Goal: Task Accomplishment & Management: Complete application form

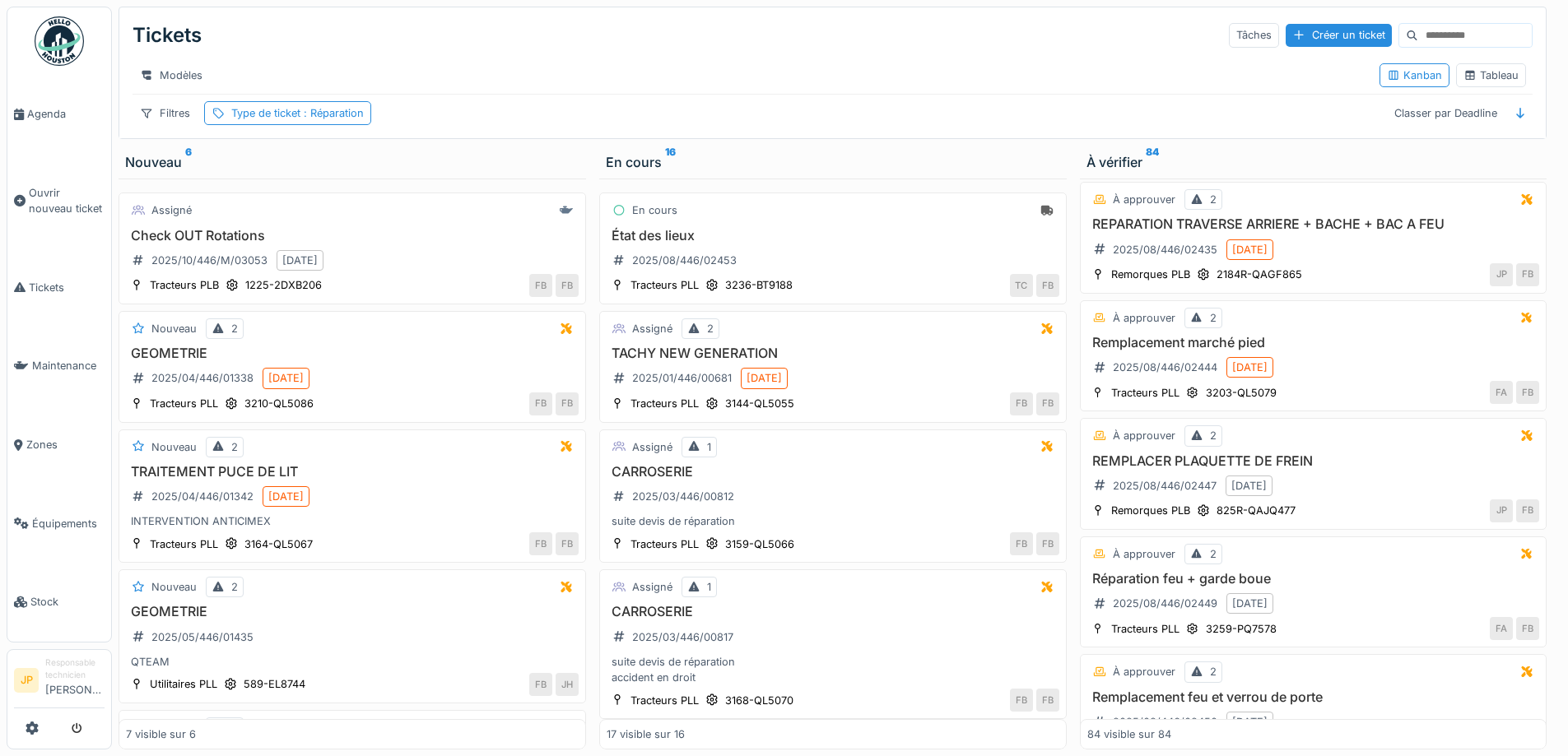
scroll to position [9455, 0]
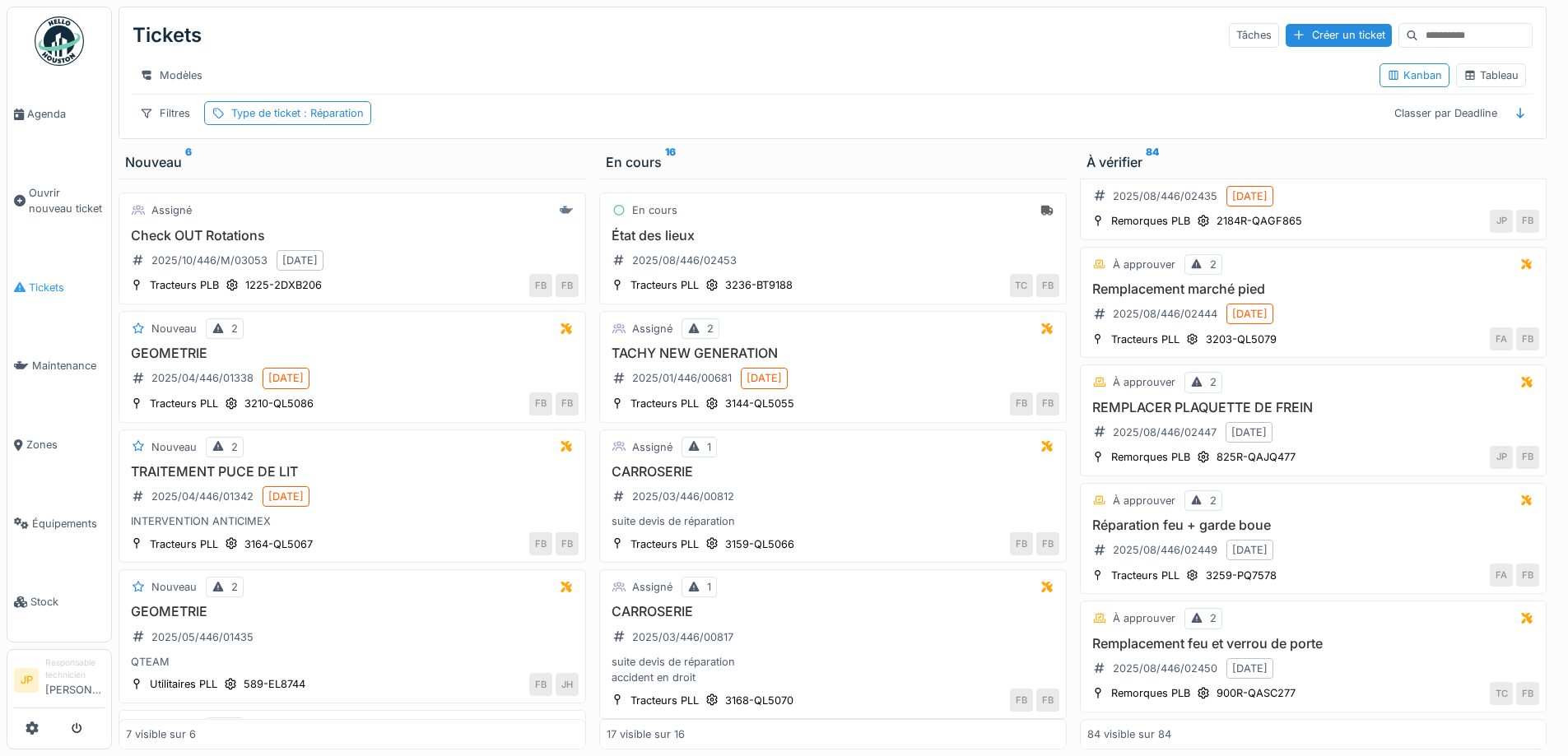
click at [27, 286] on li "Tickets" at bounding box center [59, 287] width 90 height 15
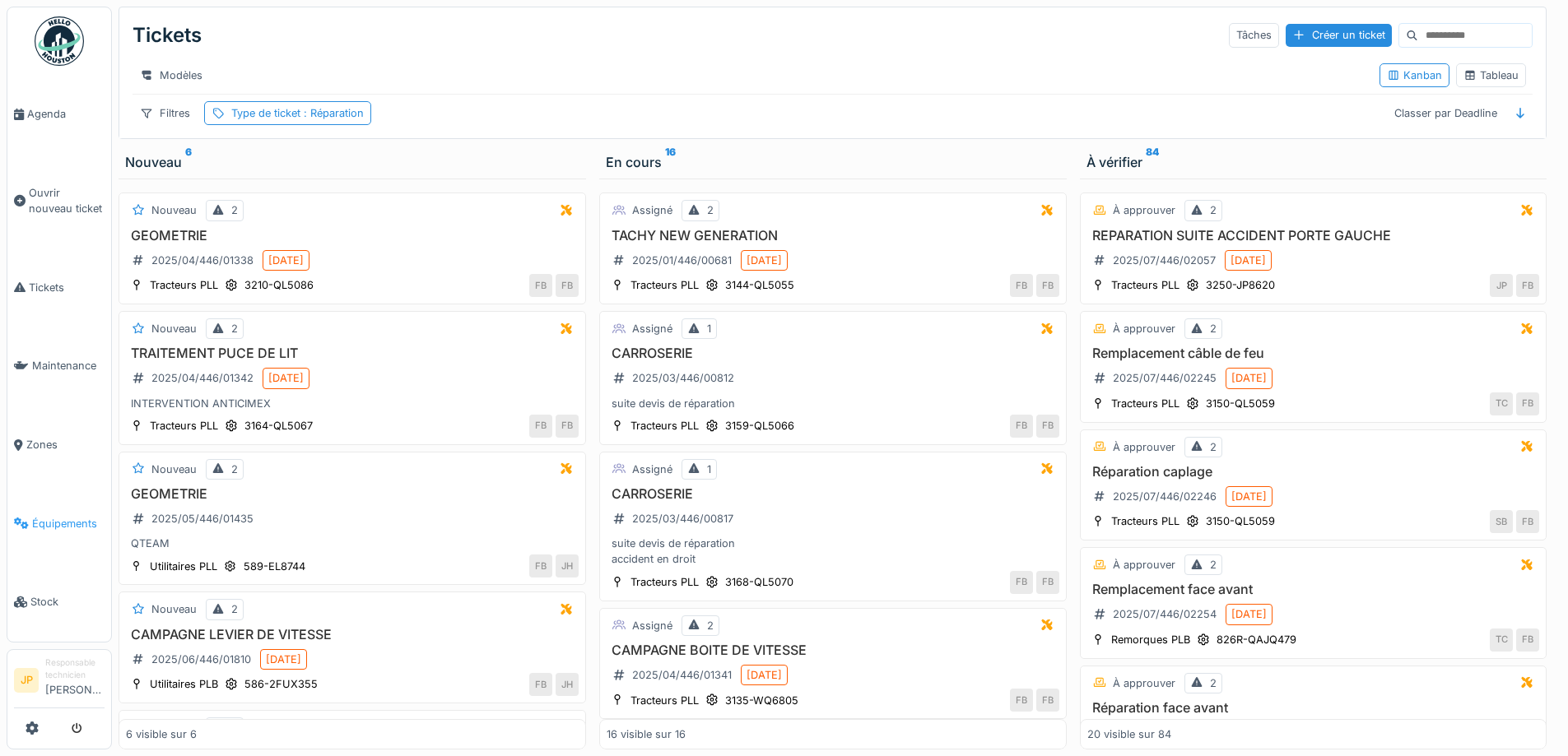
click at [39, 527] on link "Équipements" at bounding box center [60, 524] width 104 height 79
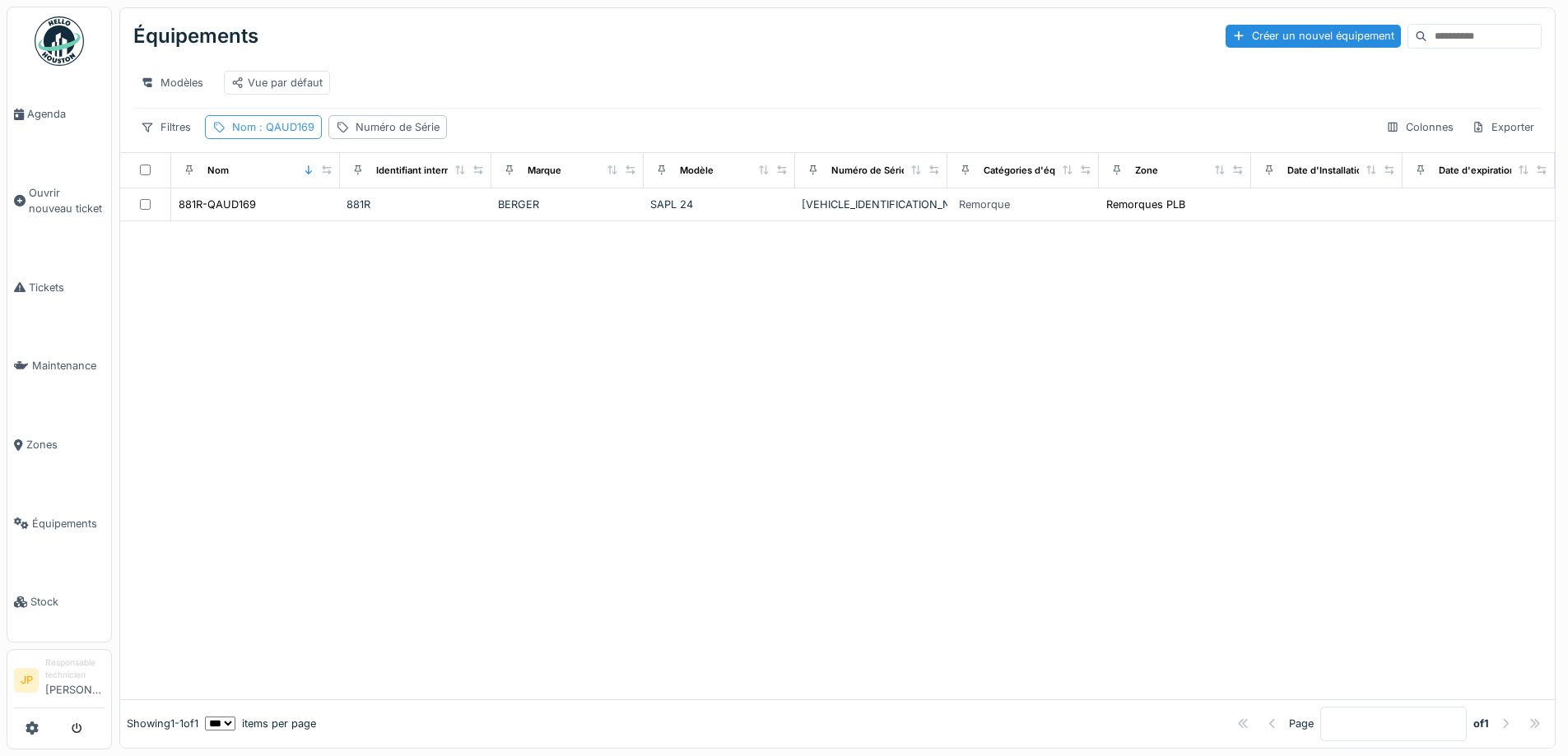
click at [291, 133] on span ": QAUD169" at bounding box center [285, 127] width 59 height 12
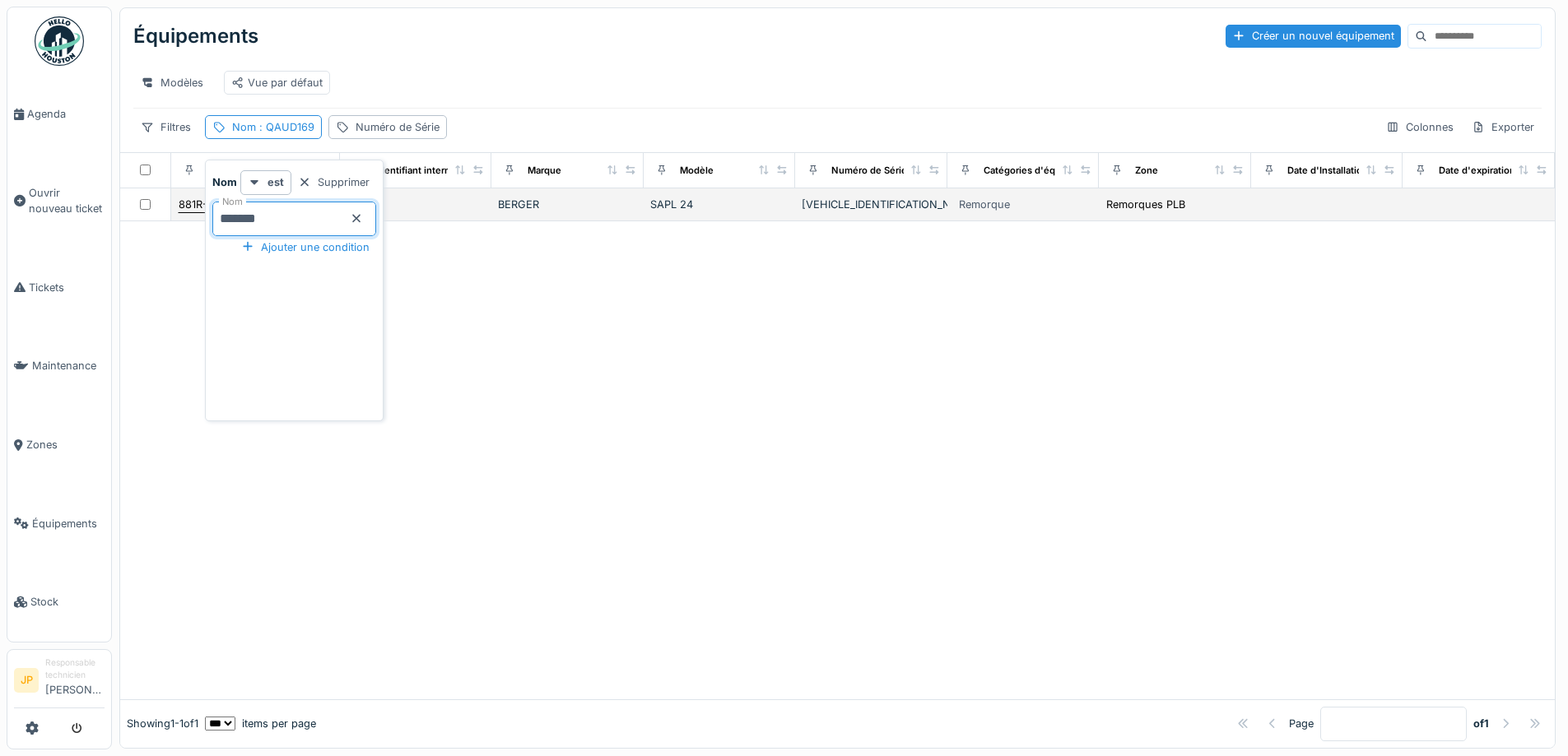
drag, startPoint x: 305, startPoint y: 216, endPoint x: 201, endPoint y: 222, distance: 104.2
click at [201, 222] on body "Agenda Ouvrir nouveau ticket Tickets Maintenance Zones Équipements Stock JP Res…" at bounding box center [784, 378] width 1568 height 756
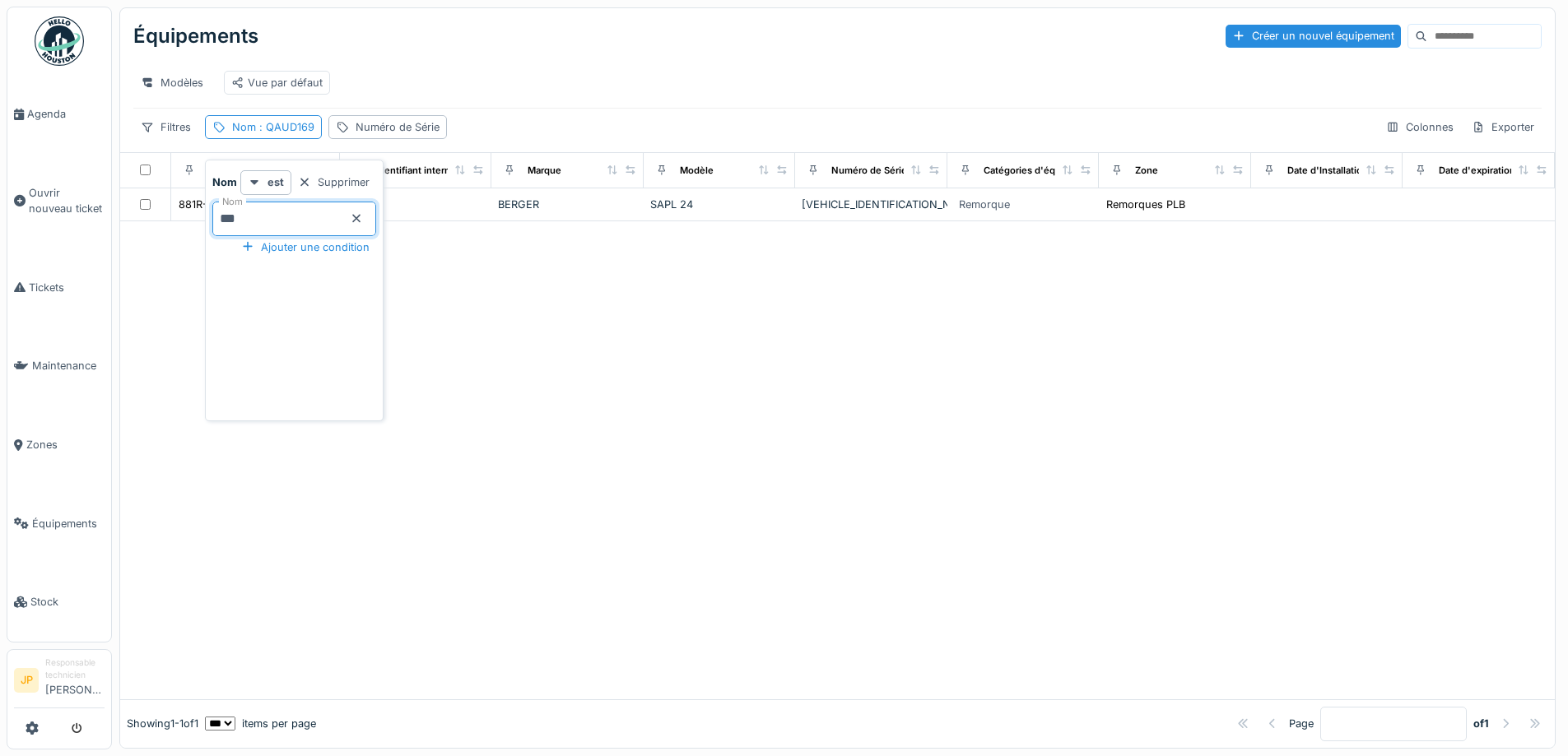
type input "****"
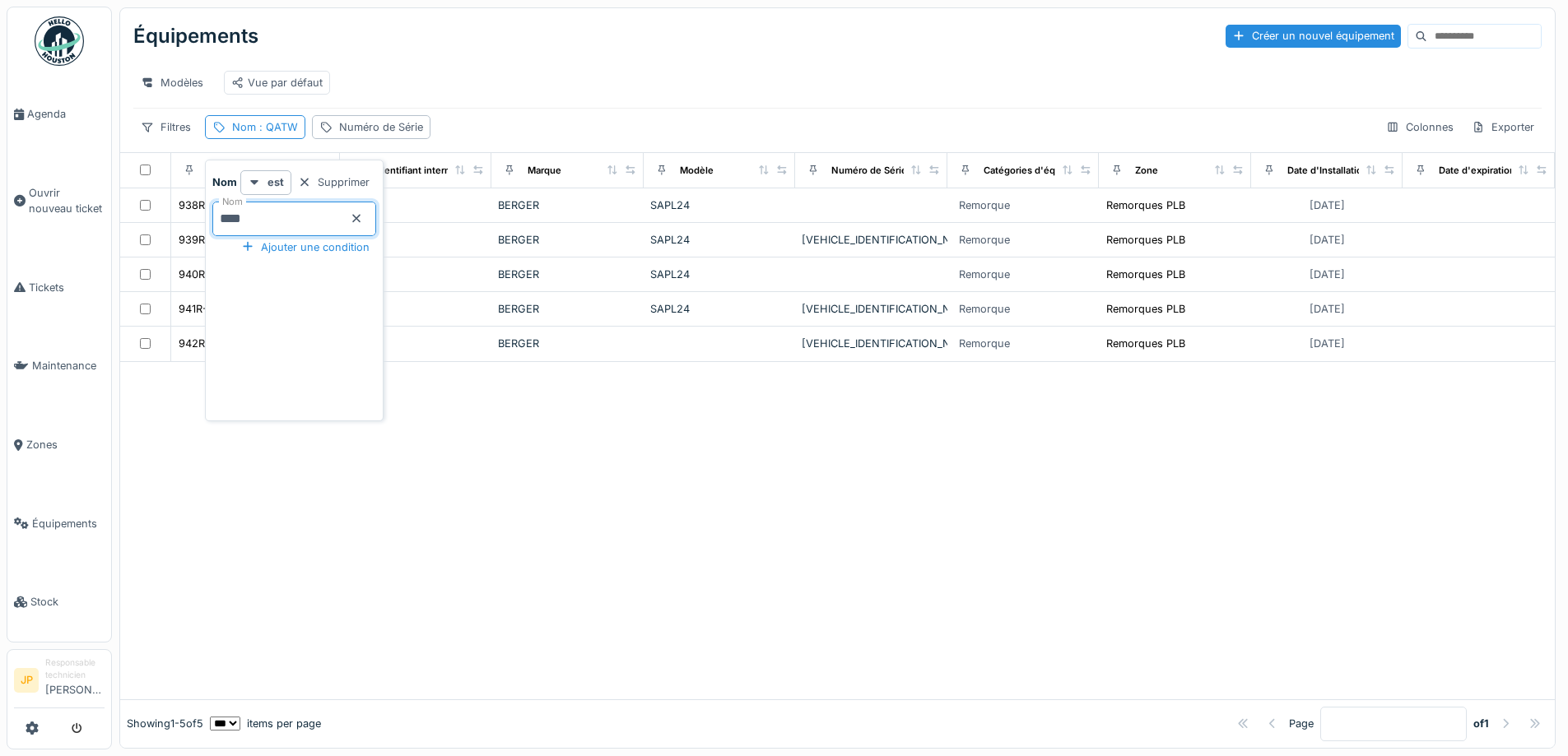
click at [538, 82] on div "Modèles Vue par défaut" at bounding box center [837, 82] width 1409 height 37
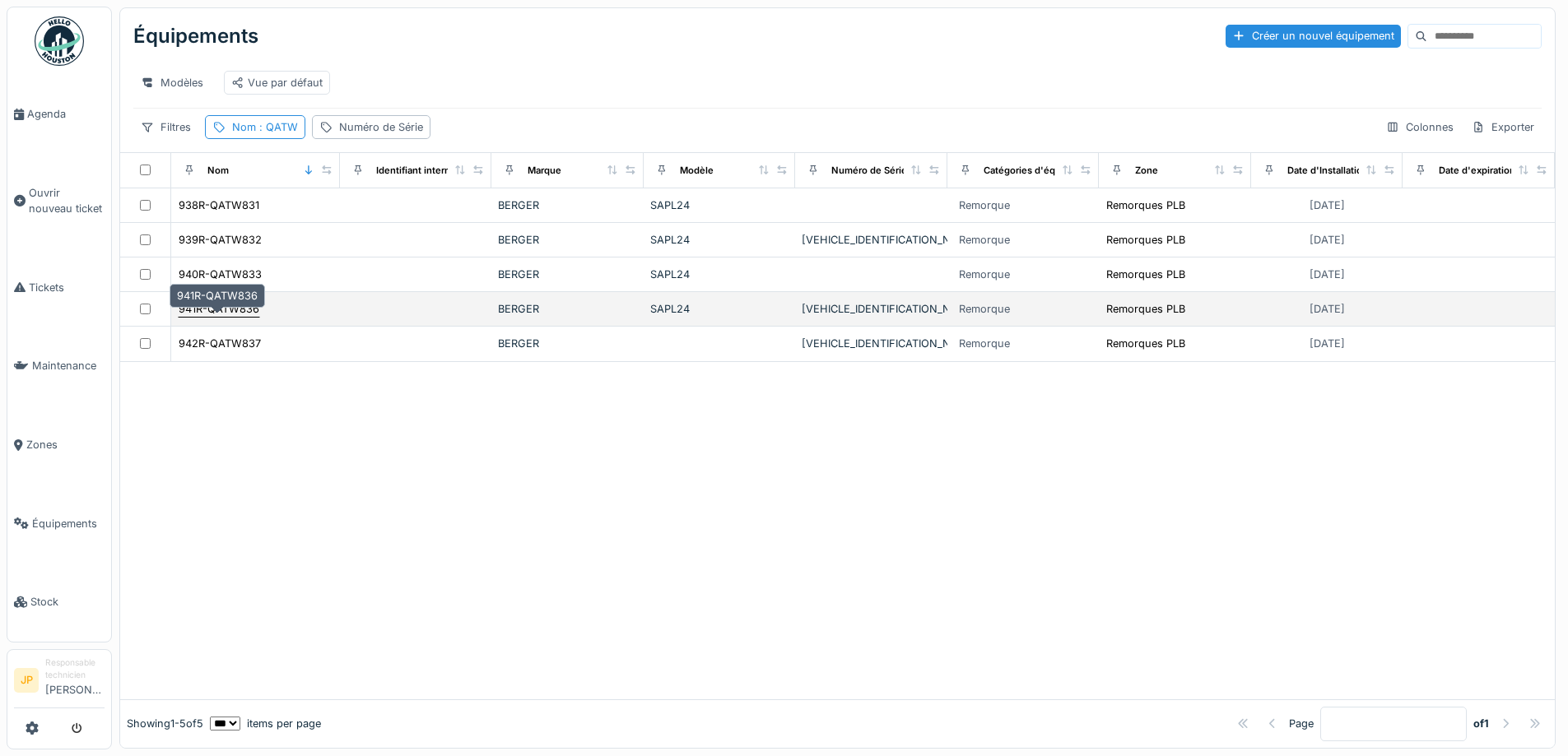
click at [235, 317] on div "941R-QATW836" at bounding box center [219, 309] width 81 height 15
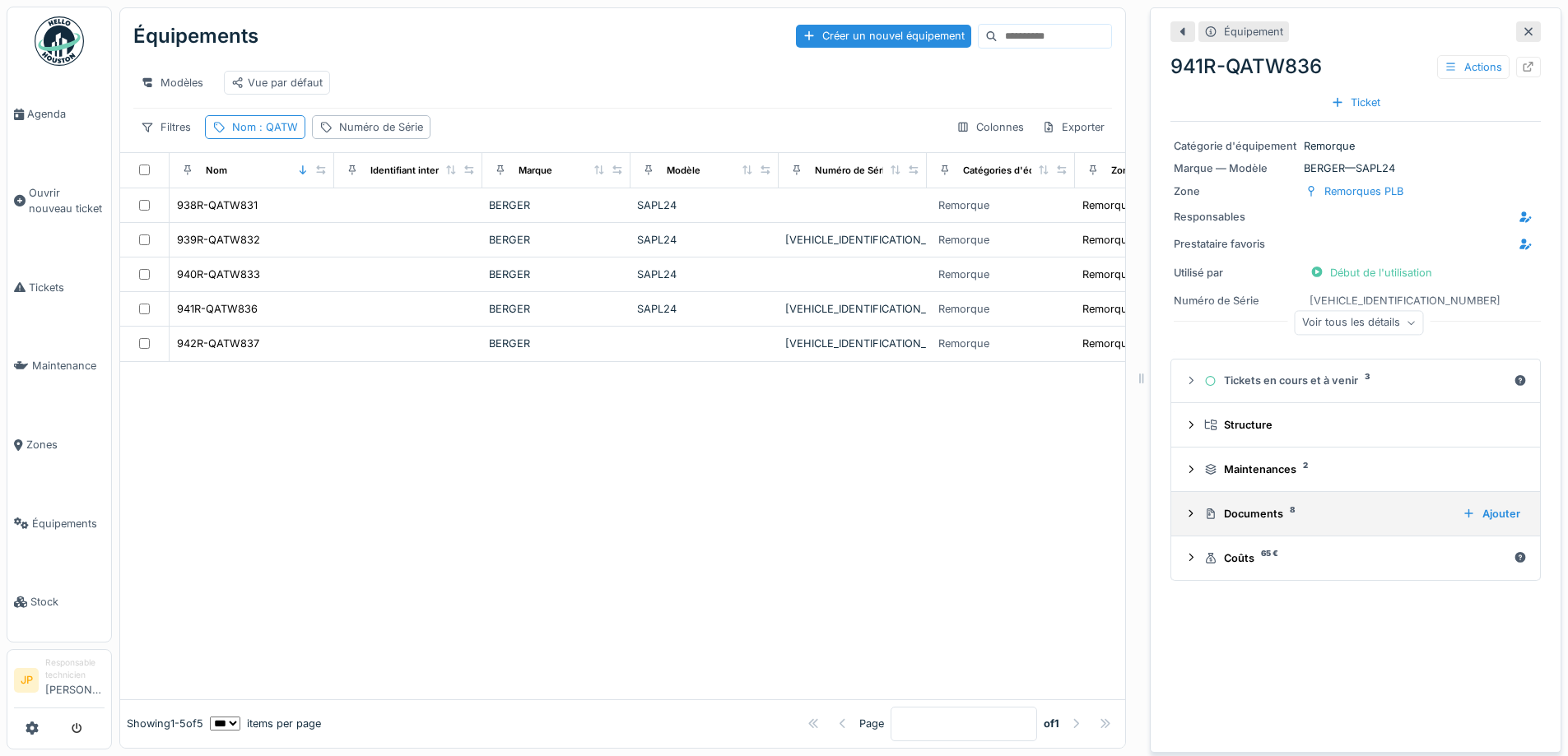
click at [1249, 511] on div "Documents 8" at bounding box center [1328, 514] width 246 height 15
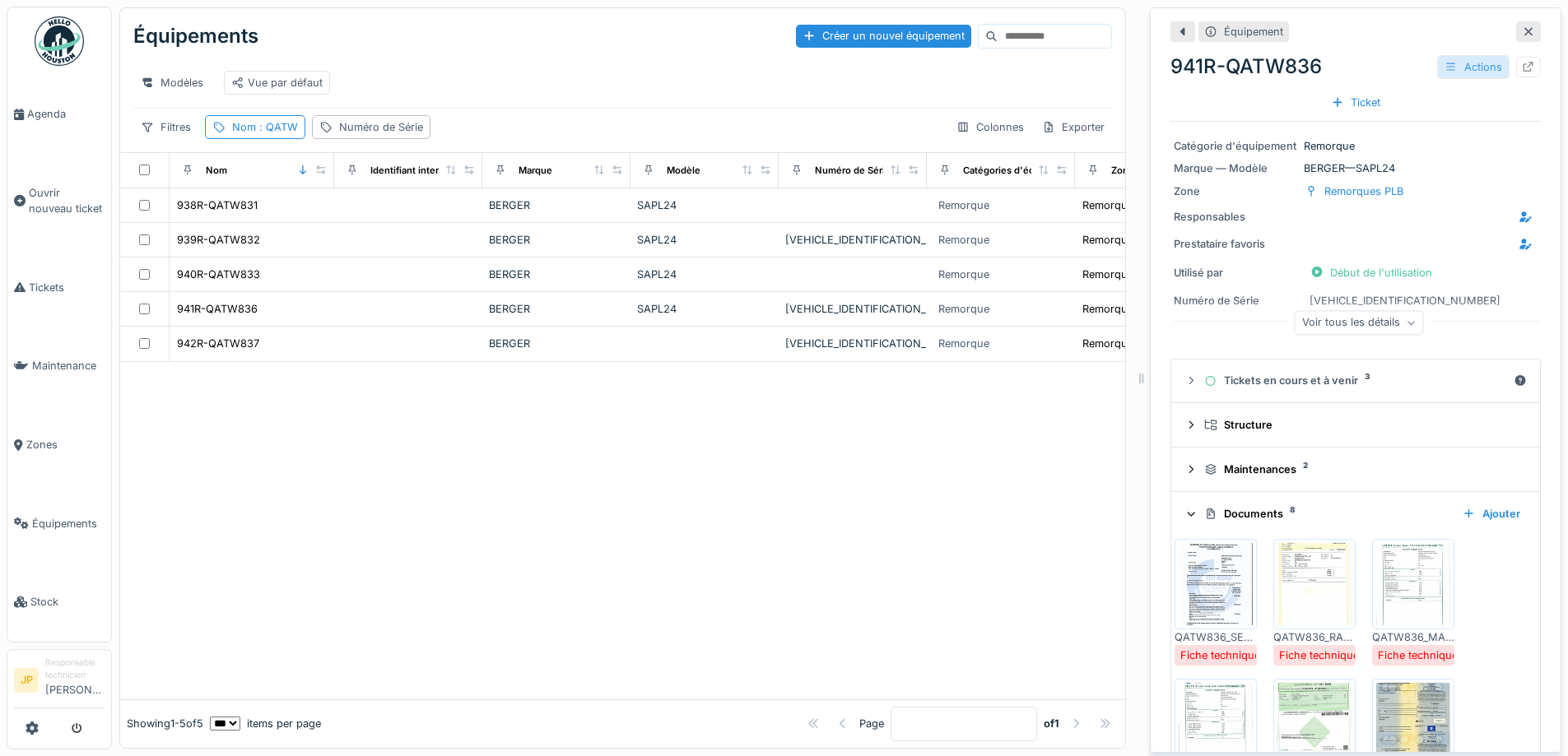
click at [1450, 67] on div "Actions" at bounding box center [1473, 67] width 72 height 24
click at [1374, 66] on div "941R-QATW836 Actions" at bounding box center [1356, 66] width 370 height 30
click at [1456, 70] on div "Actions" at bounding box center [1473, 67] width 72 height 24
click at [1377, 66] on div "941R-QATW836 Actions" at bounding box center [1356, 66] width 370 height 30
click at [1522, 72] on icon at bounding box center [1528, 66] width 13 height 11
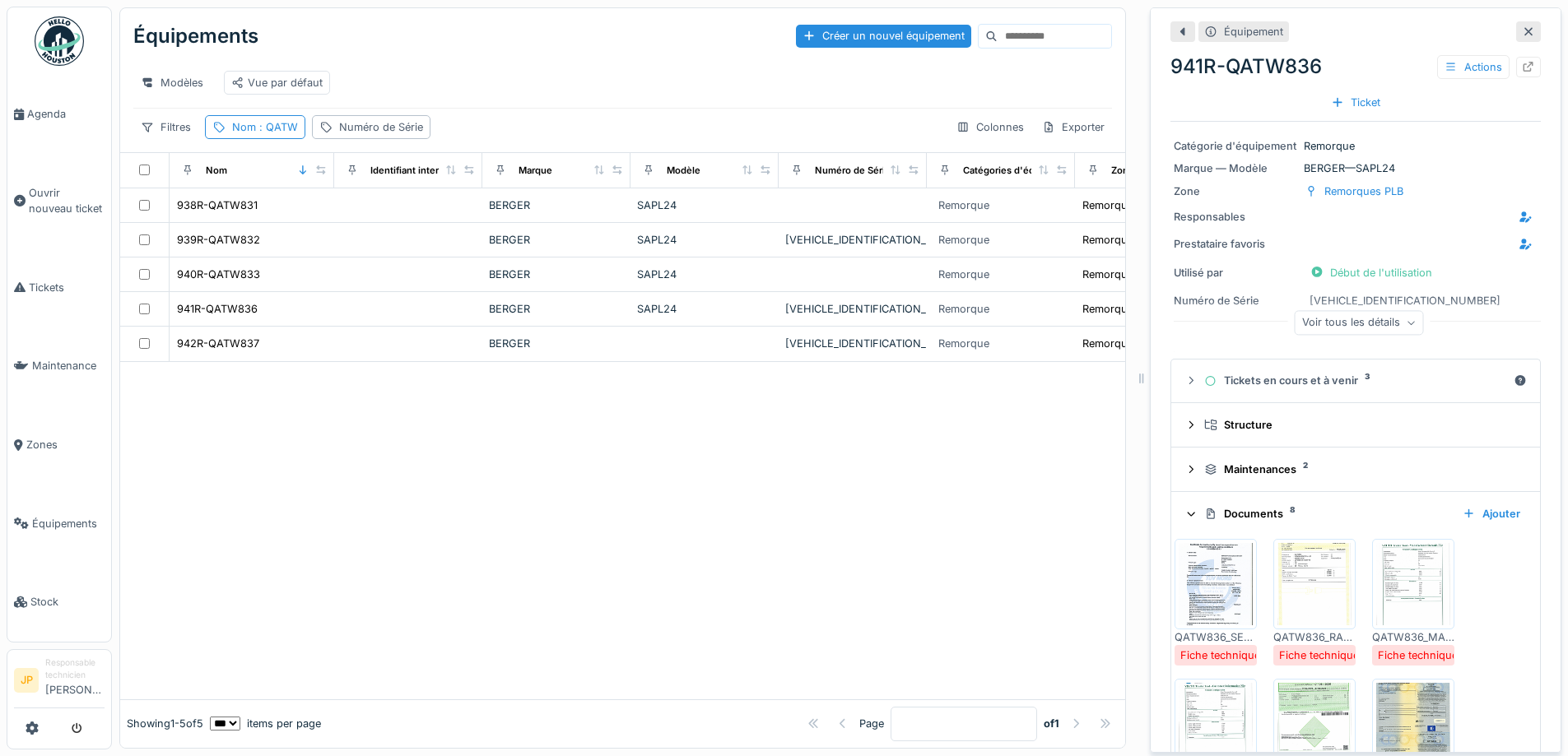
click at [1199, 580] on img at bounding box center [1216, 584] width 74 height 83
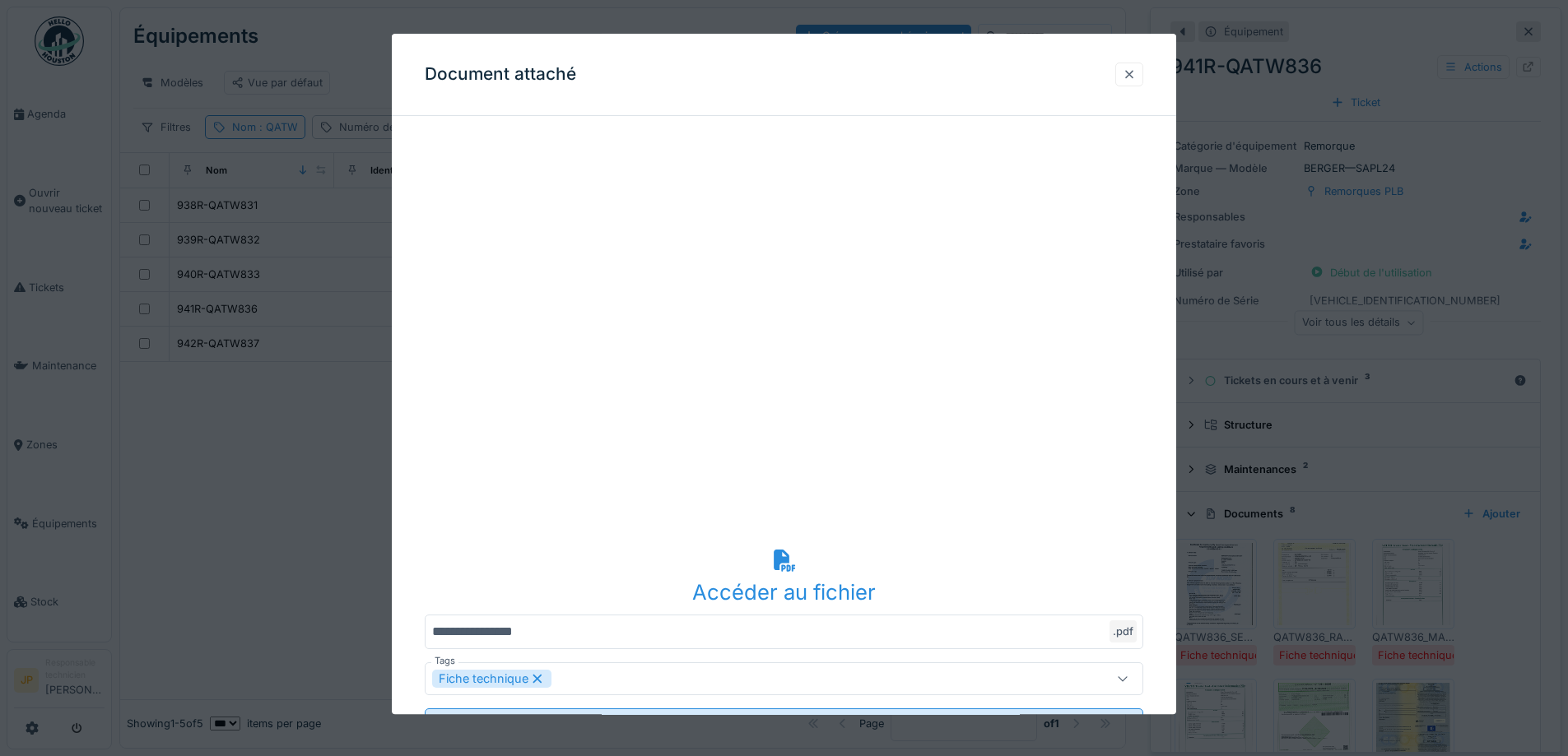
click at [1136, 74] on div at bounding box center [1129, 74] width 13 height 15
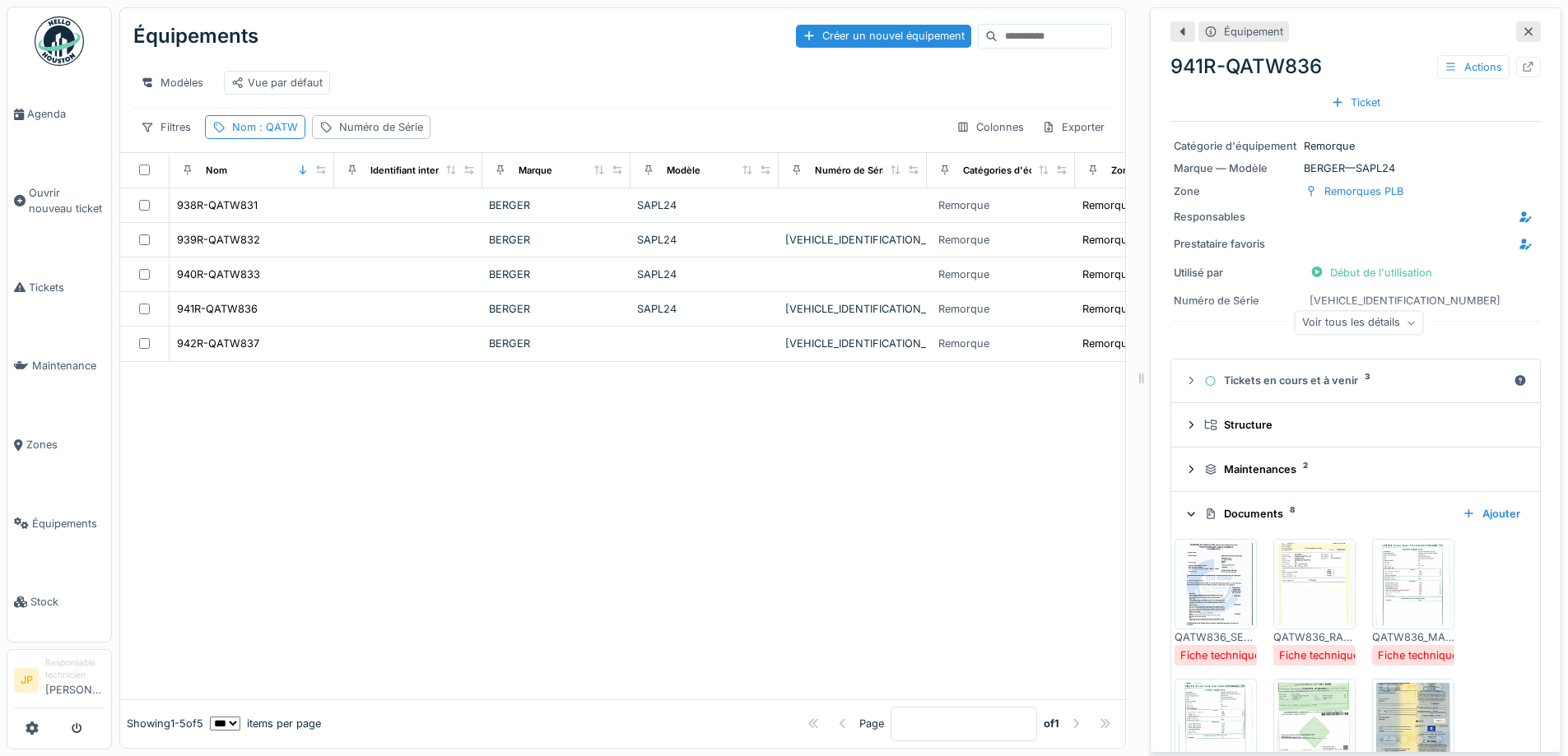
click at [1320, 594] on img at bounding box center [1315, 584] width 74 height 83
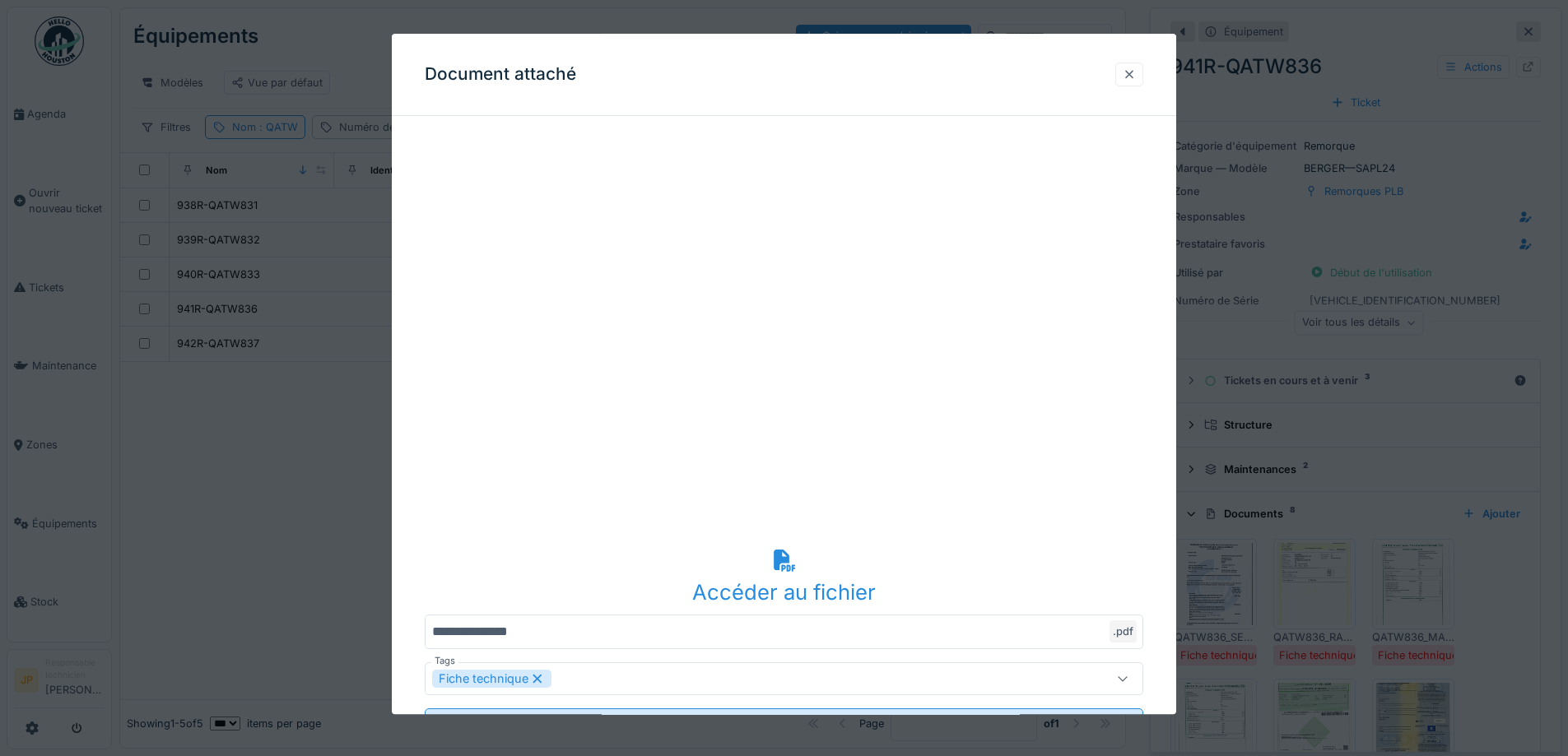
click at [1136, 77] on div at bounding box center [1129, 74] width 13 height 15
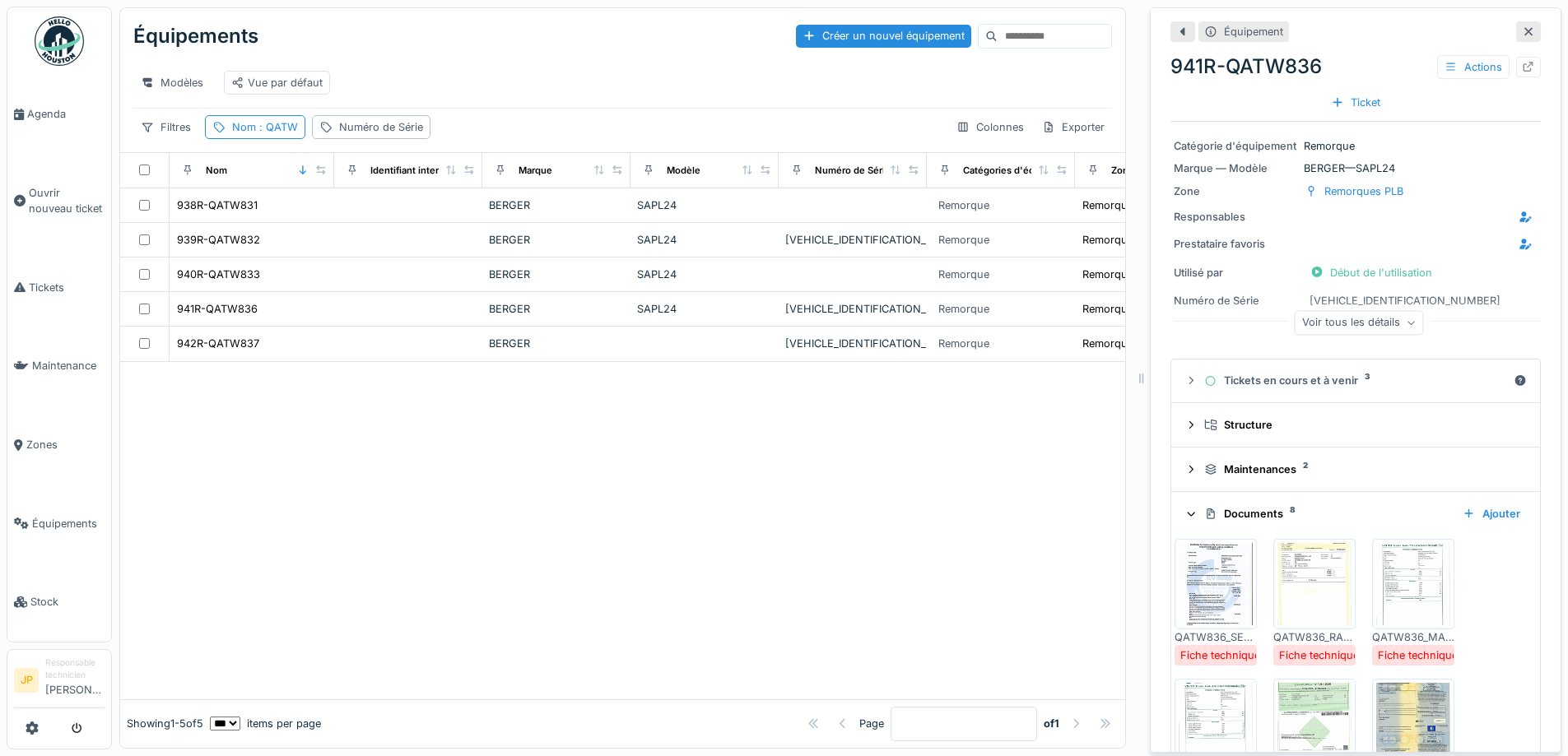
click at [1409, 592] on img at bounding box center [1413, 584] width 74 height 83
click at [1409, 592] on div "Annuler Équipements Créer un nouvel équipement Modèles Vue par défaut Filtres N…" at bounding box center [840, 378] width 1456 height 756
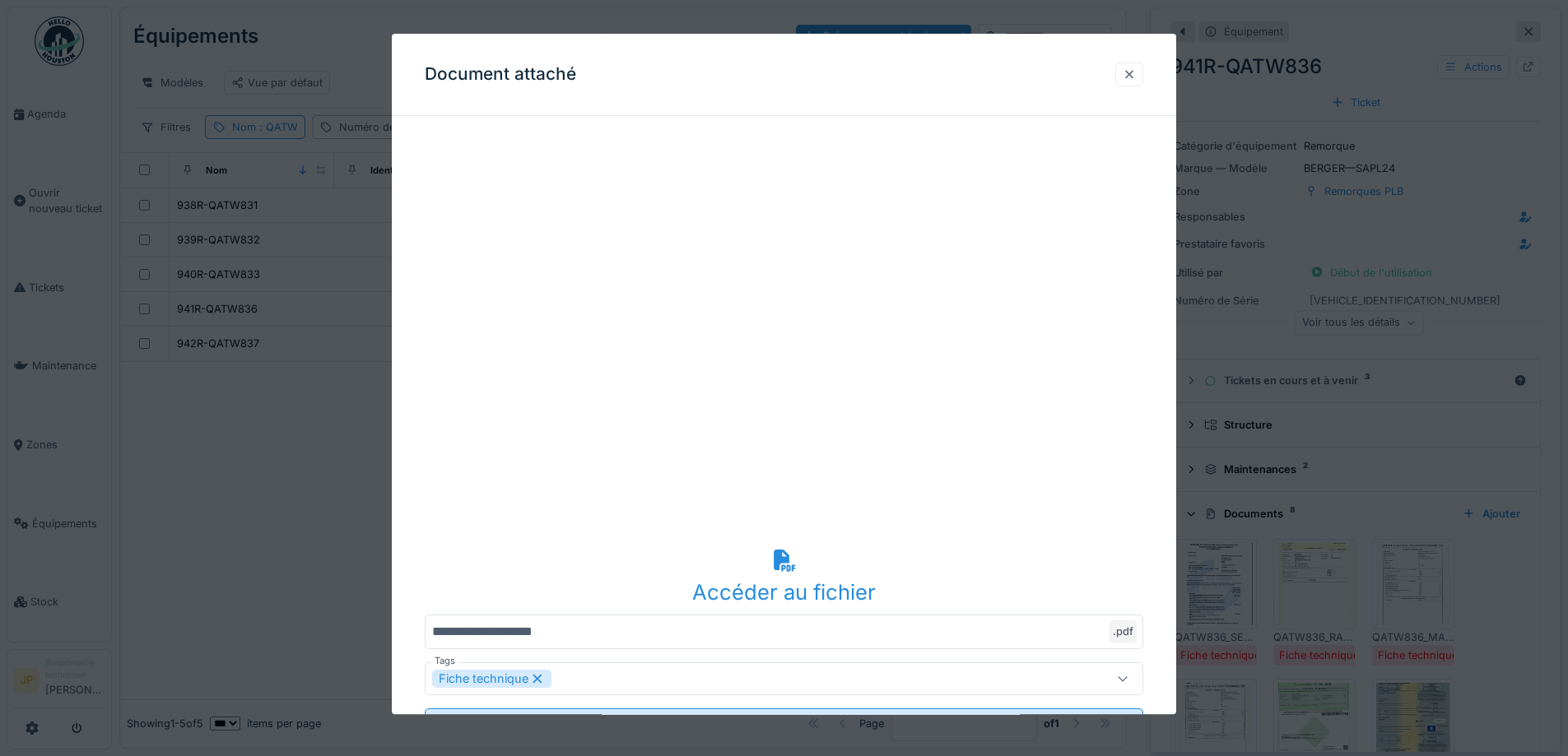
click at [1135, 71] on div at bounding box center [1129, 74] width 13 height 15
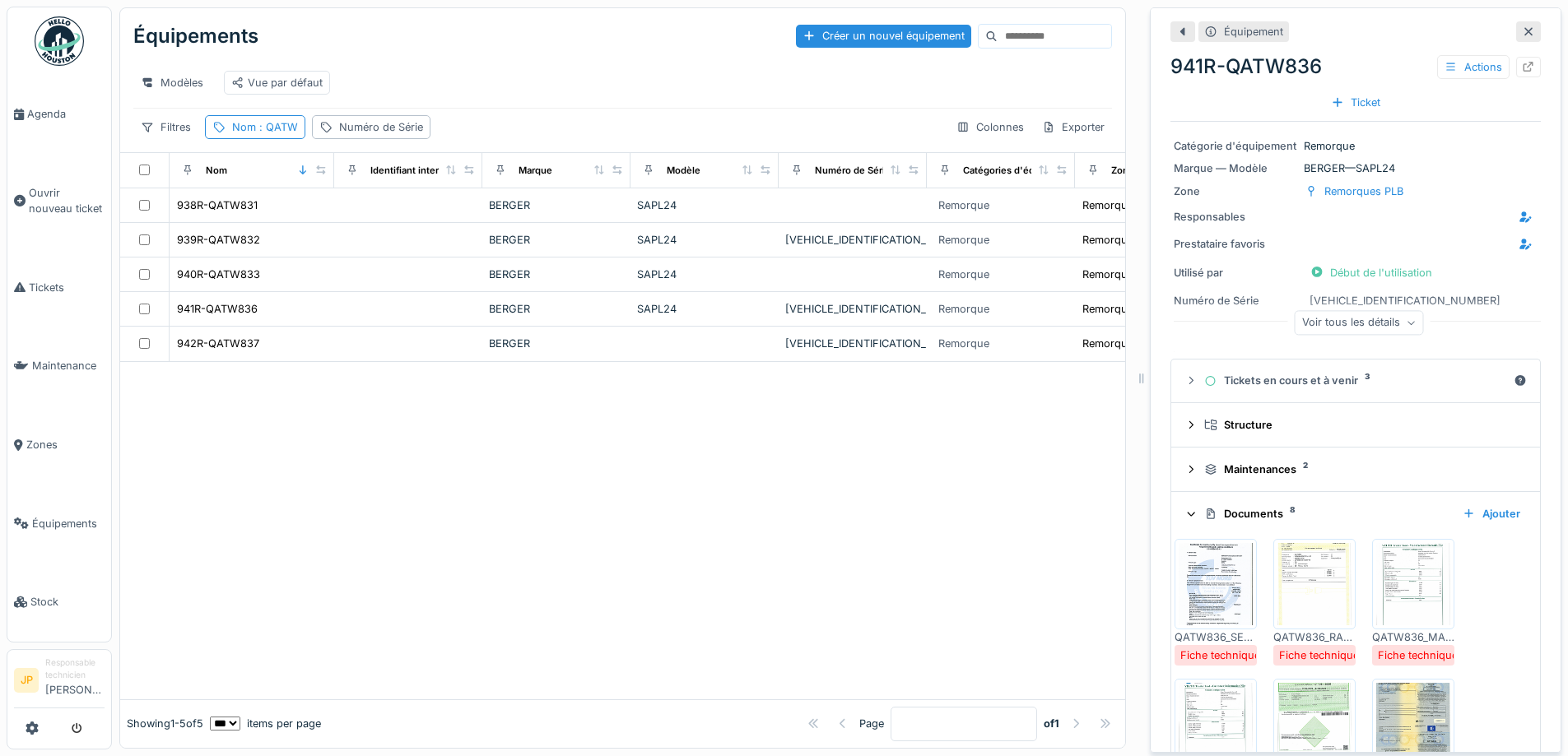
scroll to position [164, 0]
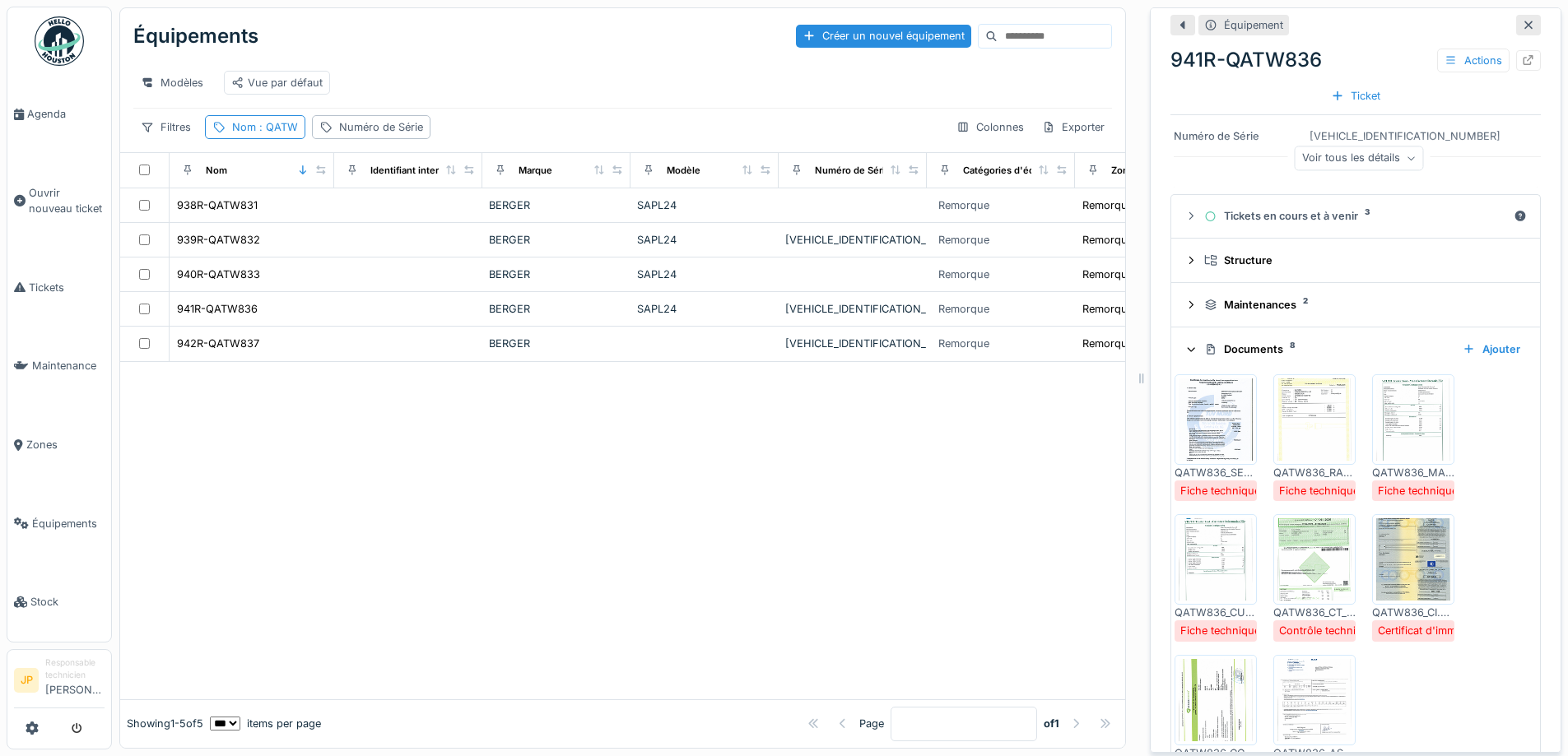
click at [1212, 592] on img at bounding box center [1216, 559] width 74 height 83
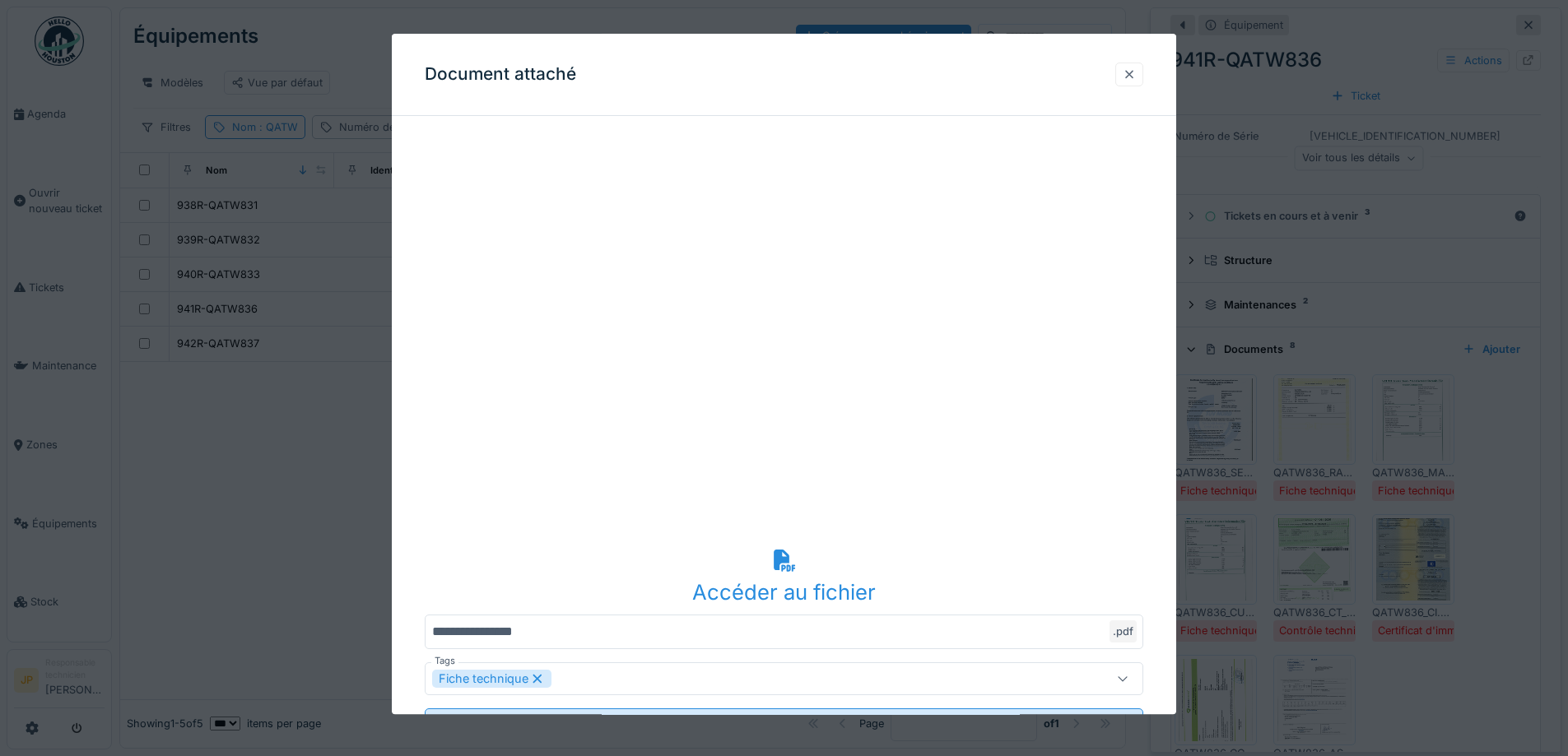
click at [1136, 75] on div at bounding box center [1129, 74] width 13 height 15
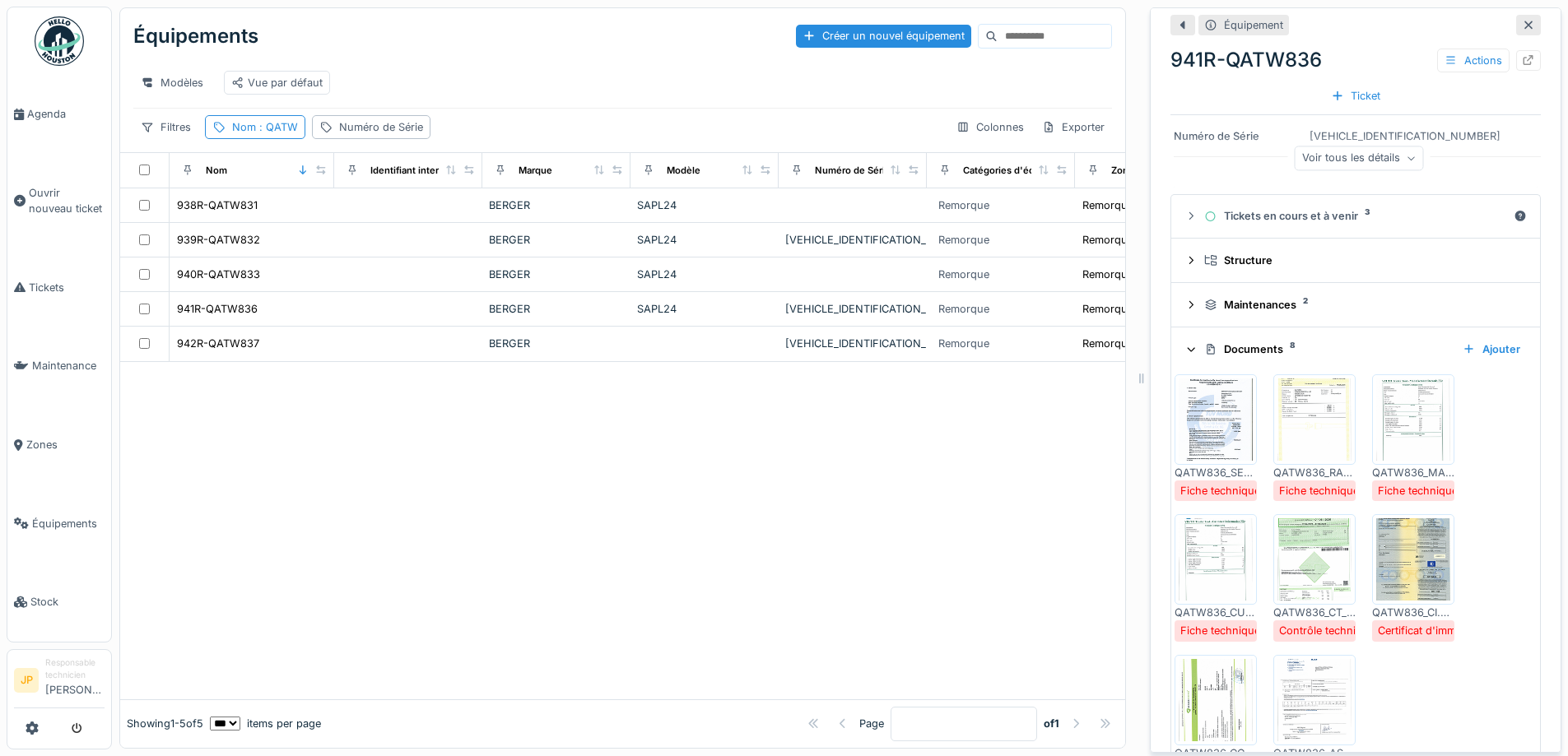
click at [1415, 437] on img at bounding box center [1413, 419] width 74 height 83
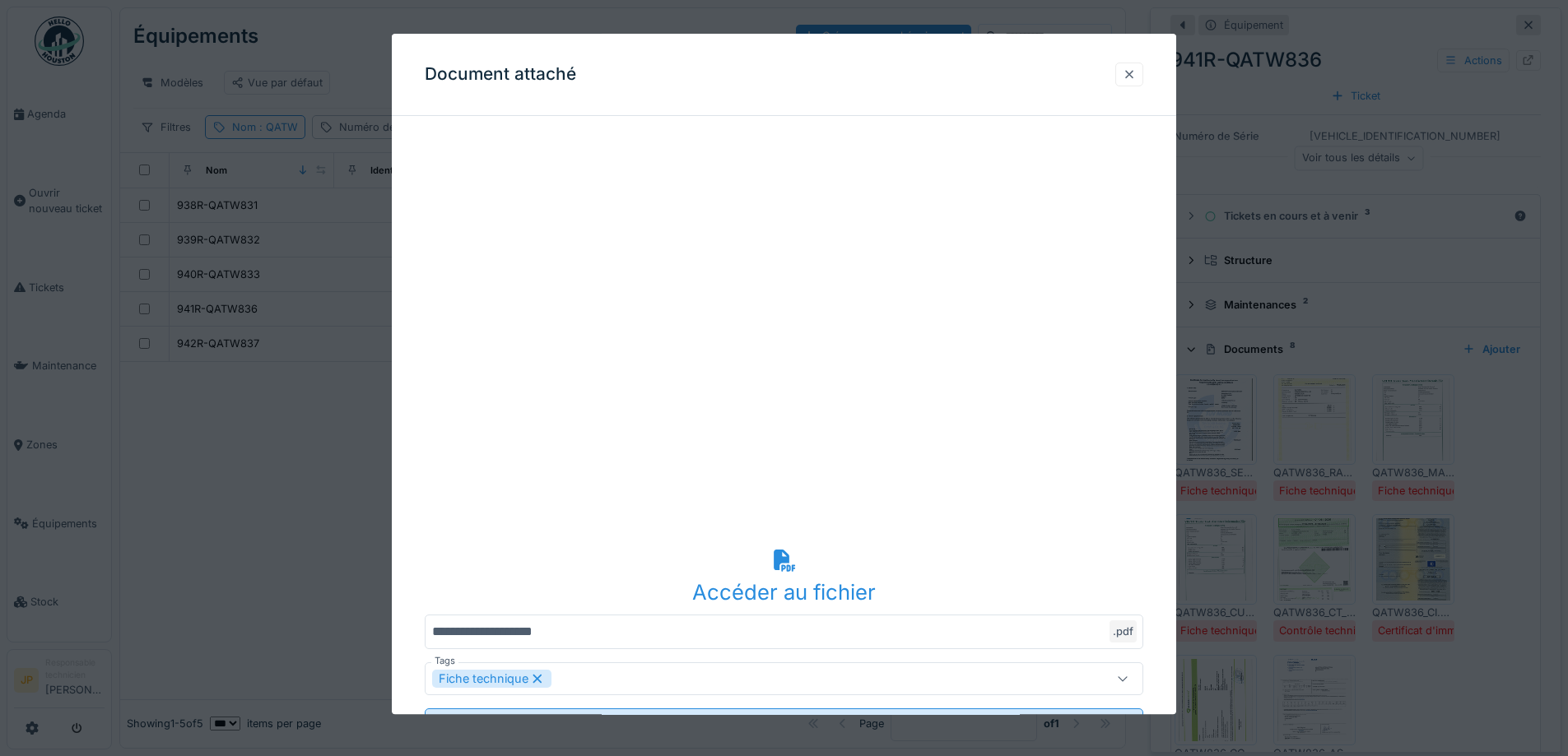
click at [1136, 72] on div at bounding box center [1129, 74] width 13 height 15
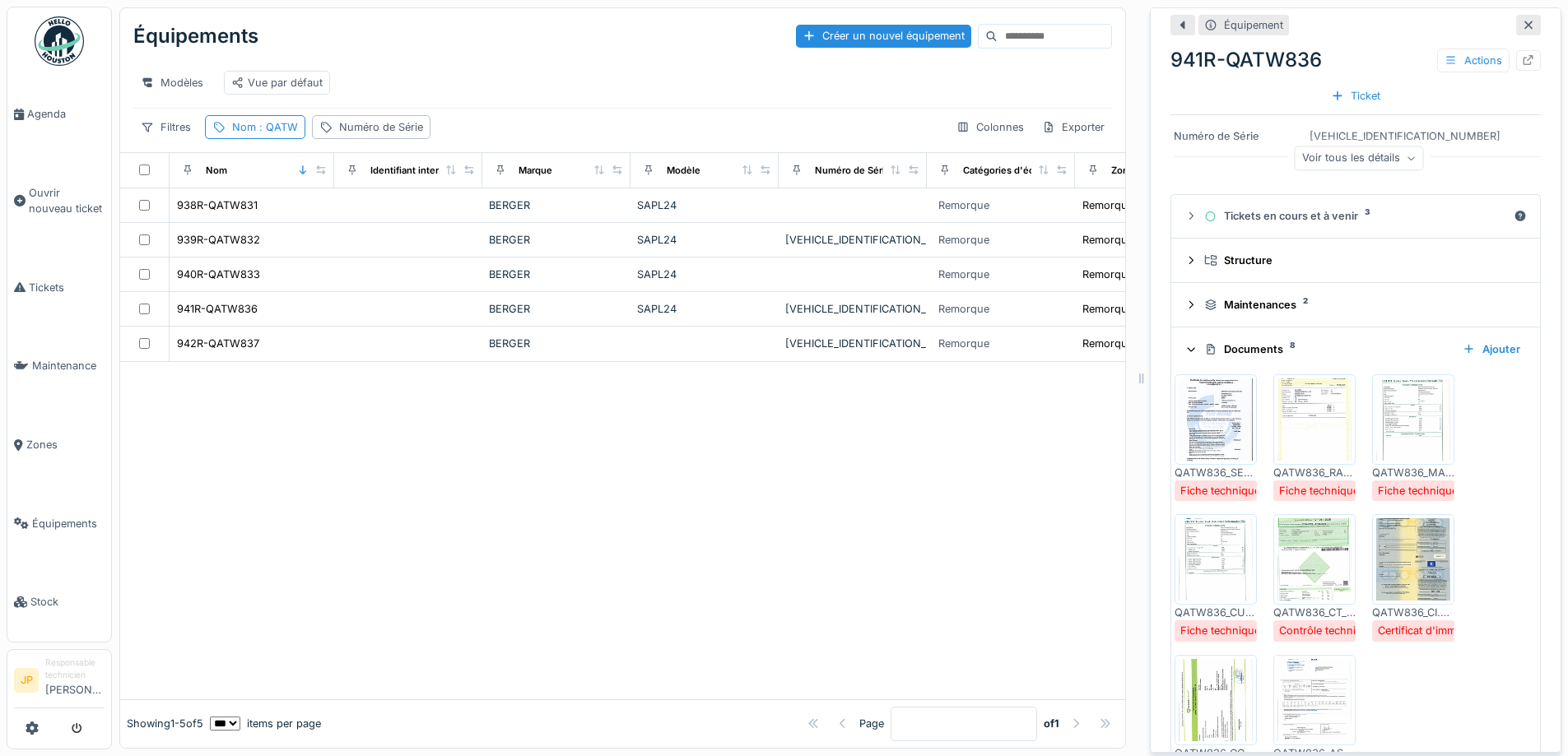
click at [1196, 535] on img at bounding box center [1216, 559] width 74 height 83
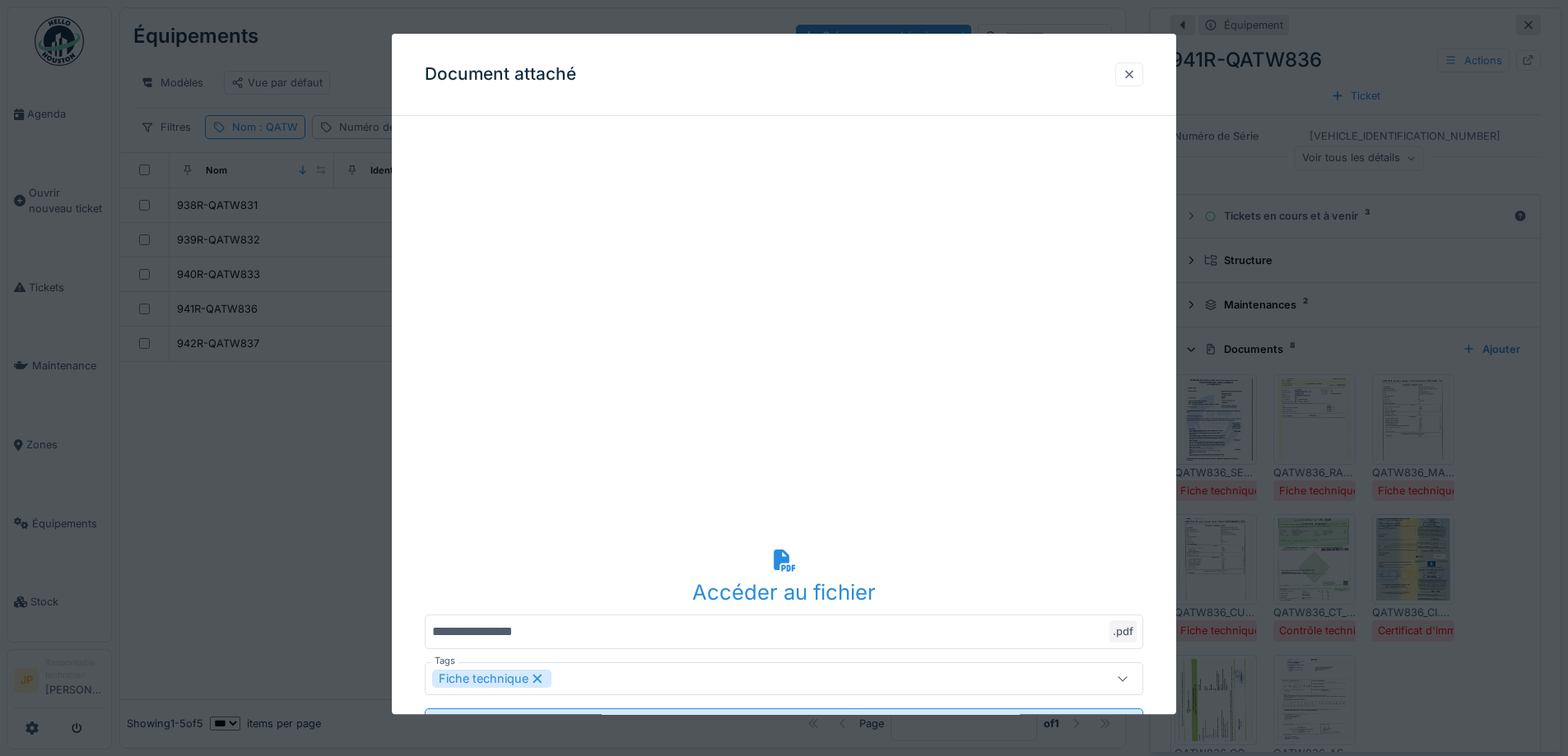
click at [1131, 62] on div at bounding box center [1129, 74] width 28 height 24
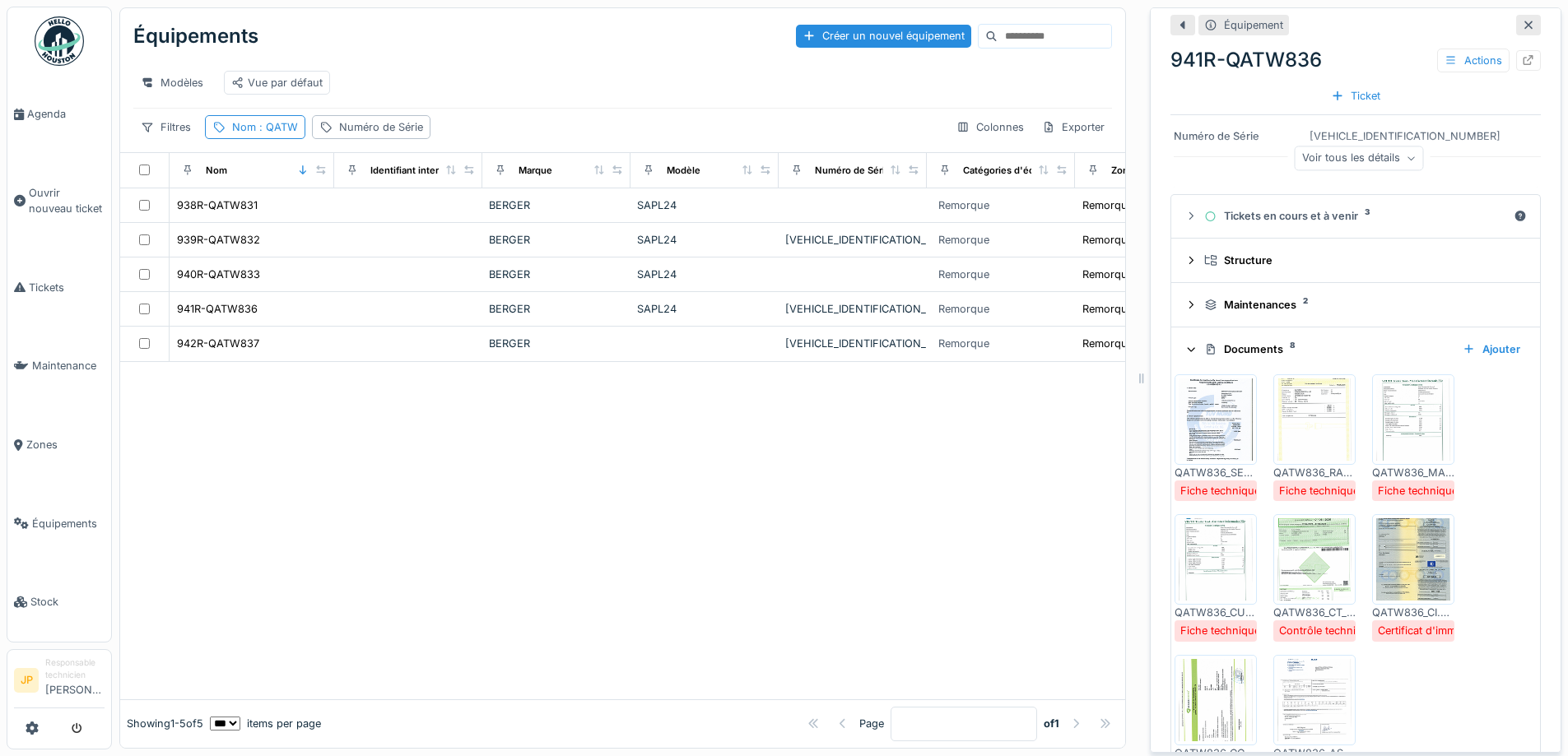
click at [1311, 592] on img at bounding box center [1315, 559] width 74 height 83
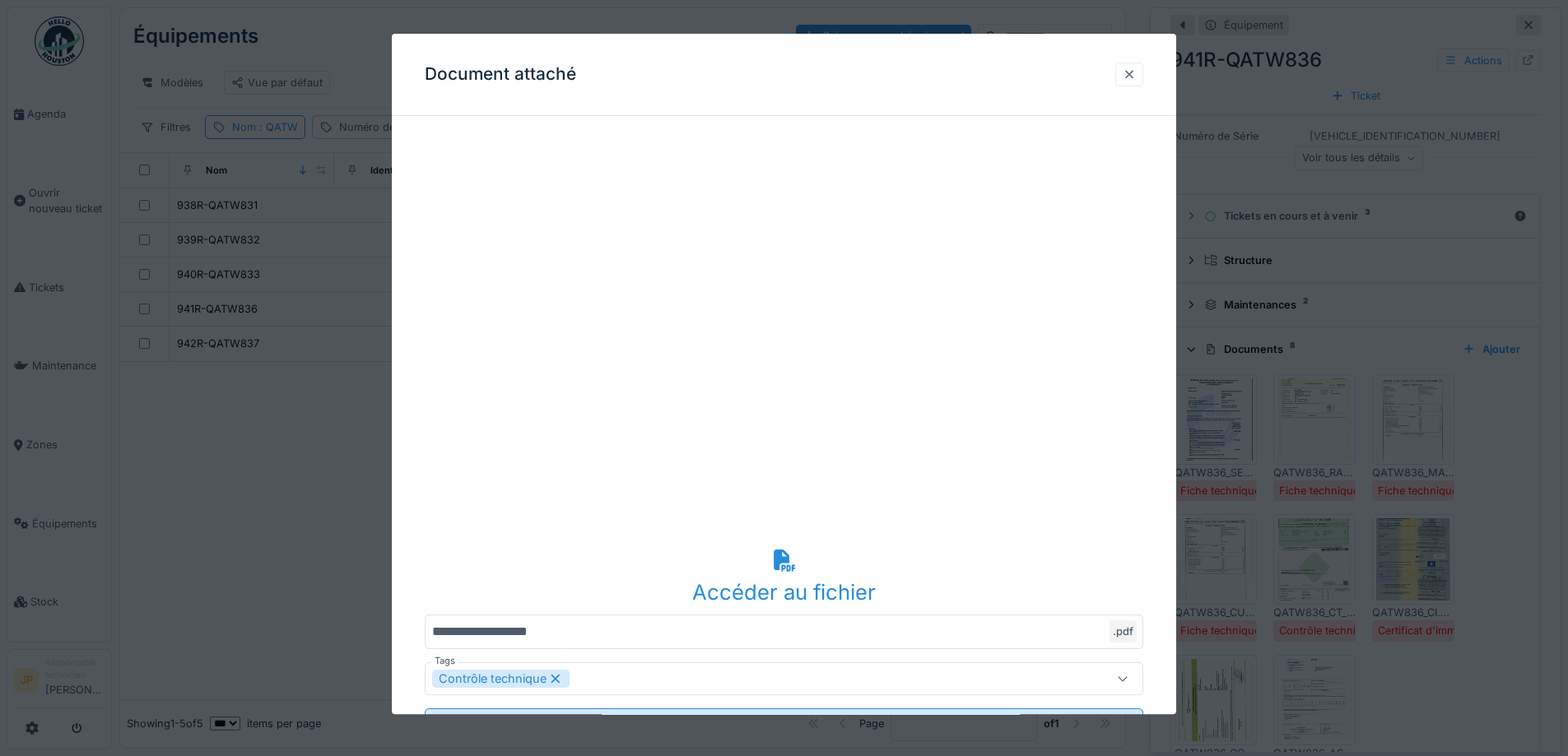
click at [1136, 73] on div at bounding box center [1129, 74] width 13 height 15
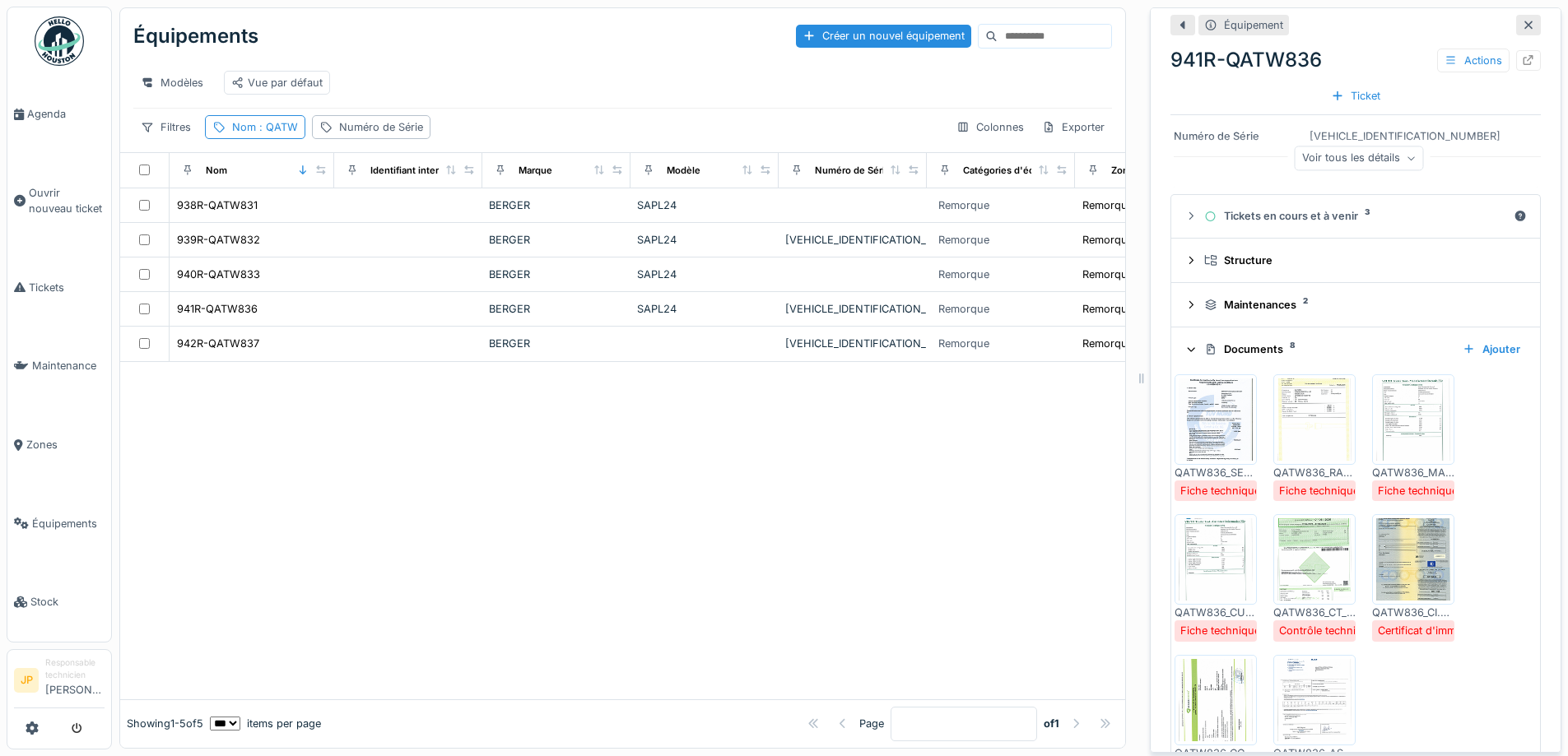
click at [1398, 586] on img at bounding box center [1413, 559] width 74 height 83
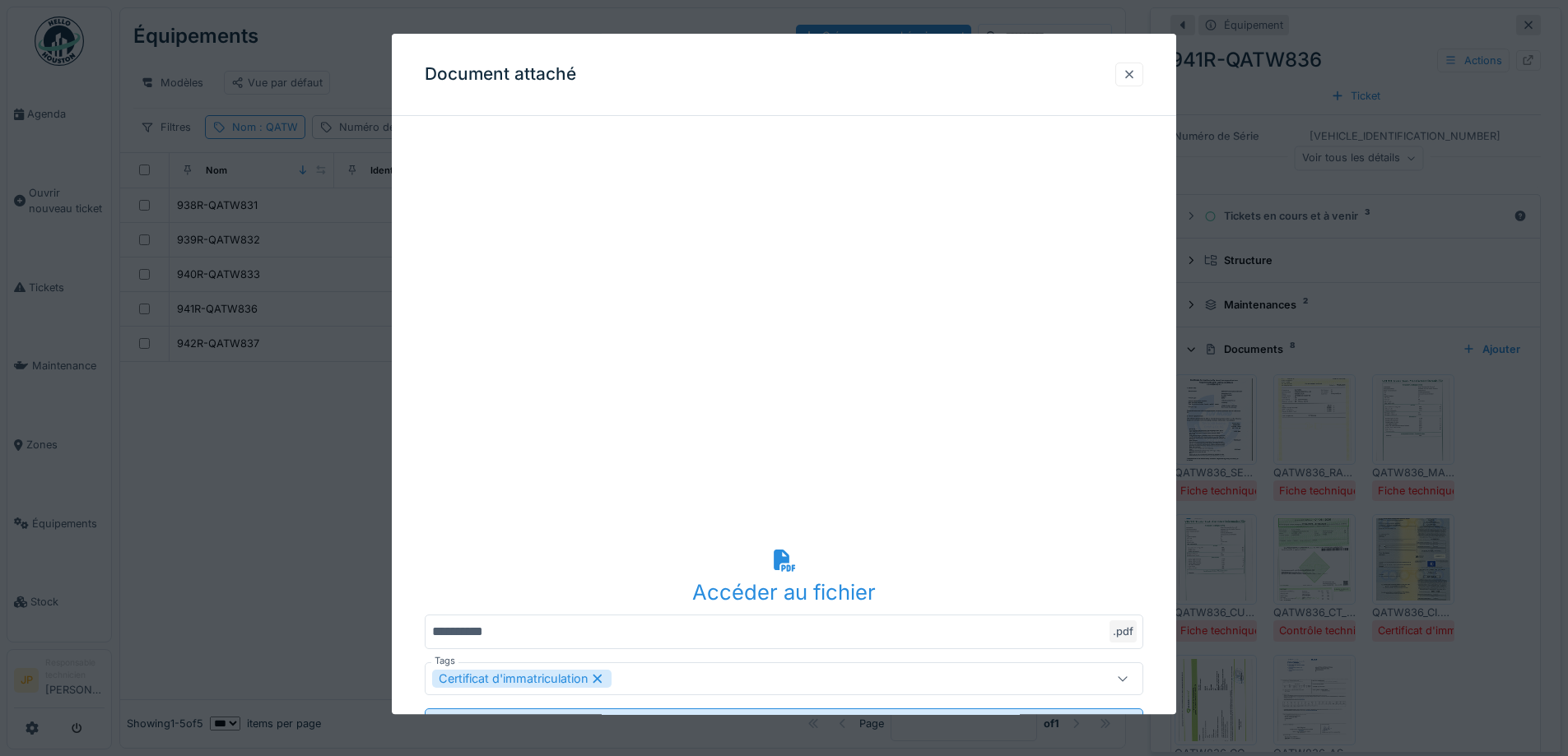
click at [1136, 72] on div at bounding box center [1129, 74] width 13 height 15
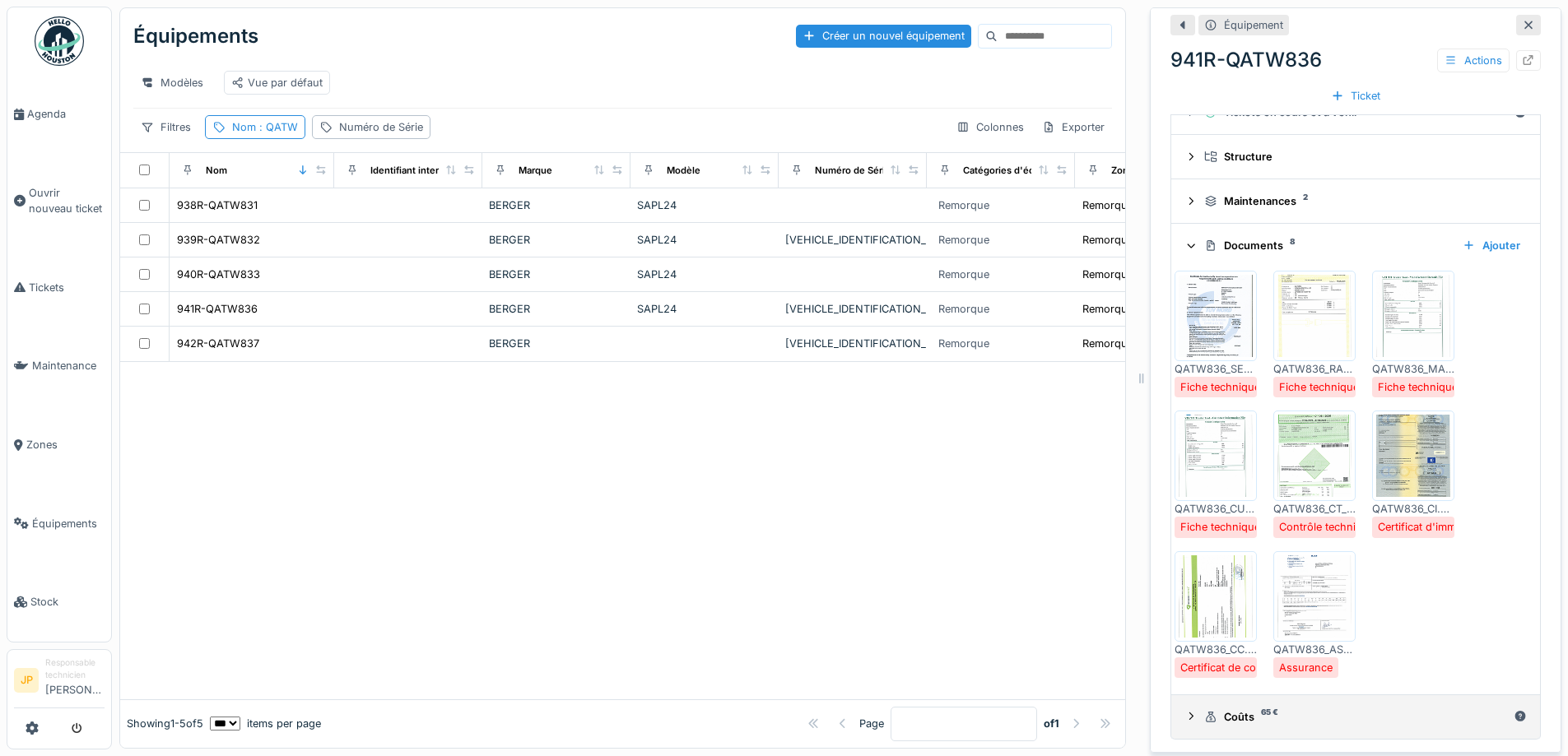
scroll to position [271, 0]
click at [1216, 618] on img at bounding box center [1216, 597] width 74 height 83
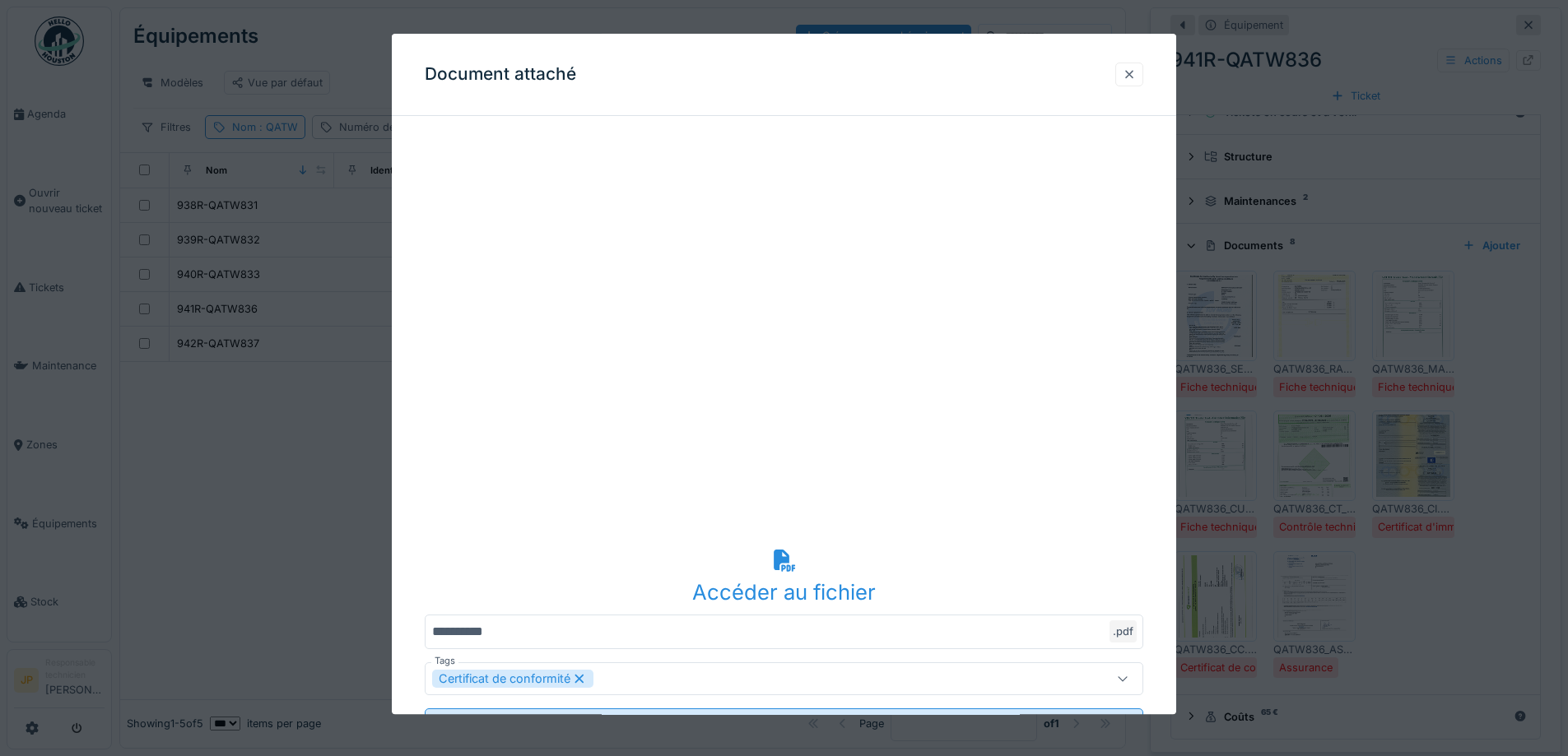
click at [1136, 82] on div at bounding box center [1129, 74] width 13 height 15
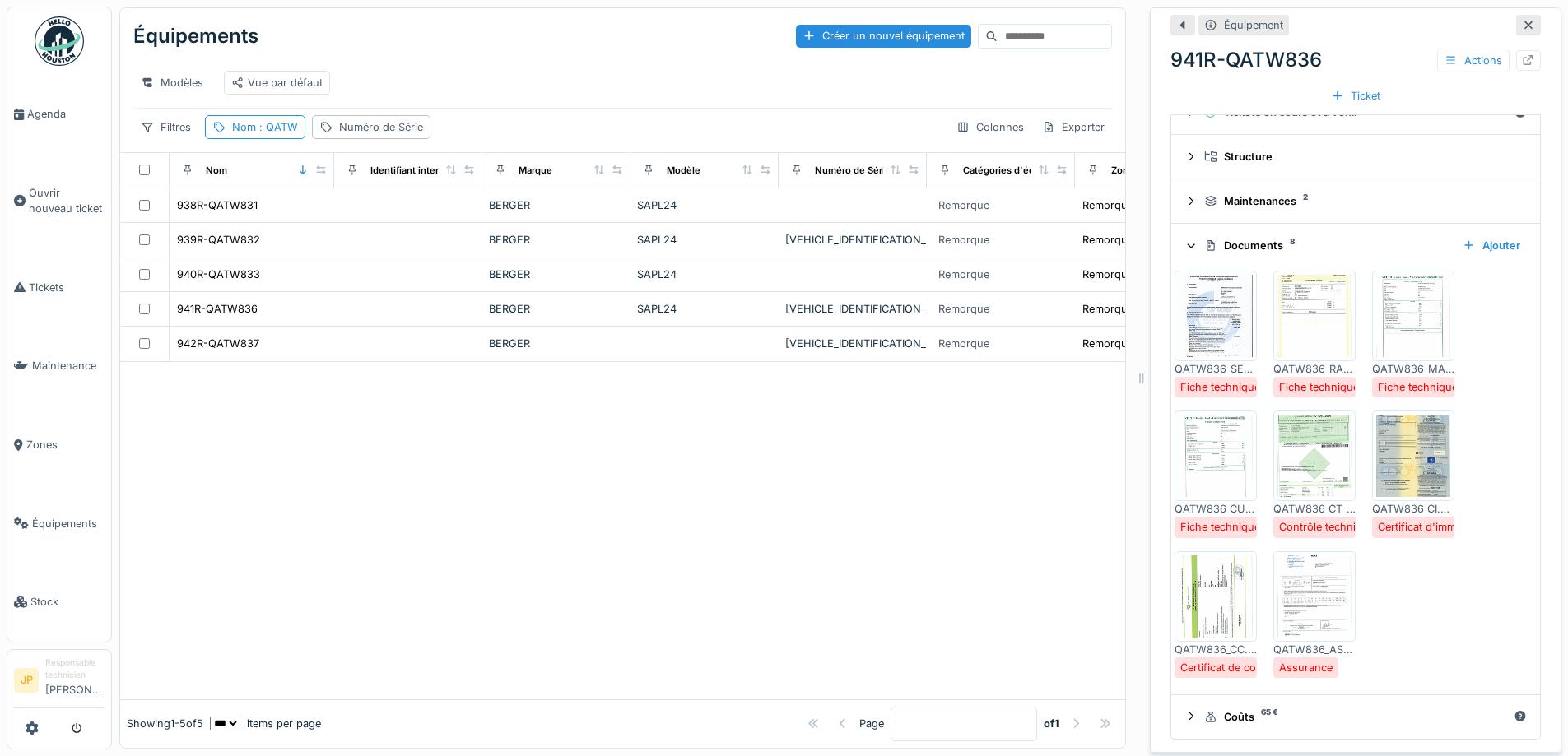
click at [1295, 609] on img at bounding box center [1315, 597] width 74 height 83
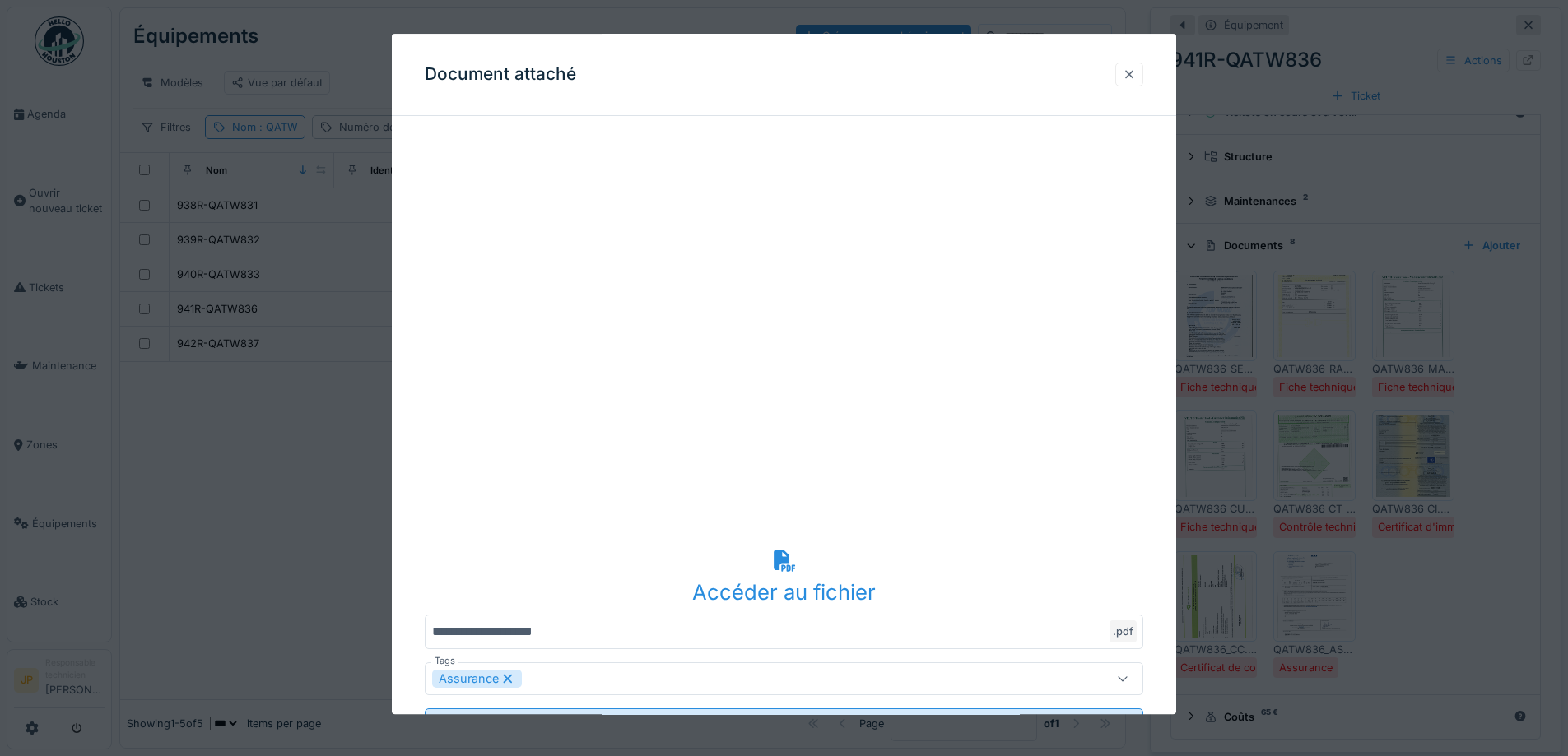
click at [1136, 81] on div at bounding box center [1129, 74] width 13 height 15
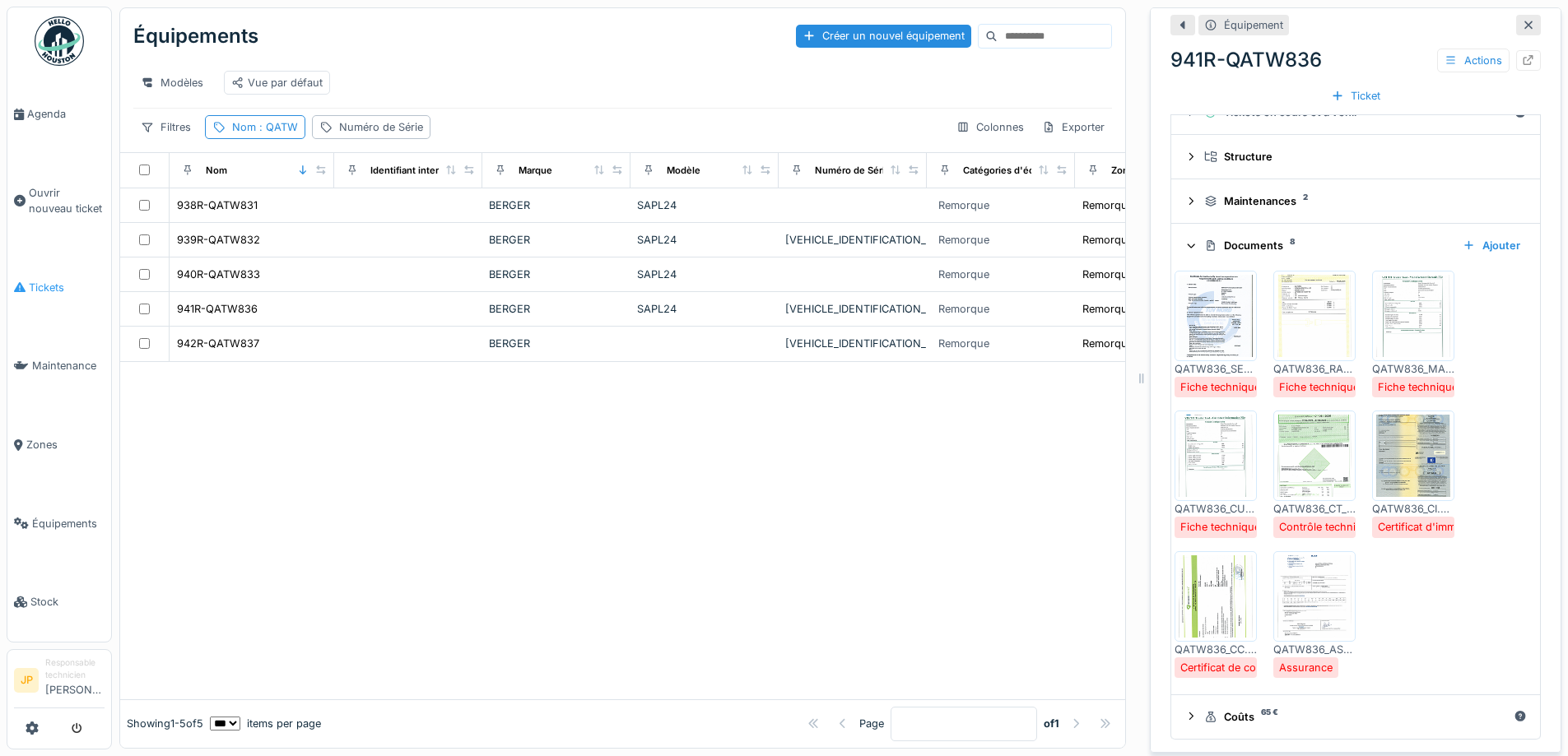
click at [39, 286] on span "Tickets" at bounding box center [67, 287] width 76 height 15
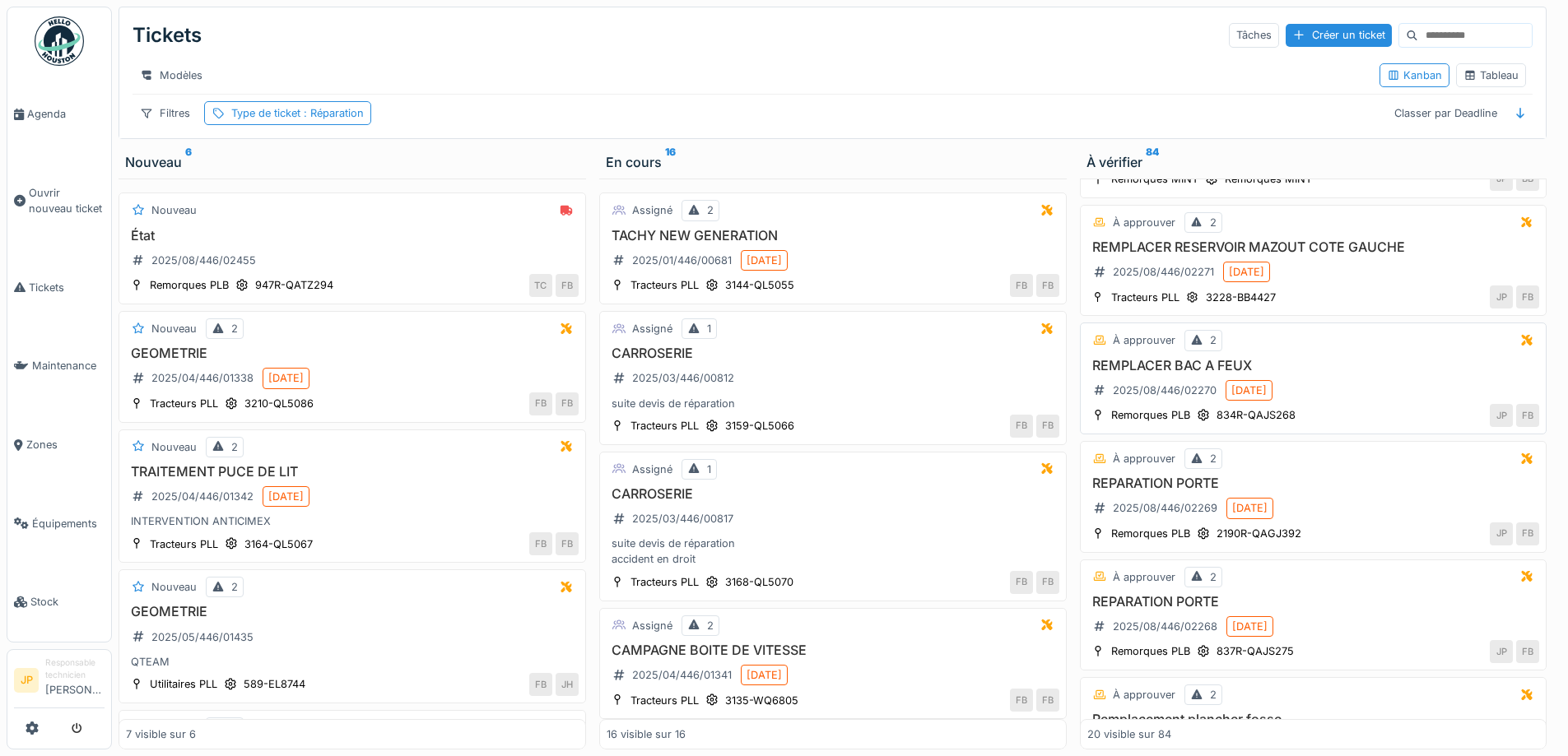
scroll to position [1873, 0]
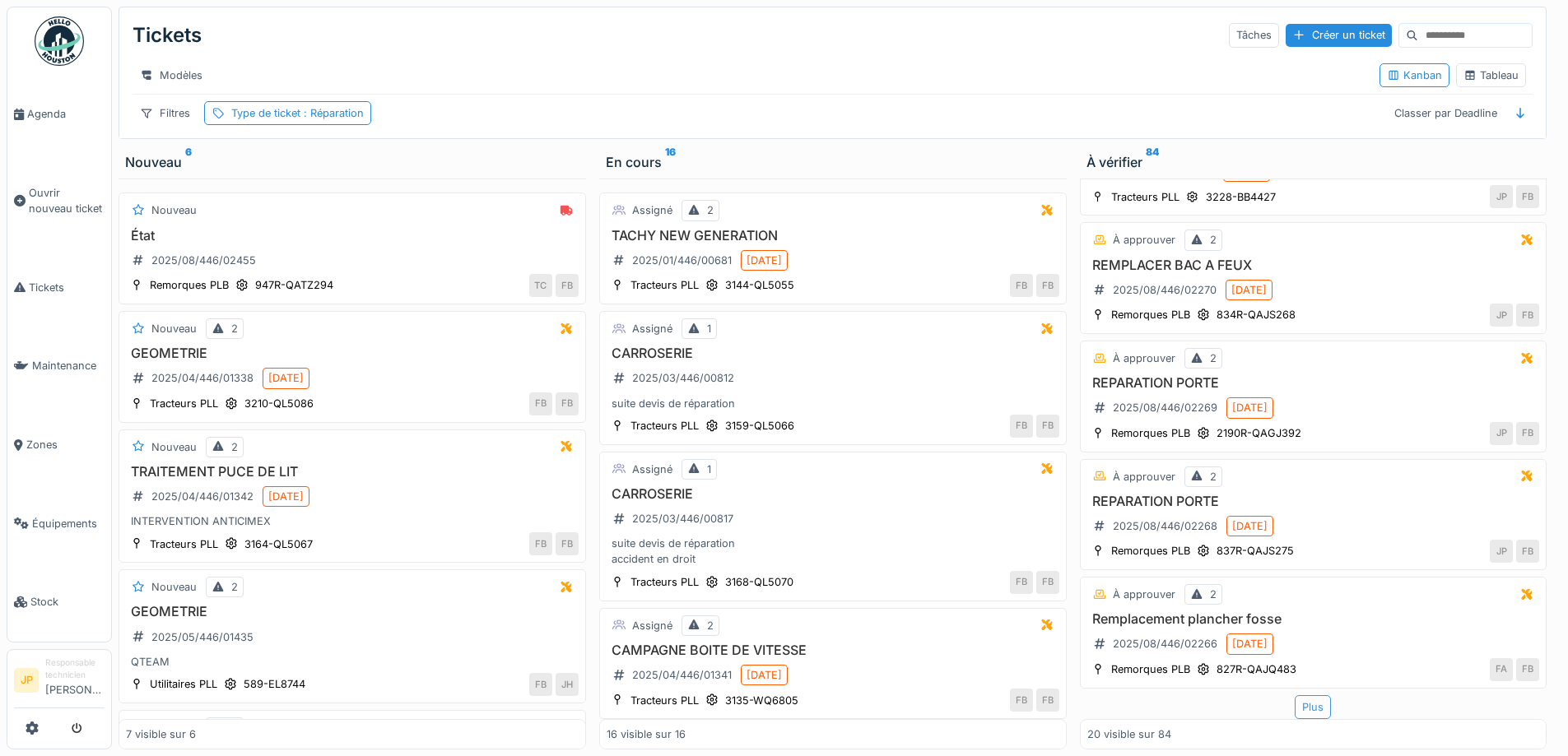
click at [1295, 705] on div "Plus" at bounding box center [1313, 707] width 36 height 24
click at [1296, 702] on div "Plus" at bounding box center [1313, 707] width 36 height 24
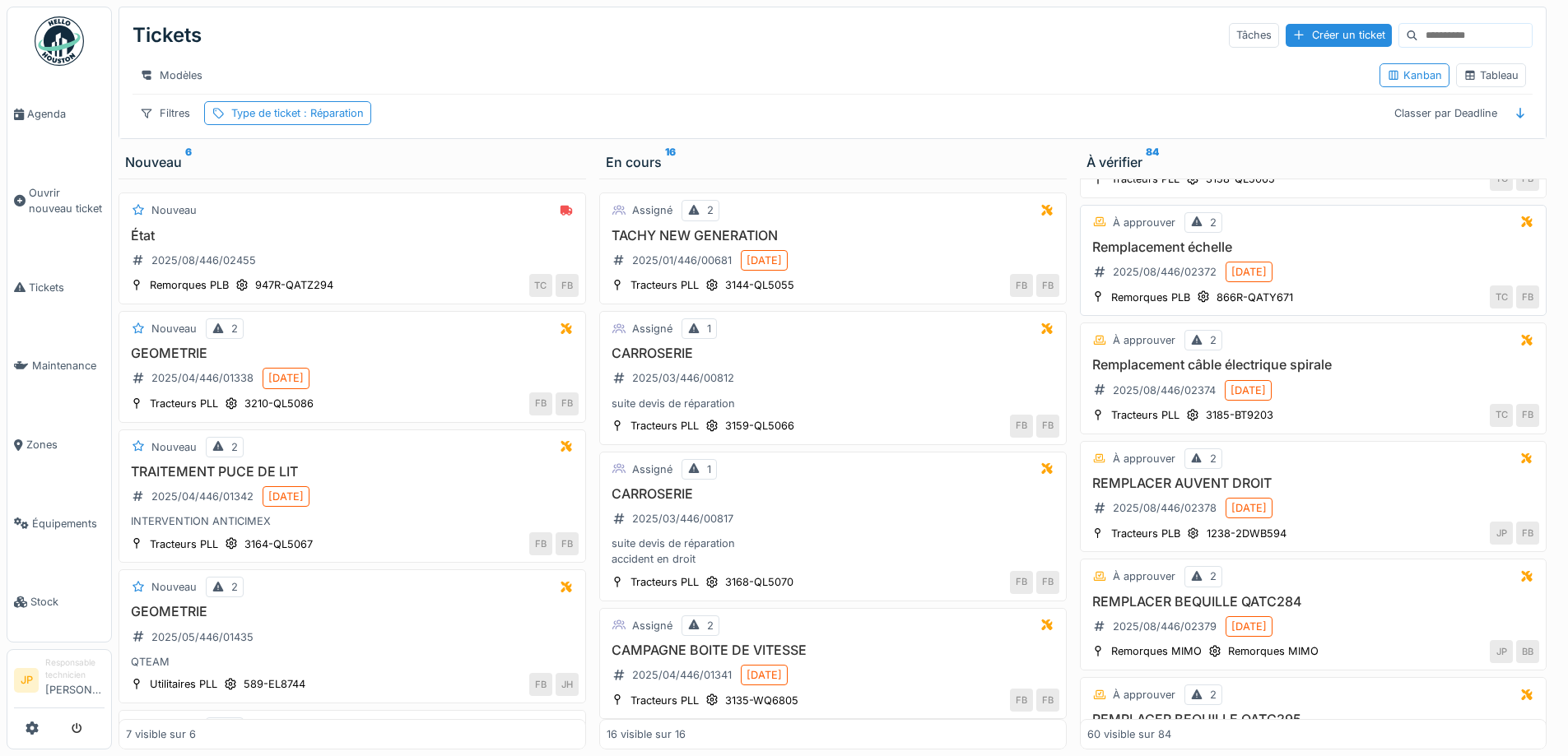
scroll to position [6644, 0]
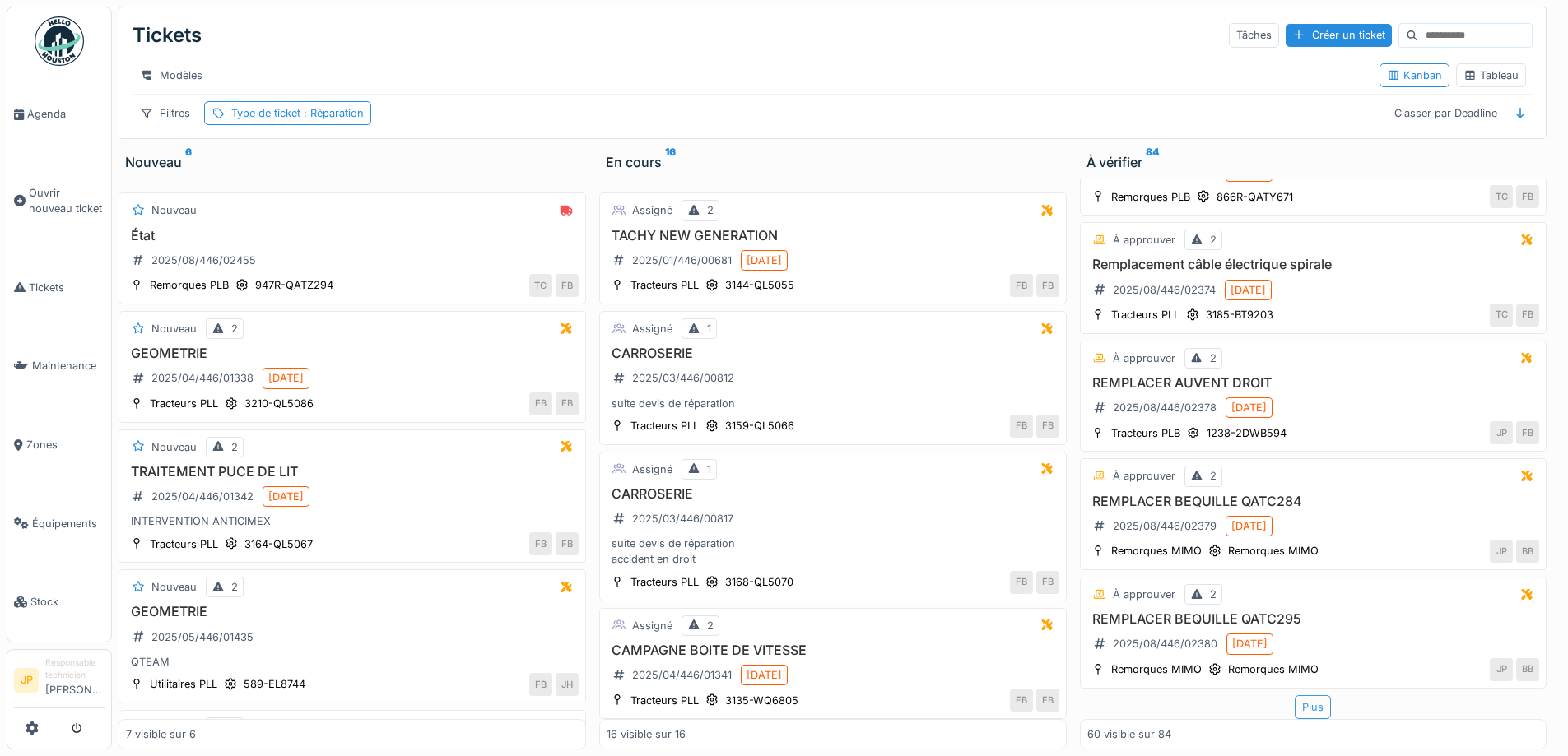
click at [1295, 696] on div "Plus" at bounding box center [1313, 707] width 36 height 24
click at [1295, 698] on div "Plus" at bounding box center [1313, 707] width 36 height 24
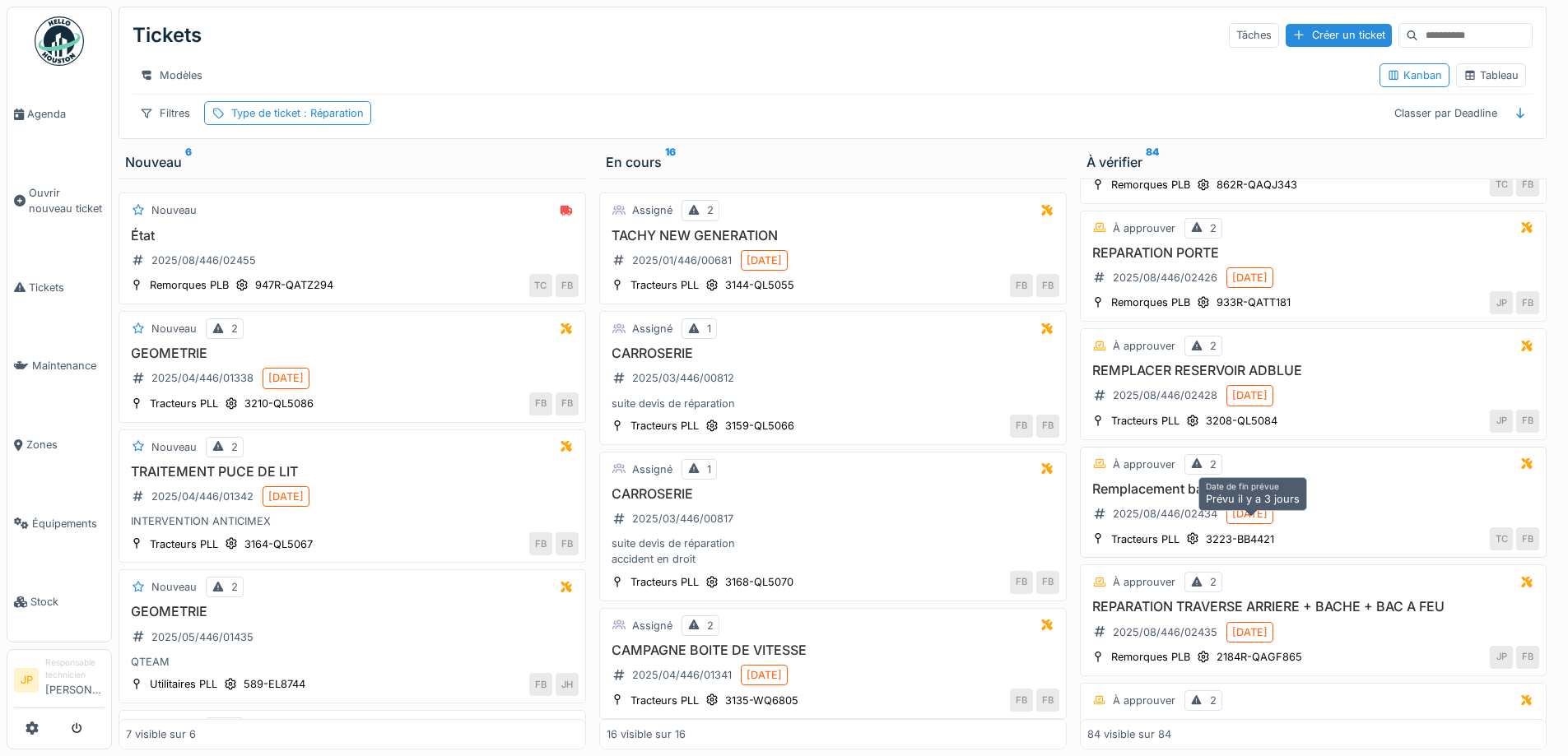
scroll to position [9455, 0]
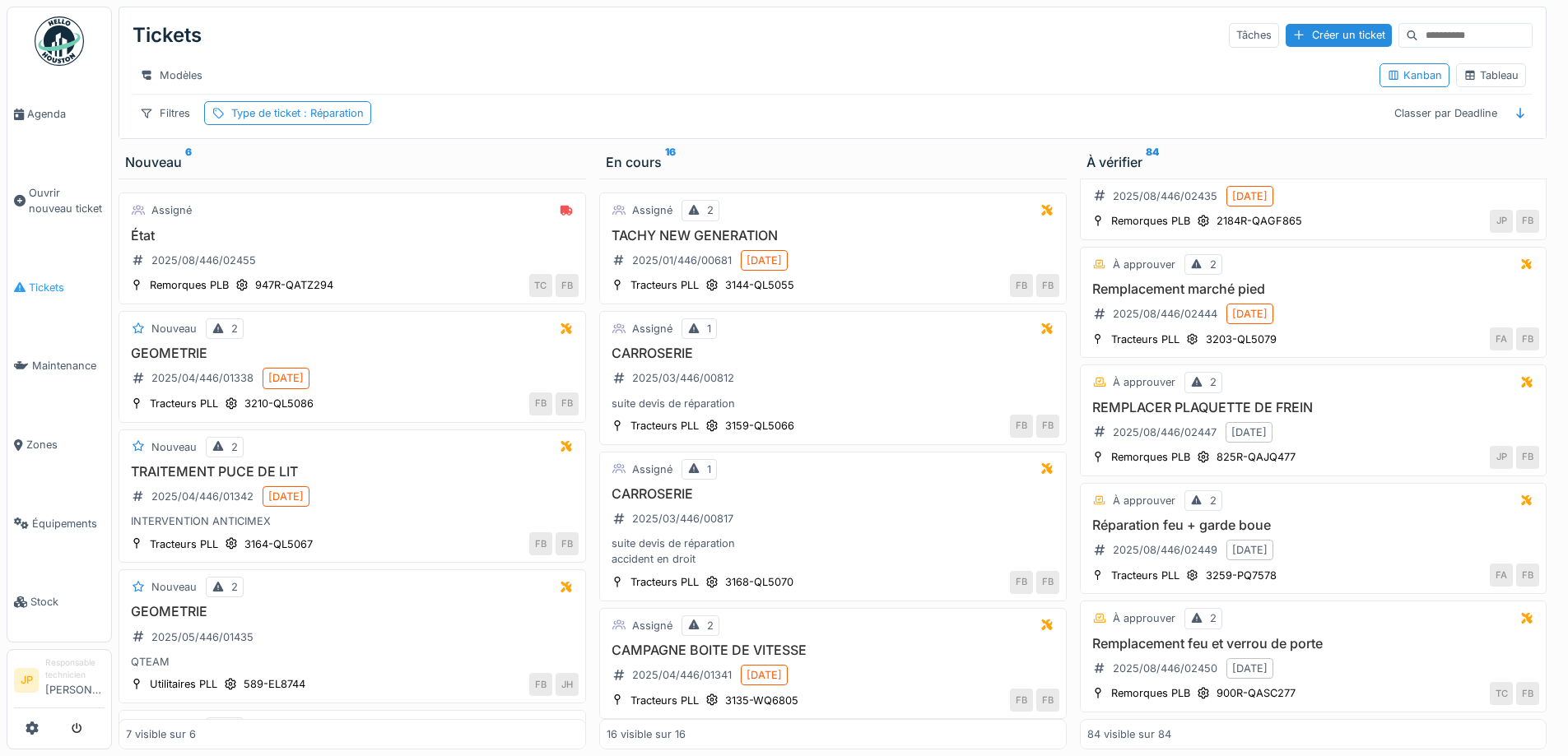
click at [29, 281] on span "Tickets" at bounding box center [67, 287] width 76 height 15
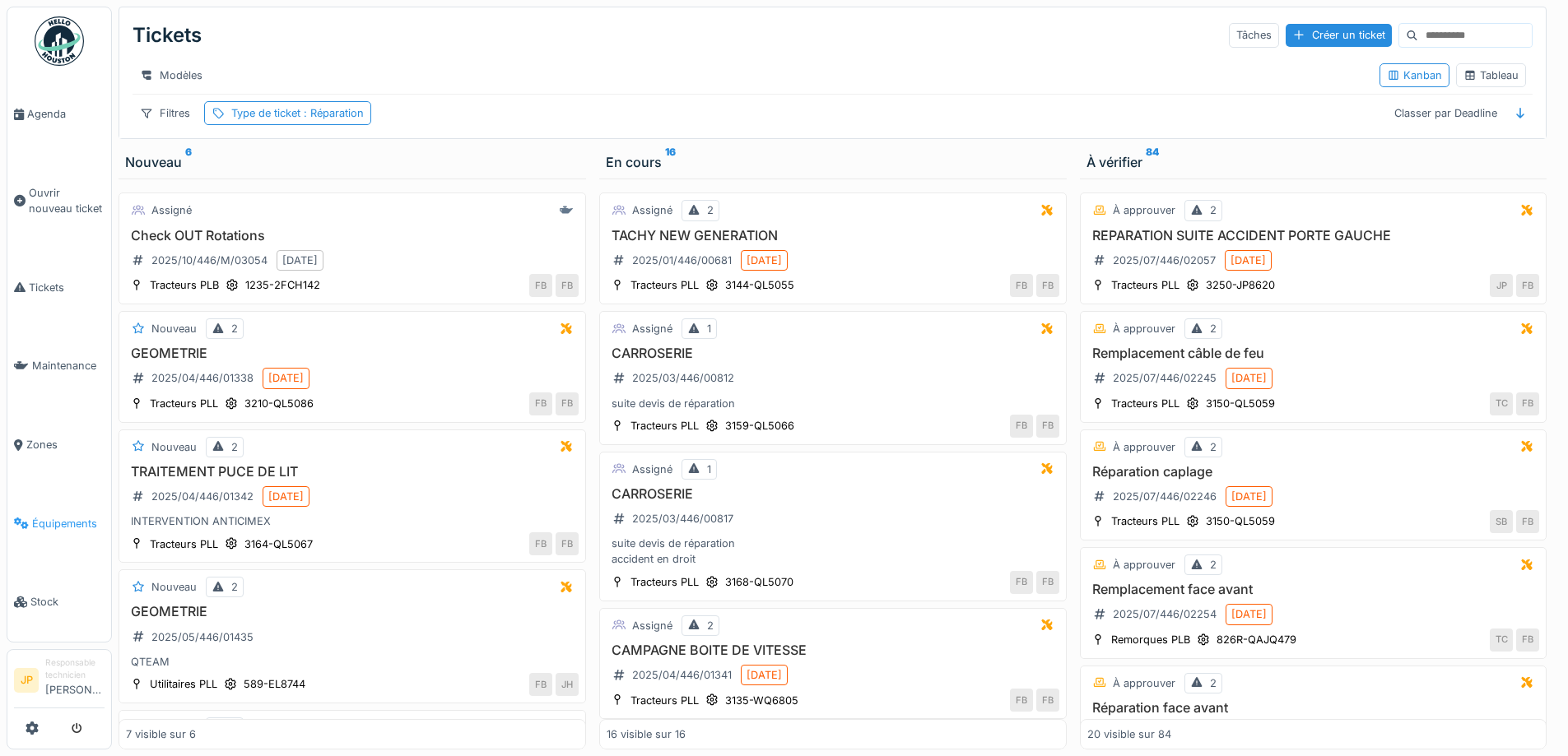
click at [51, 522] on link "Équipements" at bounding box center [60, 524] width 104 height 79
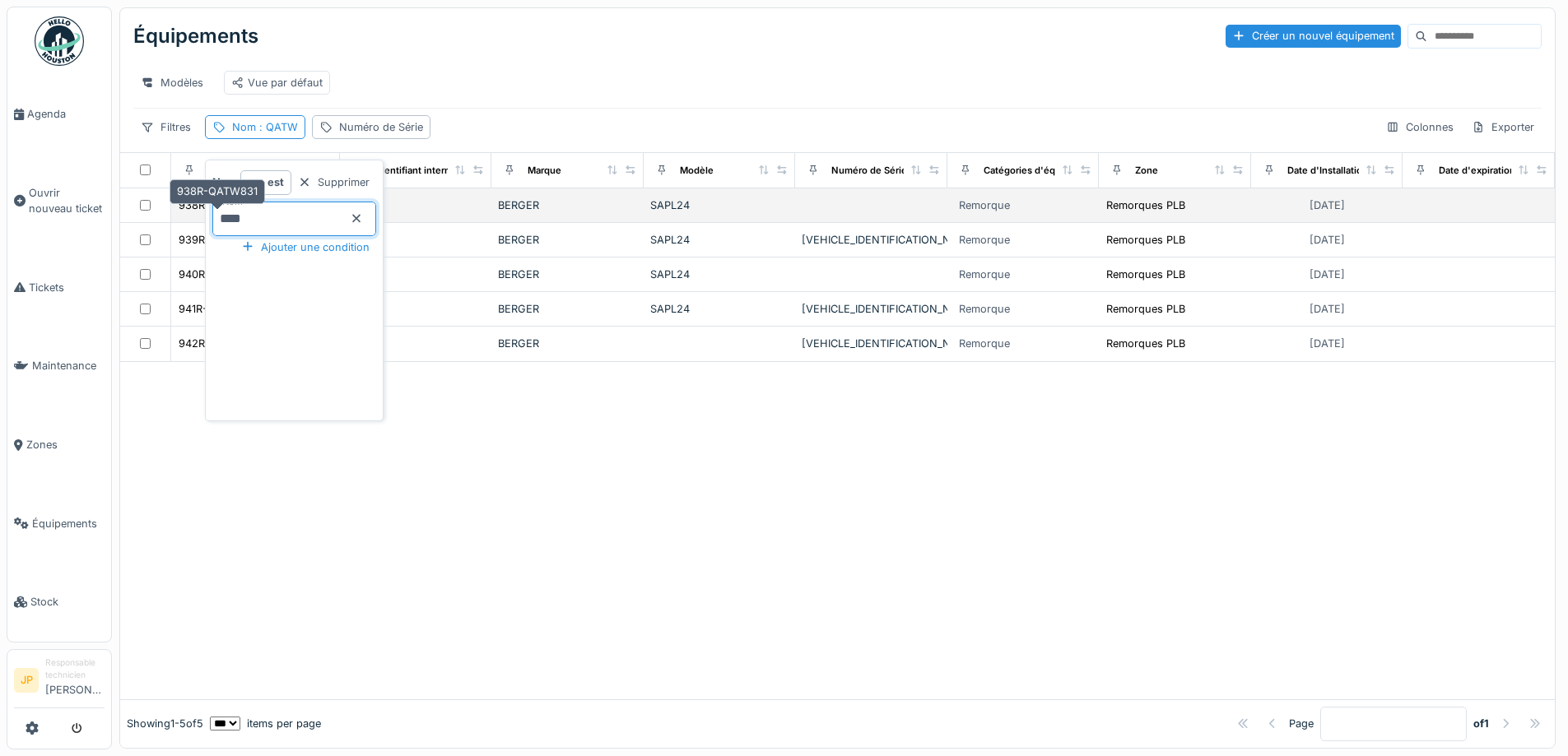
click at [182, 227] on body "Agenda Ouvrir nouveau ticket Tickets Maintenance Zones Équipements Stock JP Res…" at bounding box center [784, 378] width 1568 height 756
type input "****"
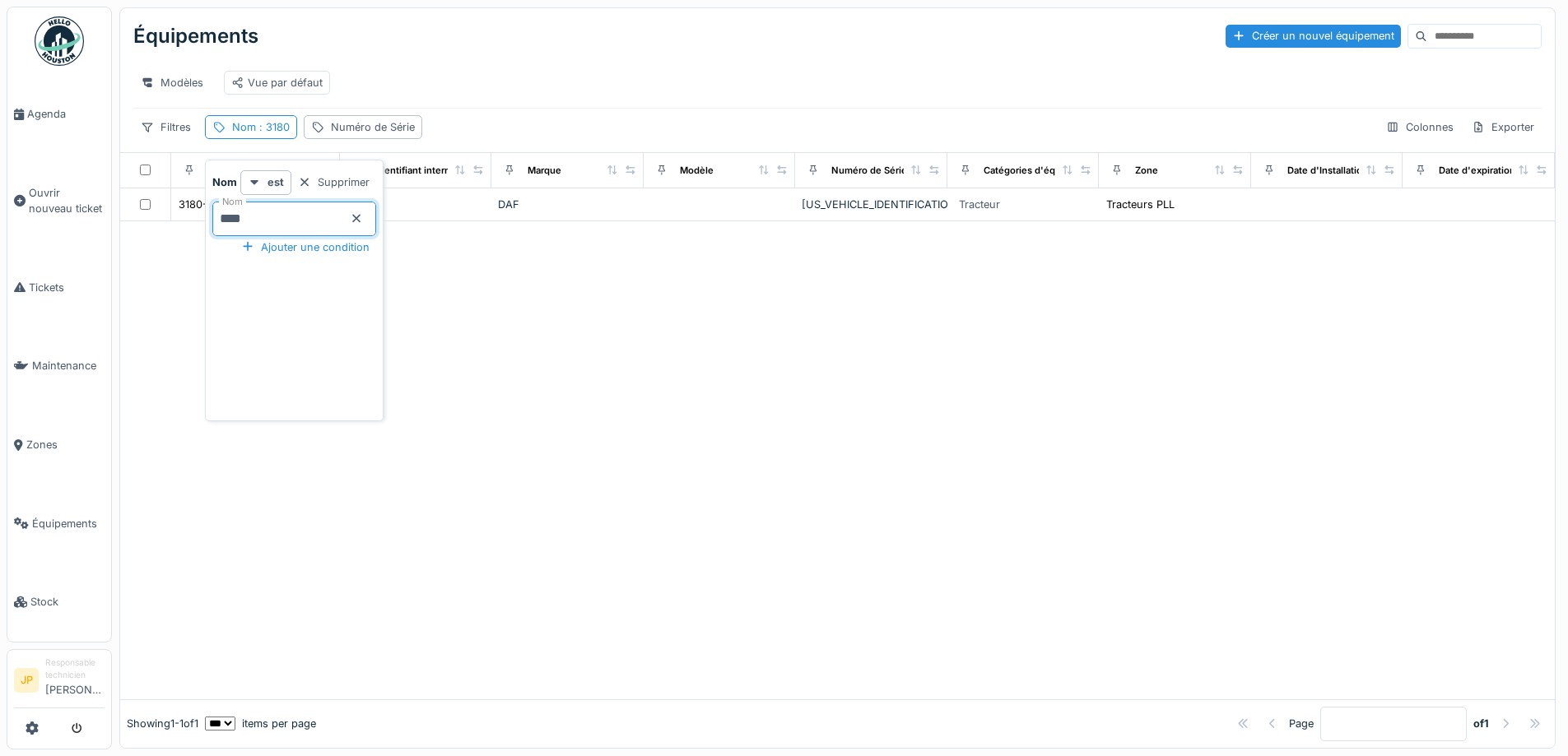
click at [589, 46] on div "Équipements Créer un nouvel équipement" at bounding box center [837, 36] width 1409 height 43
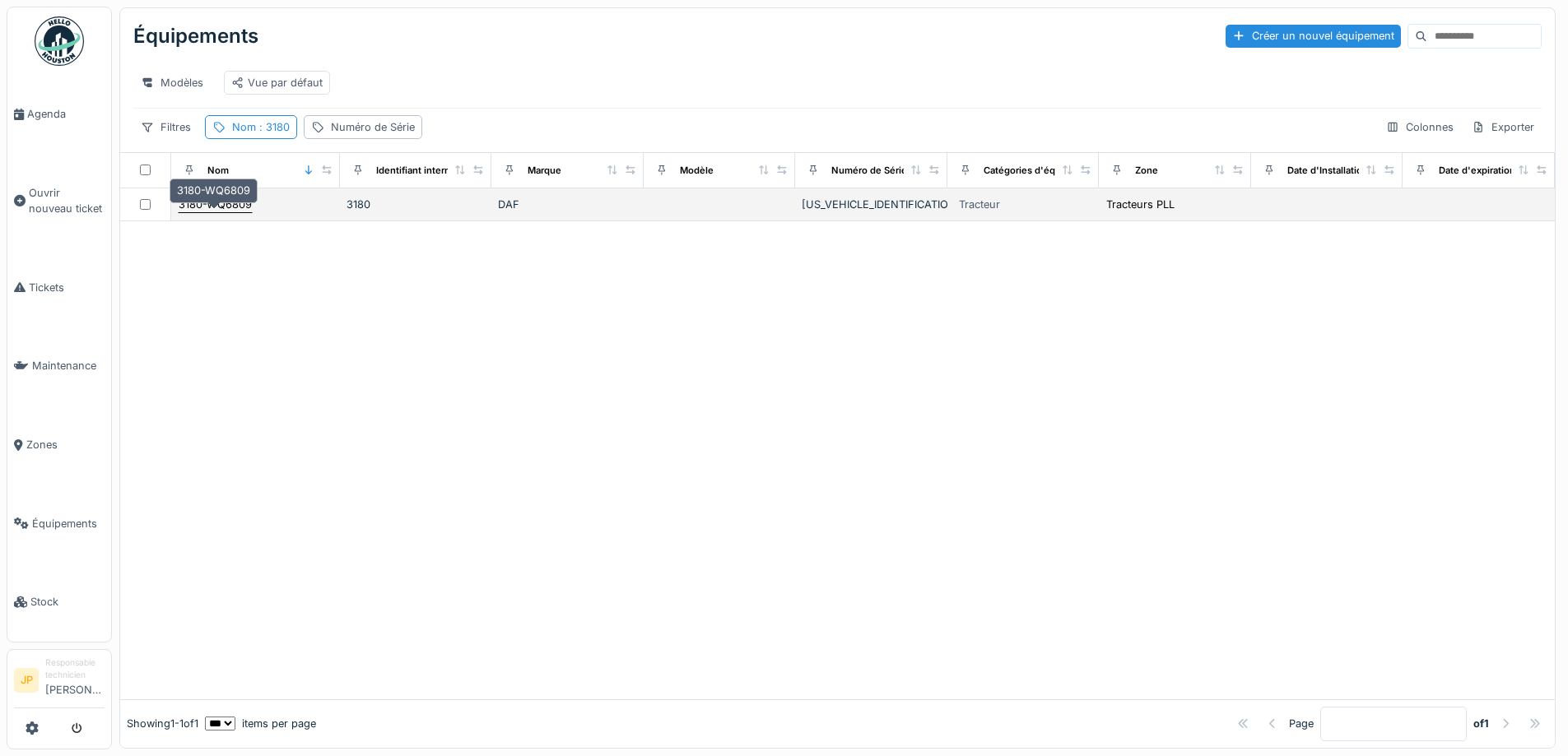
click at [242, 212] on div "3180-WQ6809" at bounding box center [216, 205] width 73 height 15
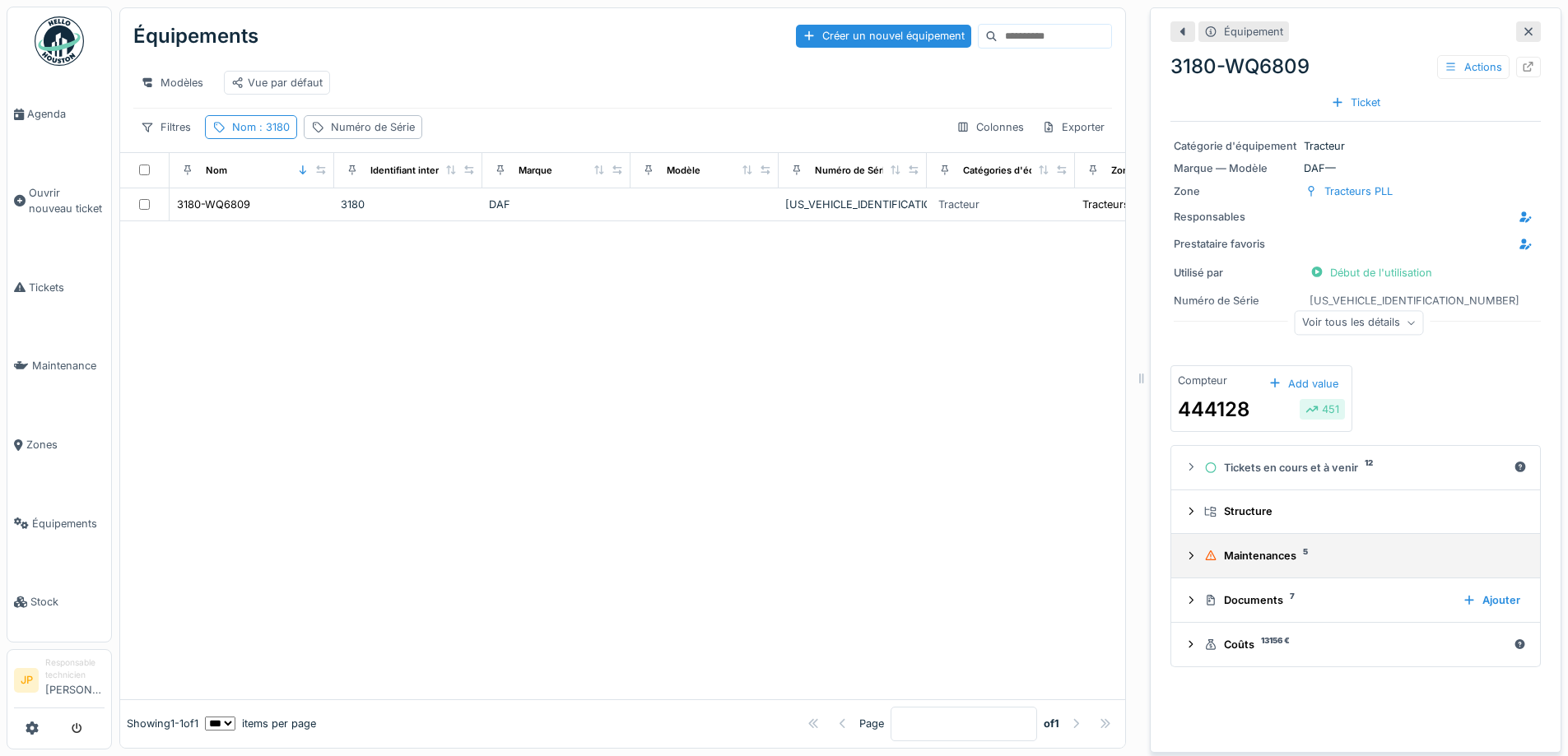
click at [1307, 563] on div "Maintenances 5" at bounding box center [1363, 556] width 316 height 15
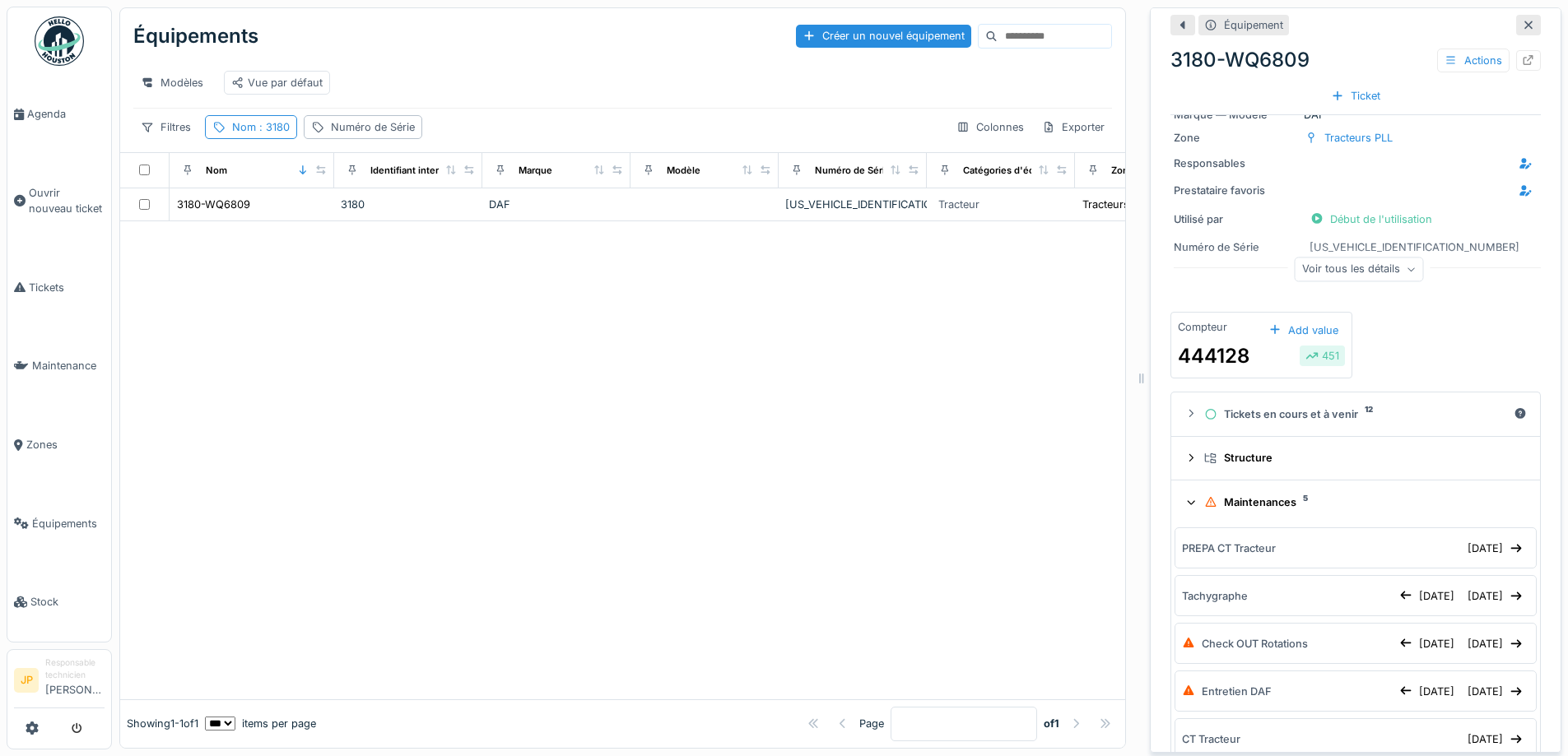
scroll to position [83, 0]
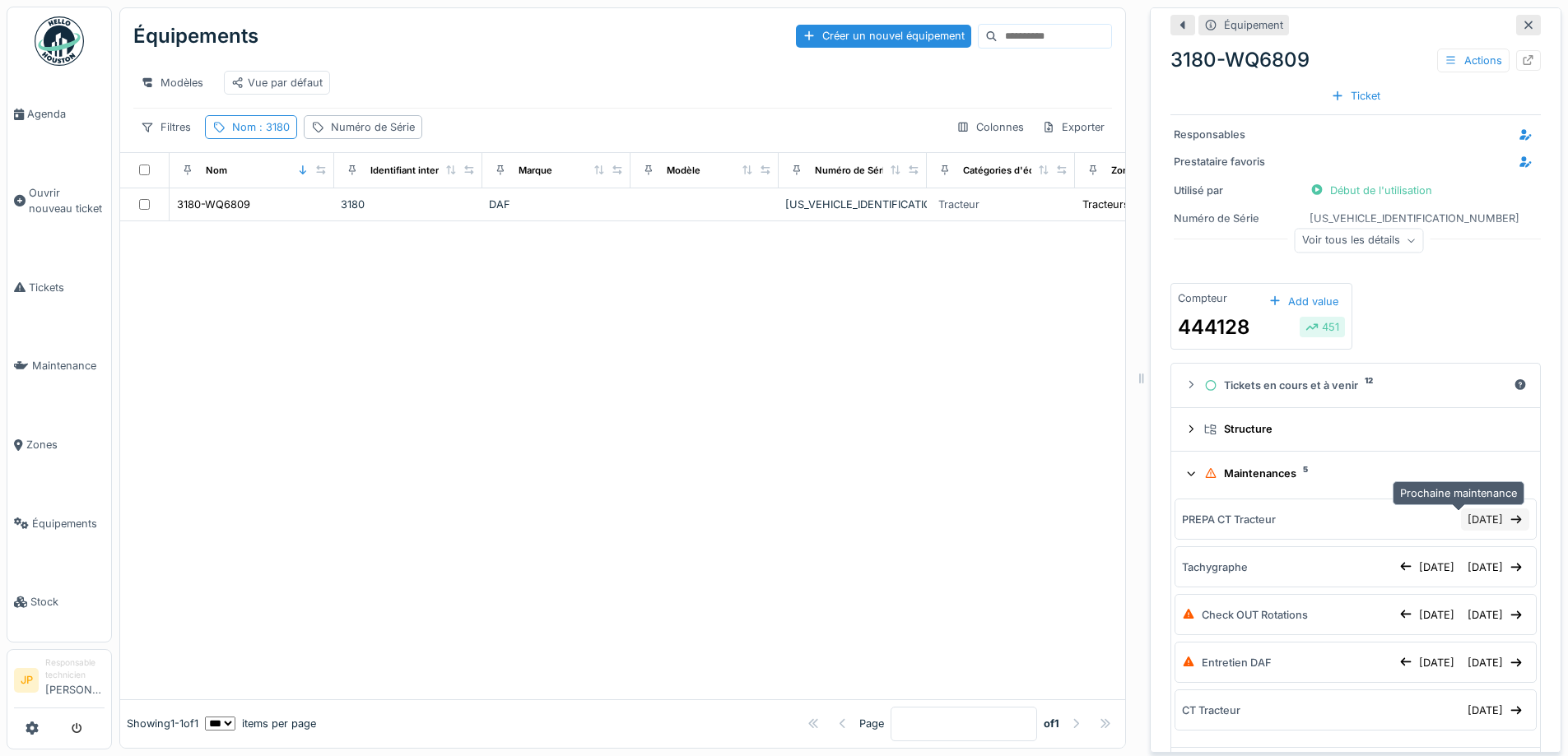
click at [1461, 522] on div "[DATE]" at bounding box center [1496, 520] width 68 height 22
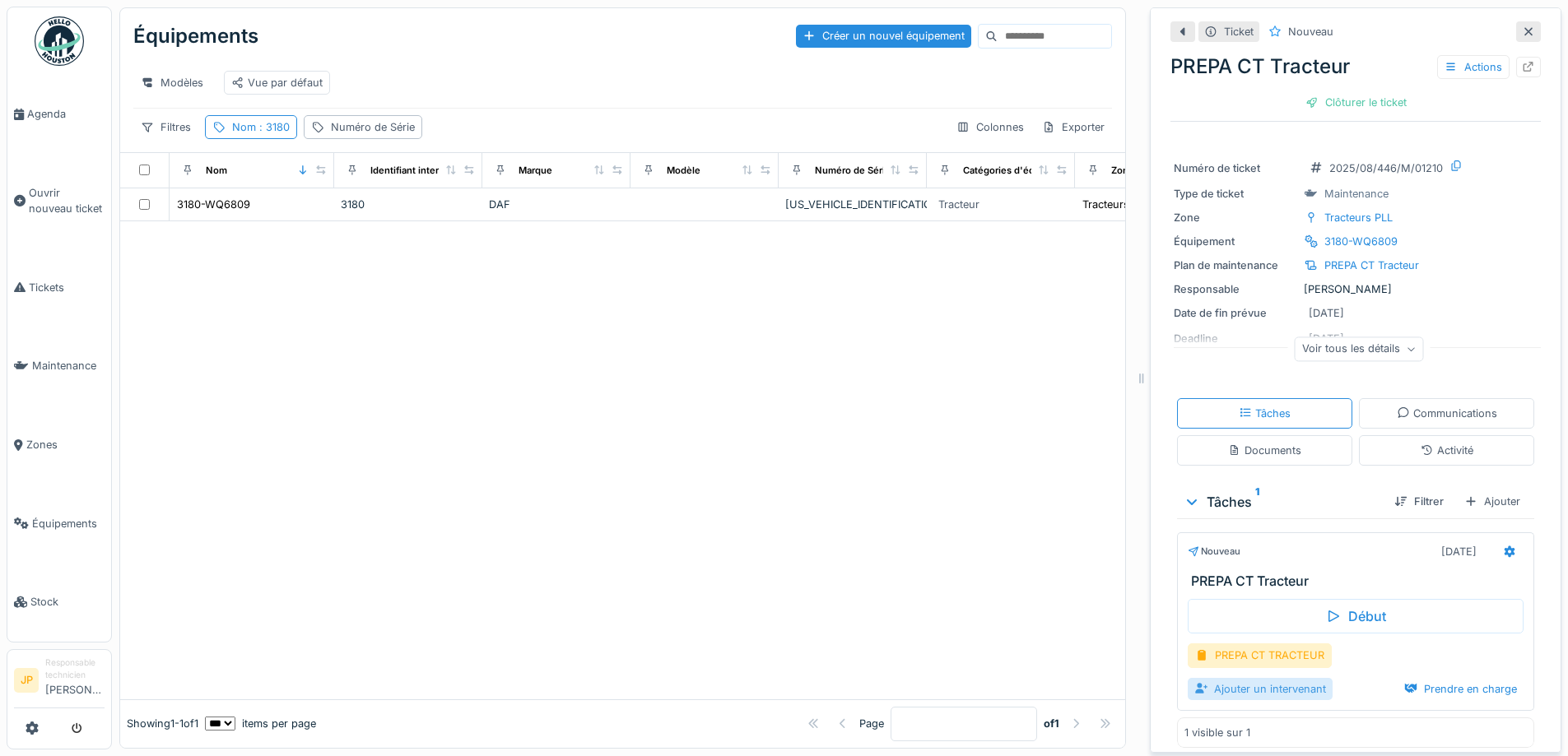
click at [1256, 696] on div "Ajouter un intervenant" at bounding box center [1260, 690] width 145 height 22
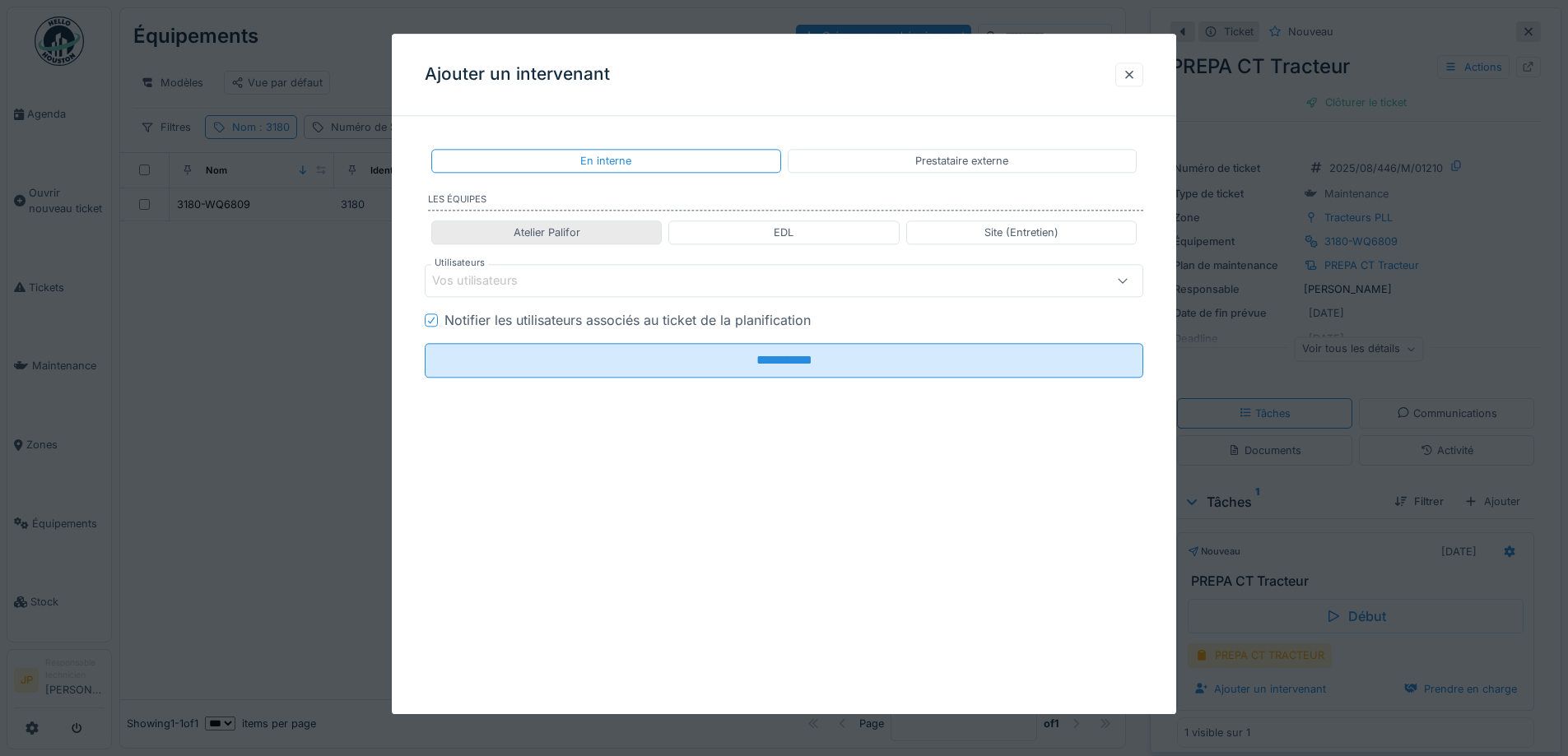
click at [575, 238] on div "Atelier Palifor" at bounding box center [547, 233] width 67 height 15
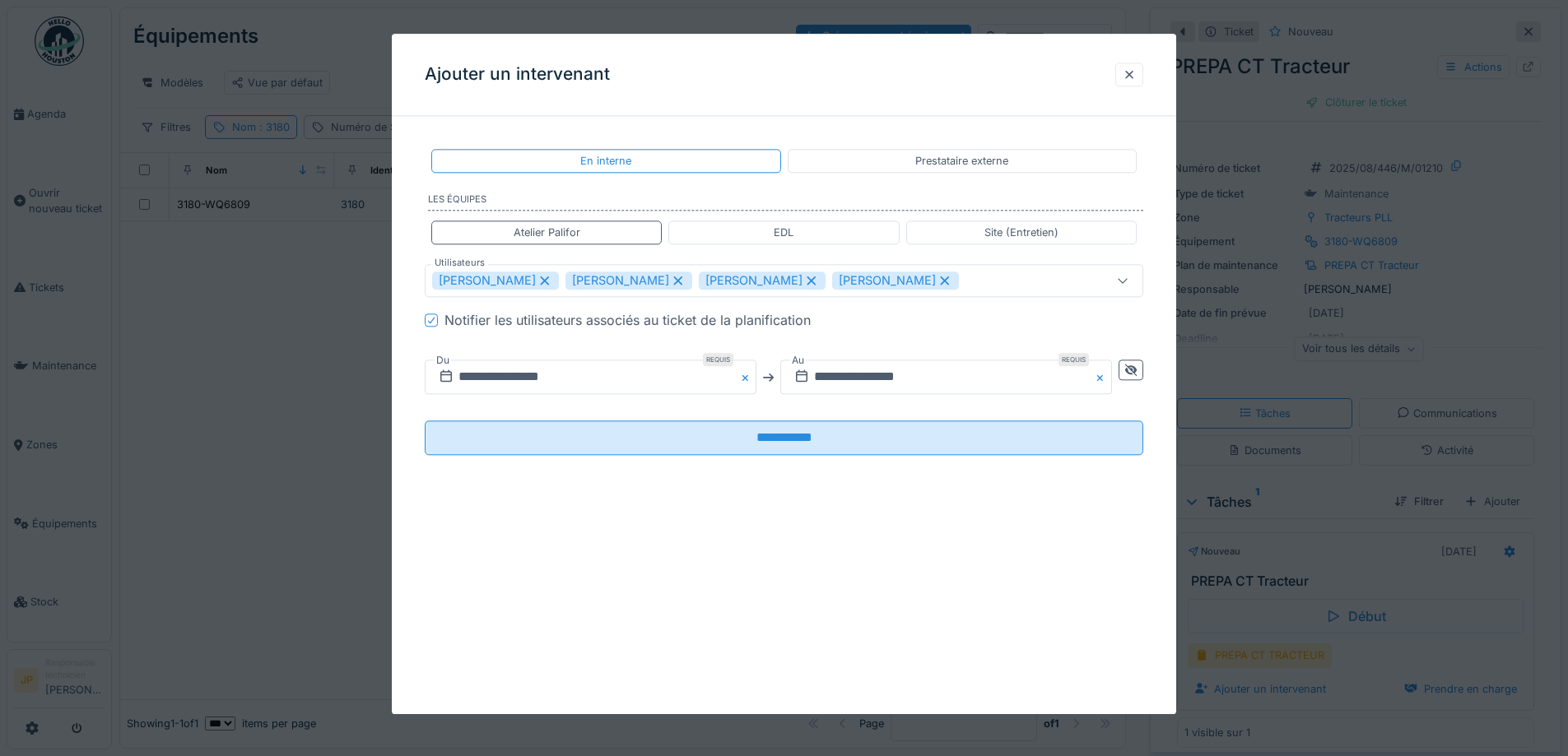
click at [804, 279] on icon at bounding box center [811, 280] width 14 height 12
type input "**********"
click at [1137, 372] on icon at bounding box center [1131, 371] width 12 height 12
click at [770, 384] on input "**********" at bounding box center [768, 378] width 687 height 35
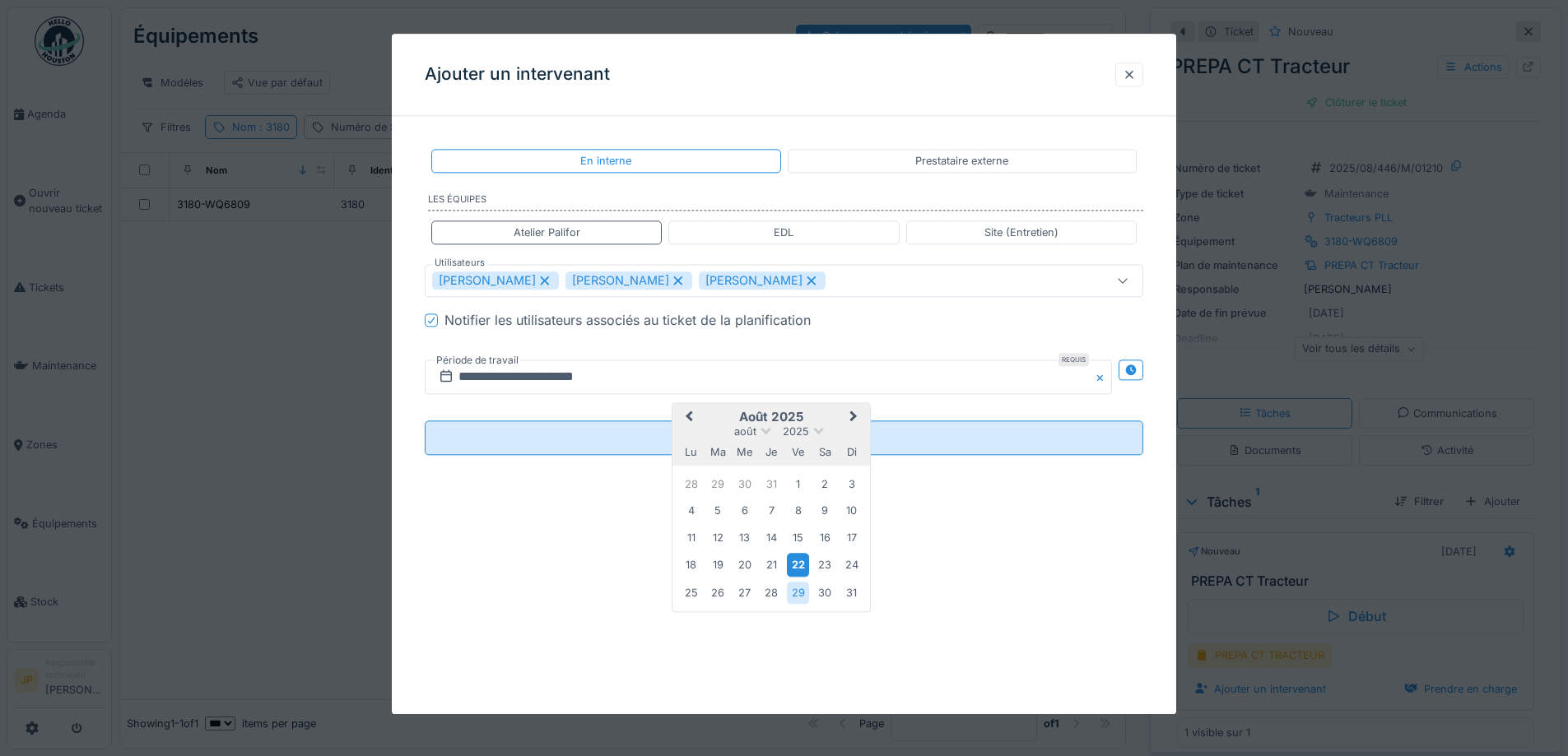
click at [805, 563] on div "22" at bounding box center [798, 566] width 22 height 24
click at [824, 566] on div "23" at bounding box center [825, 566] width 22 height 22
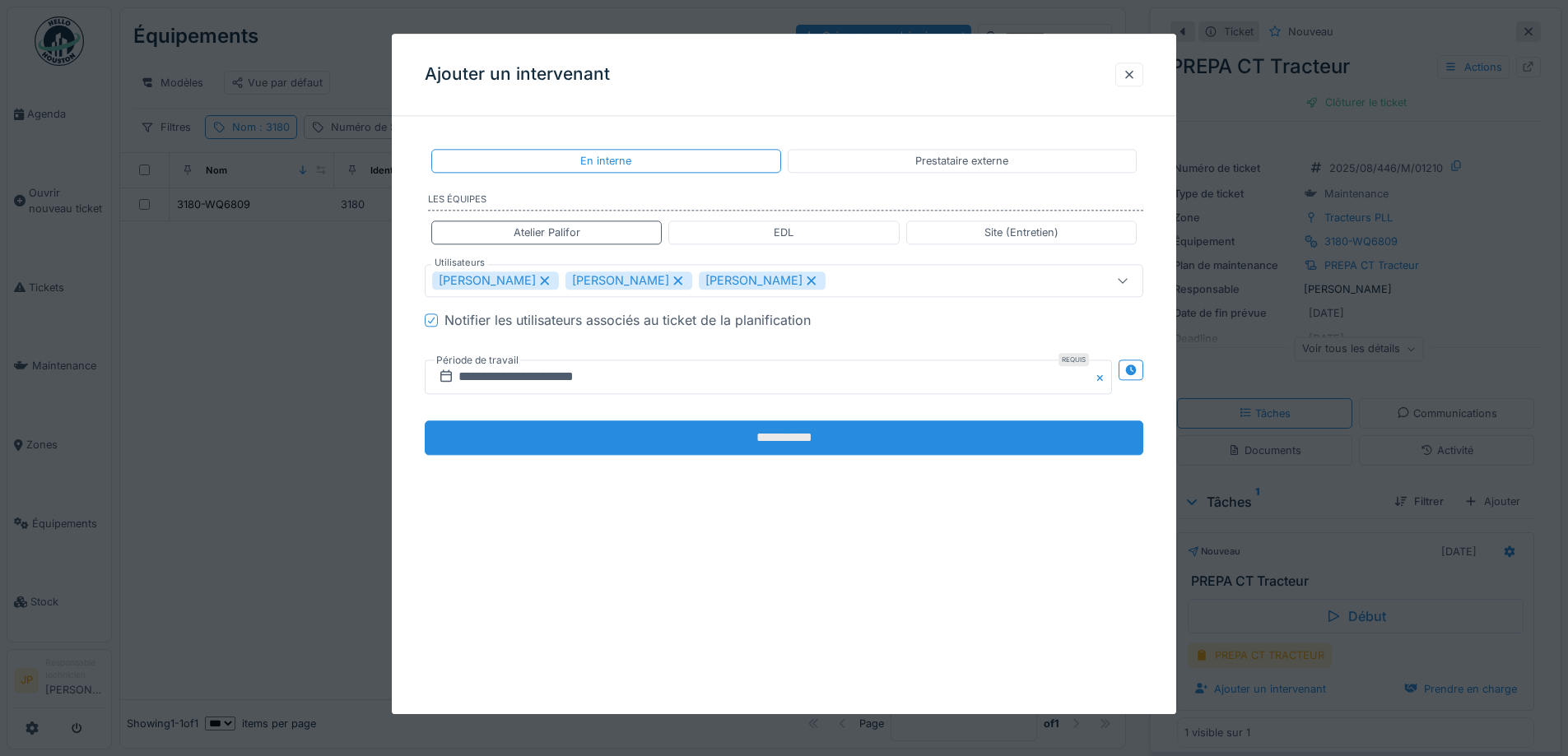
click at [793, 433] on input "**********" at bounding box center [784, 438] width 719 height 35
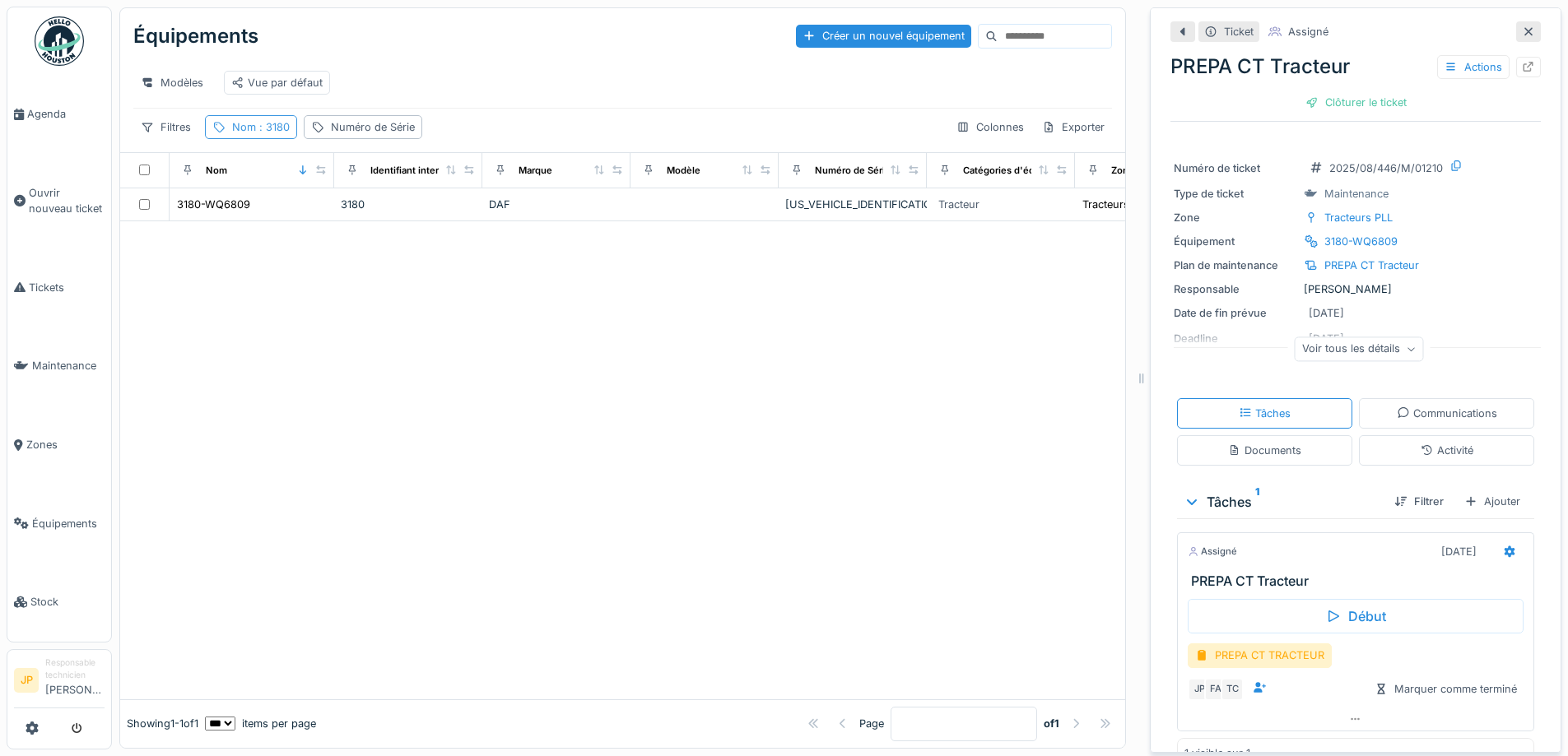
click at [273, 135] on div "Nom : 3180" at bounding box center [261, 127] width 58 height 15
drag, startPoint x: 277, startPoint y: 211, endPoint x: 207, endPoint y: 228, distance: 72.0
click at [211, 228] on div "Nom est Supprimer Nom **** Ajouter une condition" at bounding box center [294, 294] width 171 height 247
type input "****"
click at [691, 343] on div at bounding box center [622, 460] width 1005 height 478
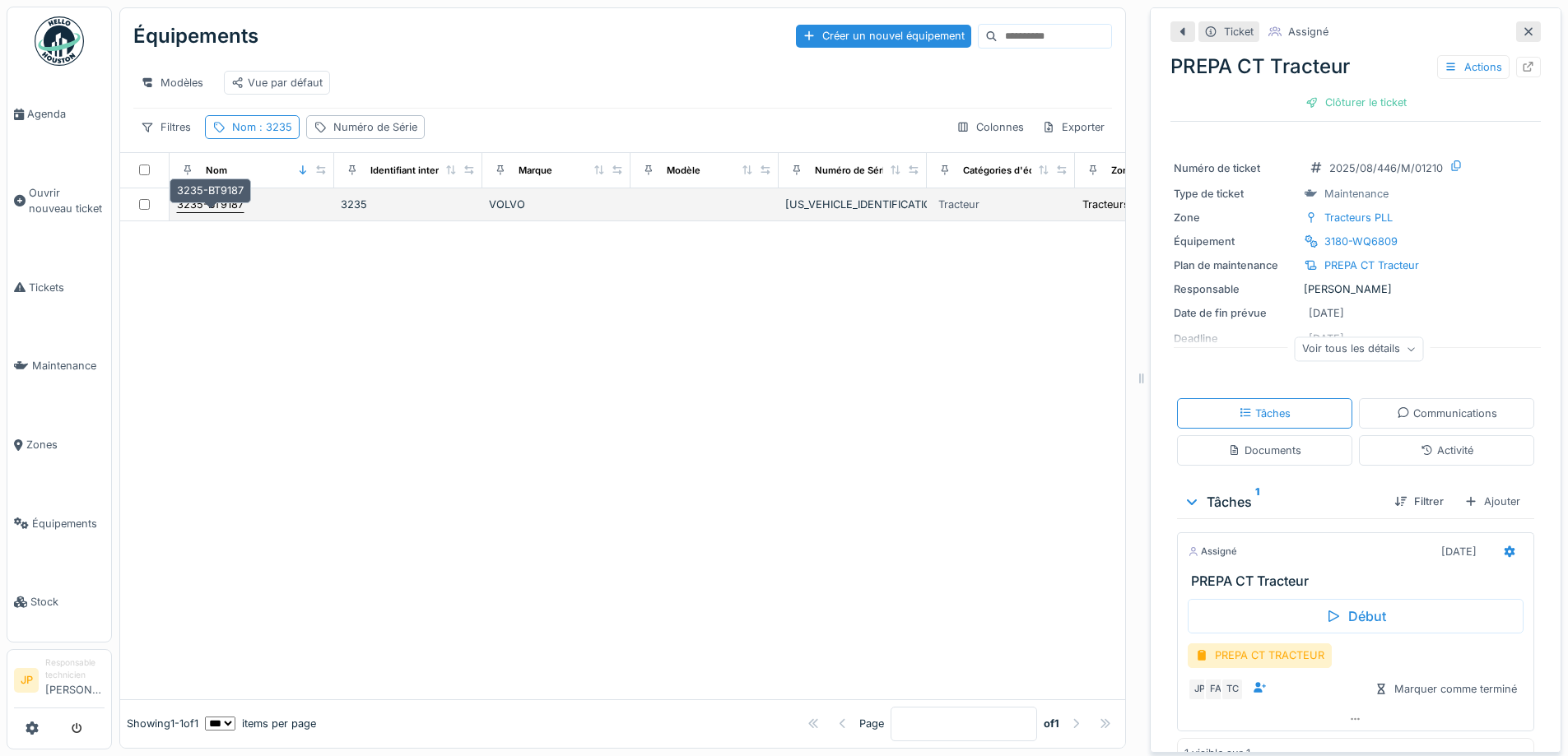
click at [216, 212] on div "3235-BT9187" at bounding box center [211, 205] width 67 height 15
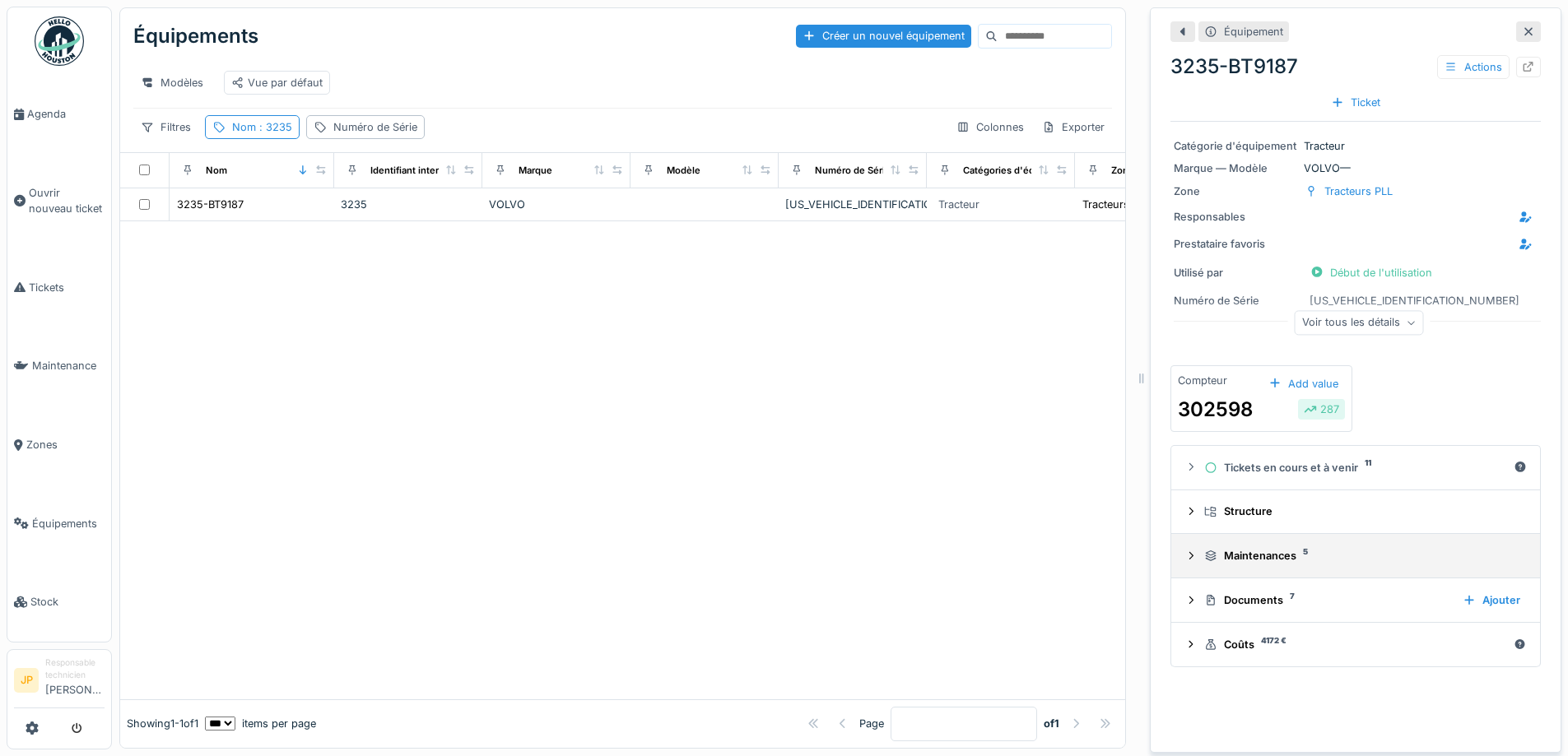
click at [1255, 571] on summary "Maintenances 5" at bounding box center [1356, 556] width 356 height 31
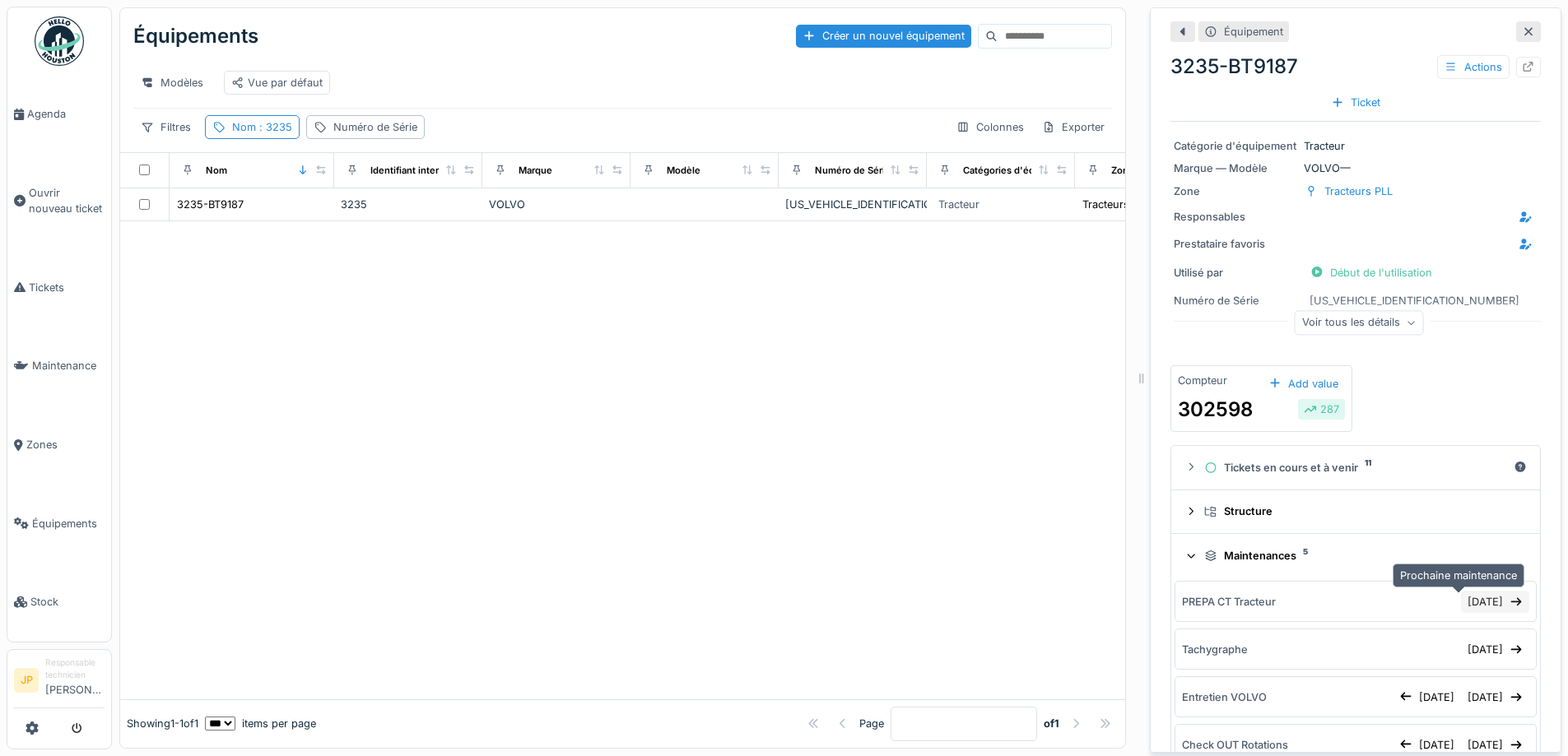
click at [1461, 603] on div "29/08/2025" at bounding box center [1496, 602] width 68 height 22
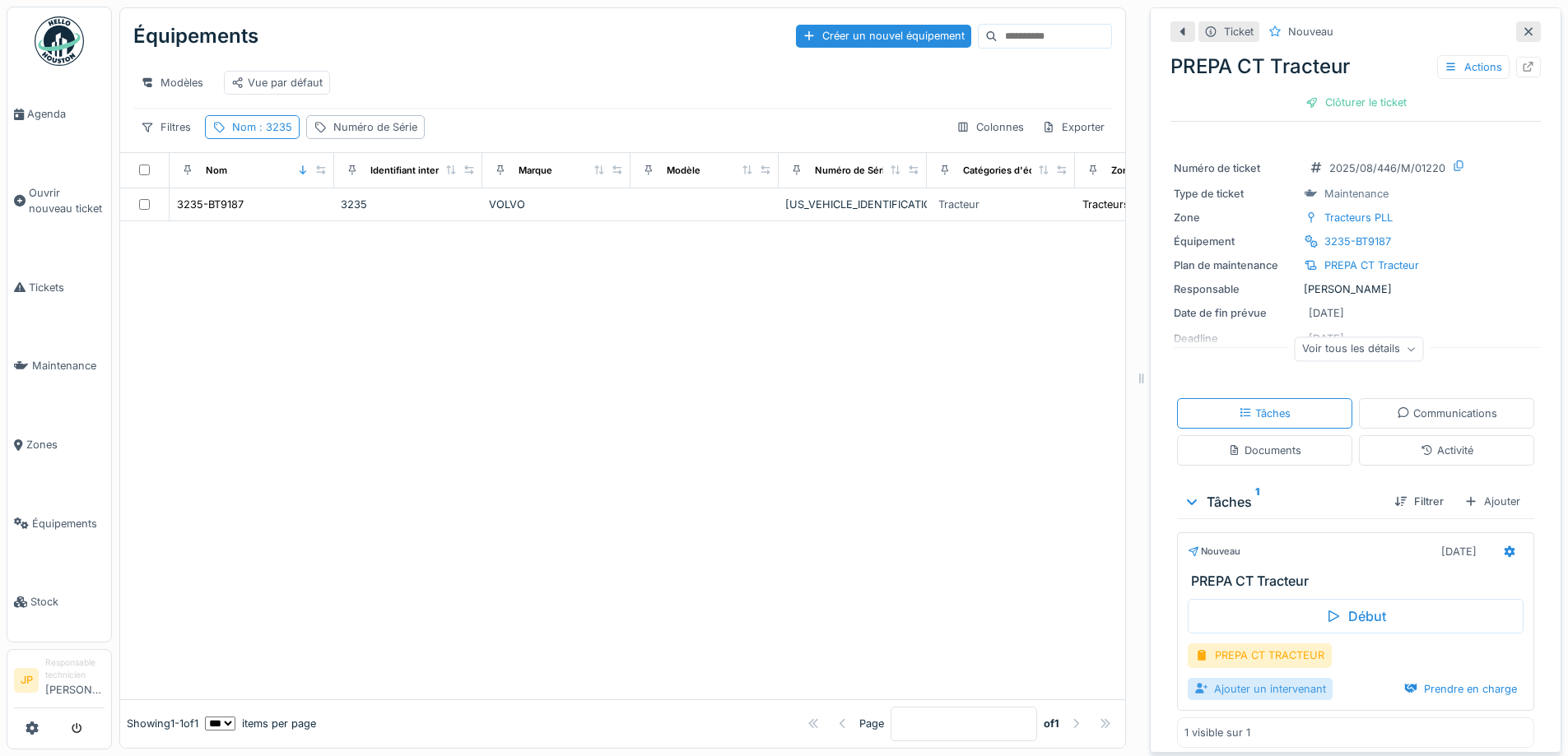
click at [1237, 692] on div "Ajouter un intervenant" at bounding box center [1260, 690] width 145 height 22
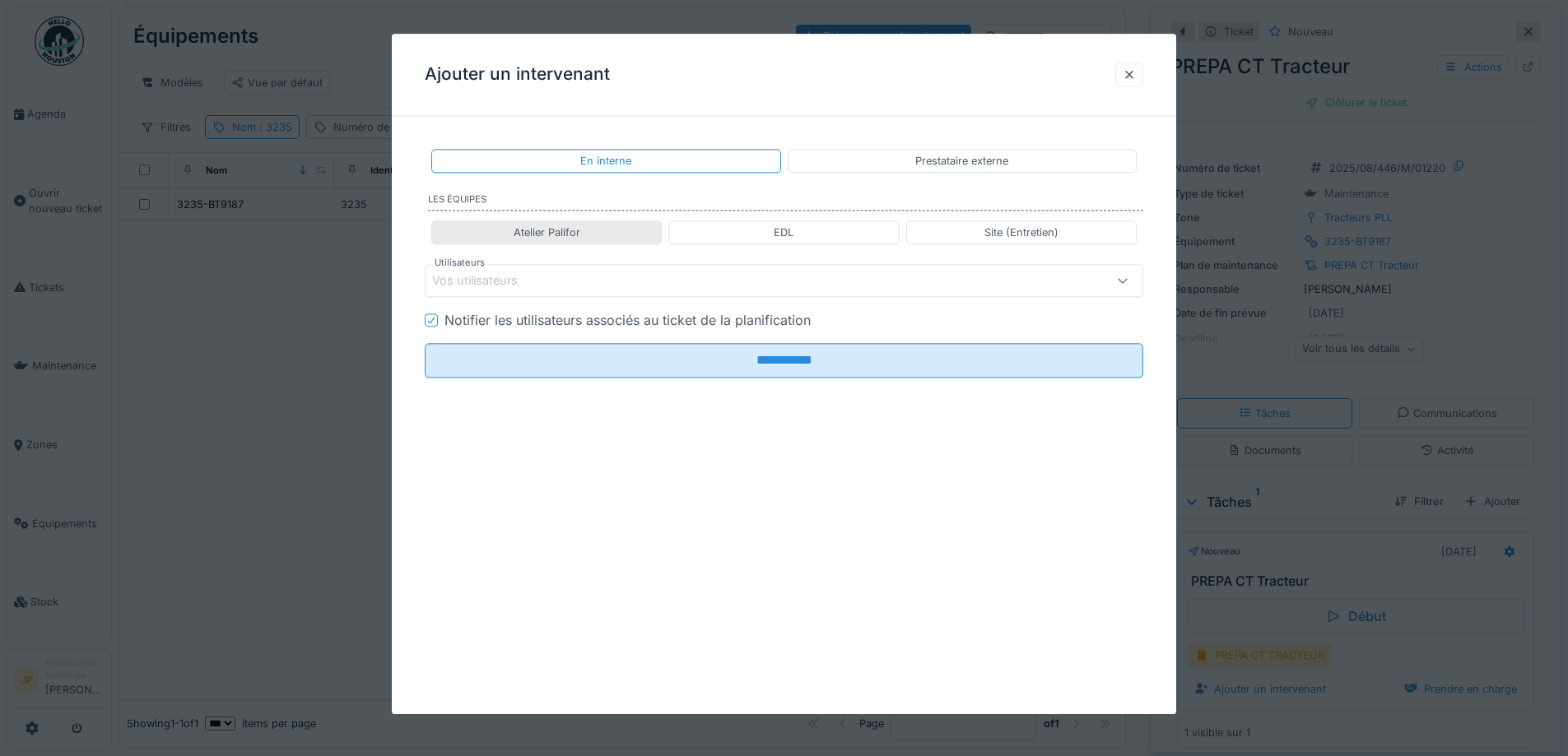
click at [576, 229] on div "Atelier Palifor" at bounding box center [547, 233] width 67 height 15
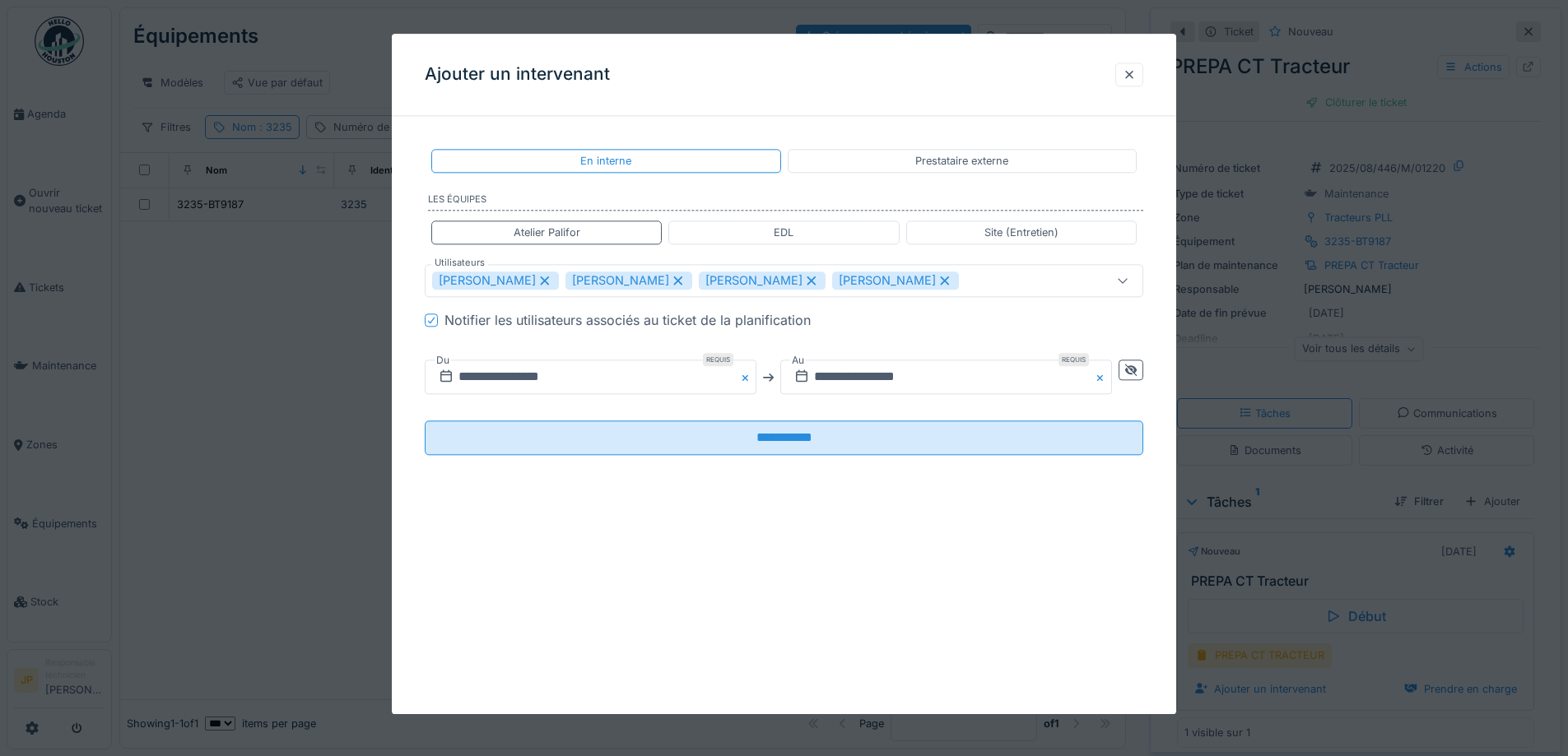
click at [807, 280] on icon at bounding box center [812, 280] width 9 height 9
type input "**********"
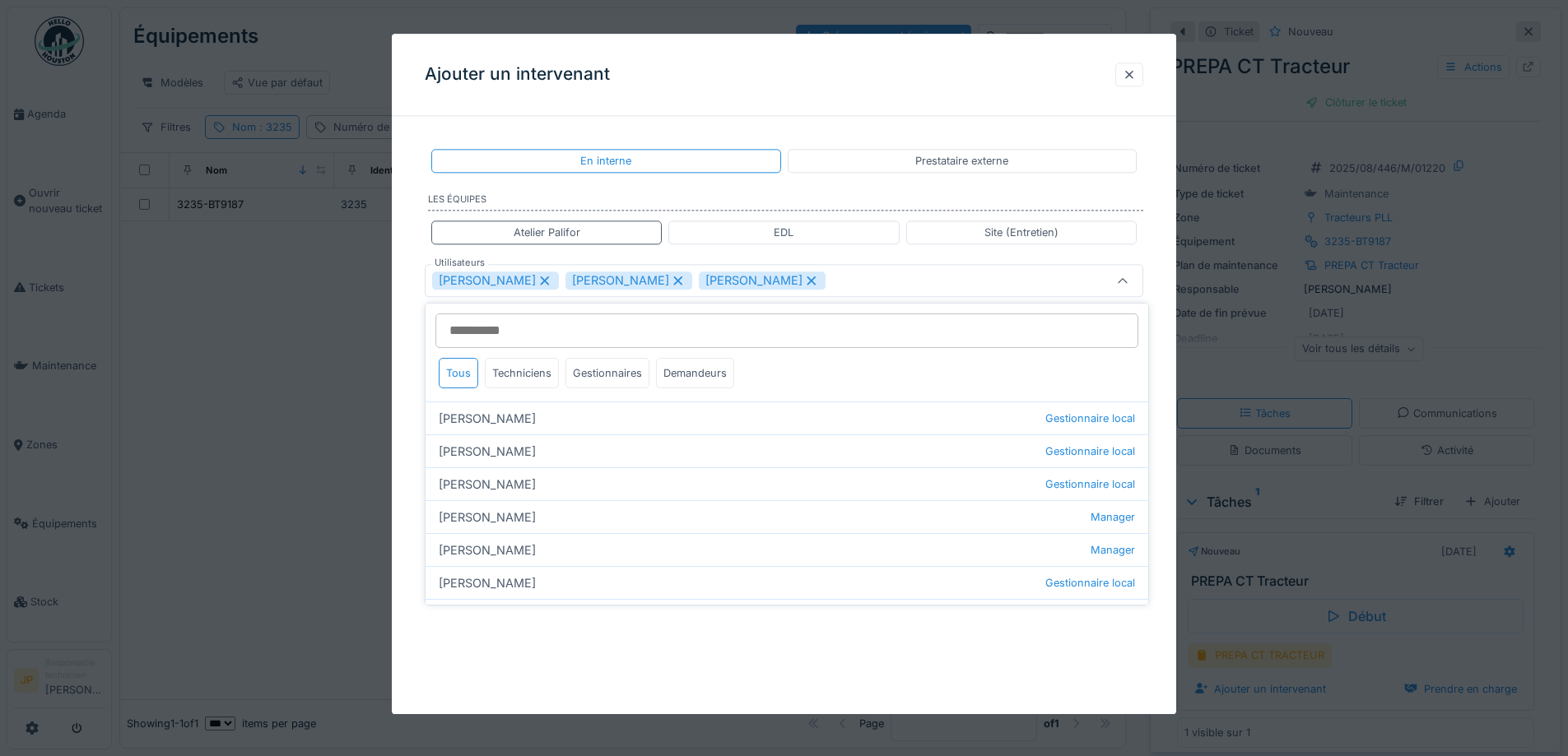
click at [842, 269] on div "Florian Anciaux Jérémy Pétré Thomas Collinet" at bounding box center [784, 281] width 719 height 33
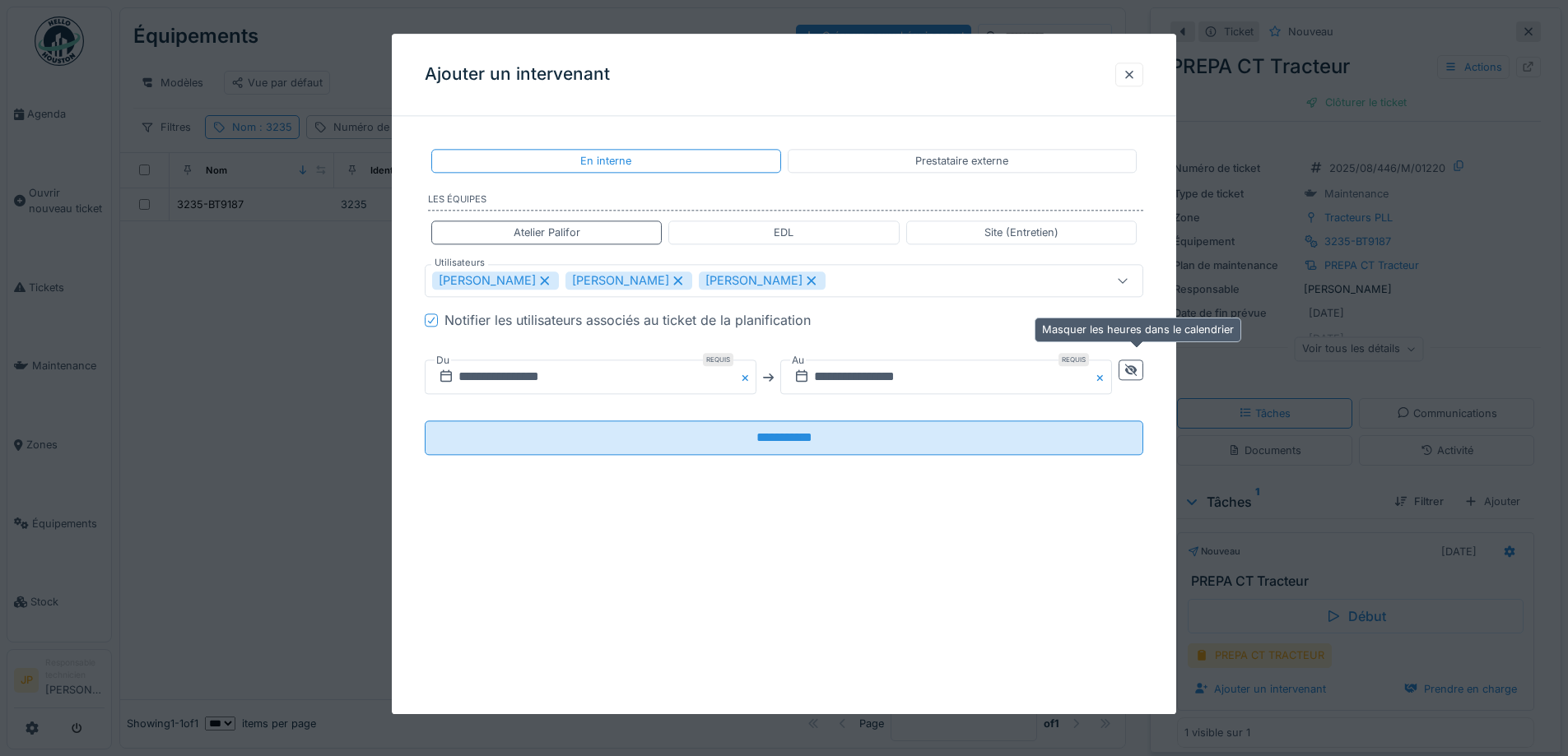
click at [1136, 365] on div at bounding box center [1131, 371] width 13 height 15
click at [877, 361] on input "**********" at bounding box center [768, 378] width 687 height 35
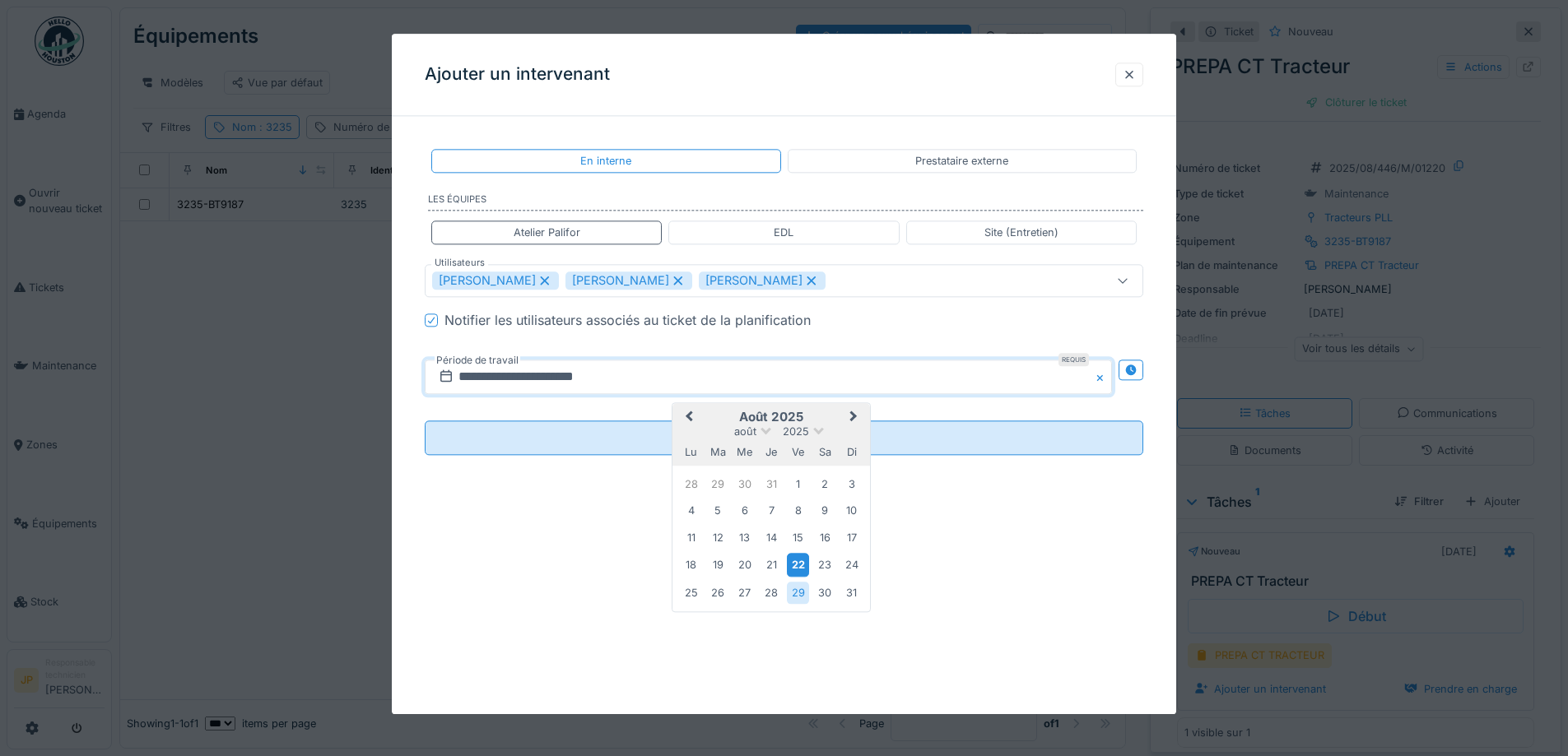
click at [799, 563] on div "22" at bounding box center [798, 566] width 22 height 24
click at [834, 568] on div "23" at bounding box center [825, 566] width 22 height 22
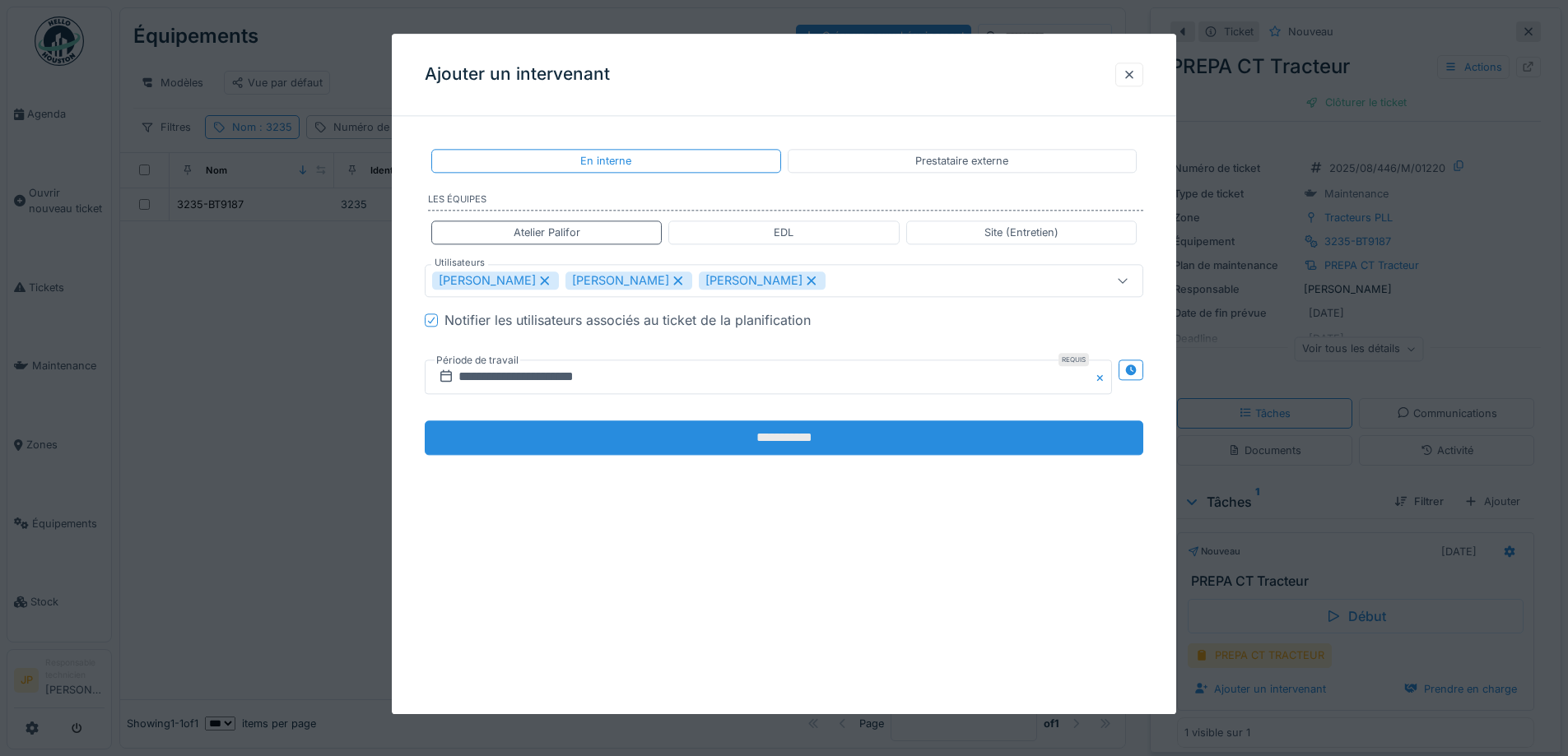
click at [787, 436] on input "**********" at bounding box center [784, 438] width 719 height 35
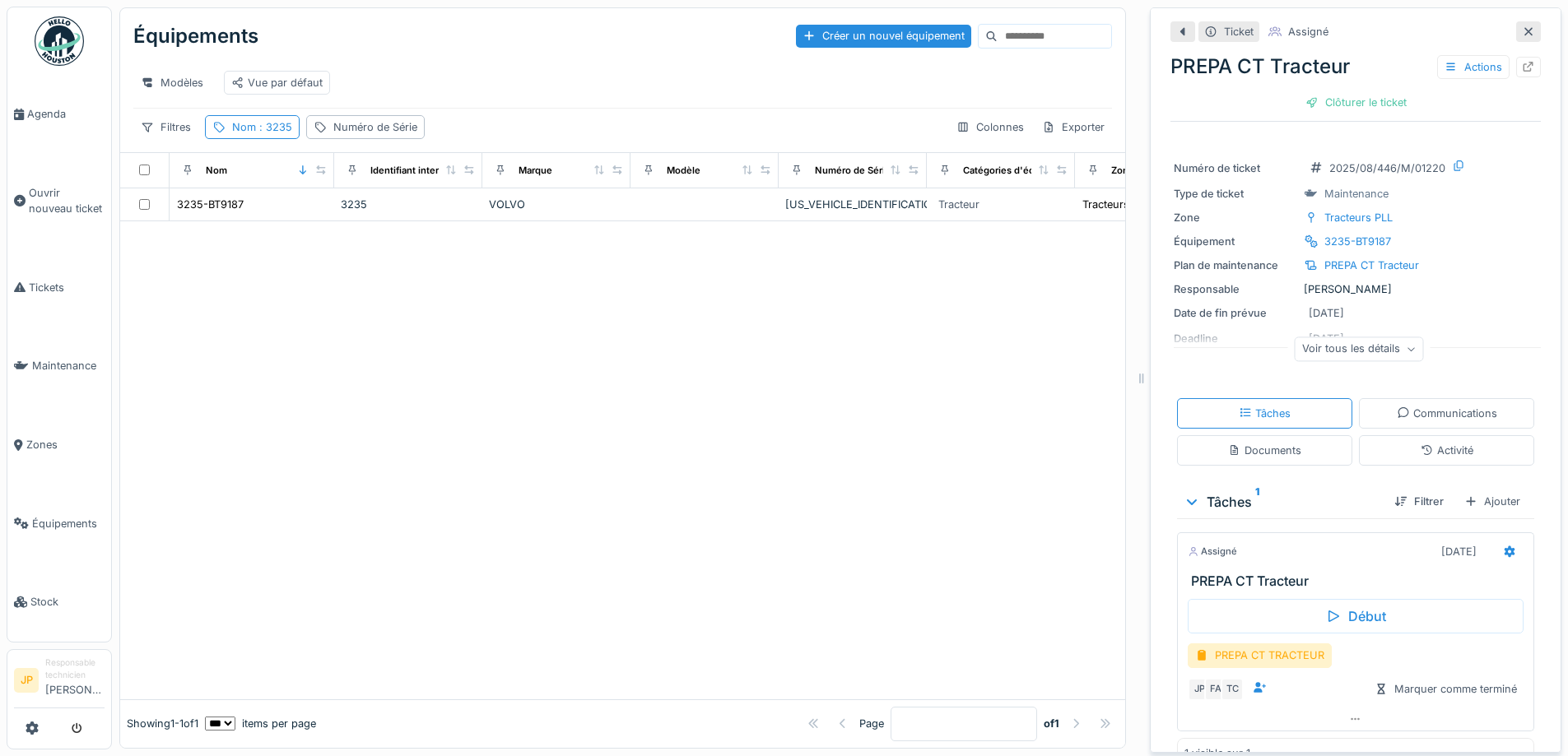
drag, startPoint x: 266, startPoint y: 147, endPoint x: 271, endPoint y: 158, distance: 12.1
click at [268, 135] on div "Nom : 3235" at bounding box center [262, 127] width 60 height 15
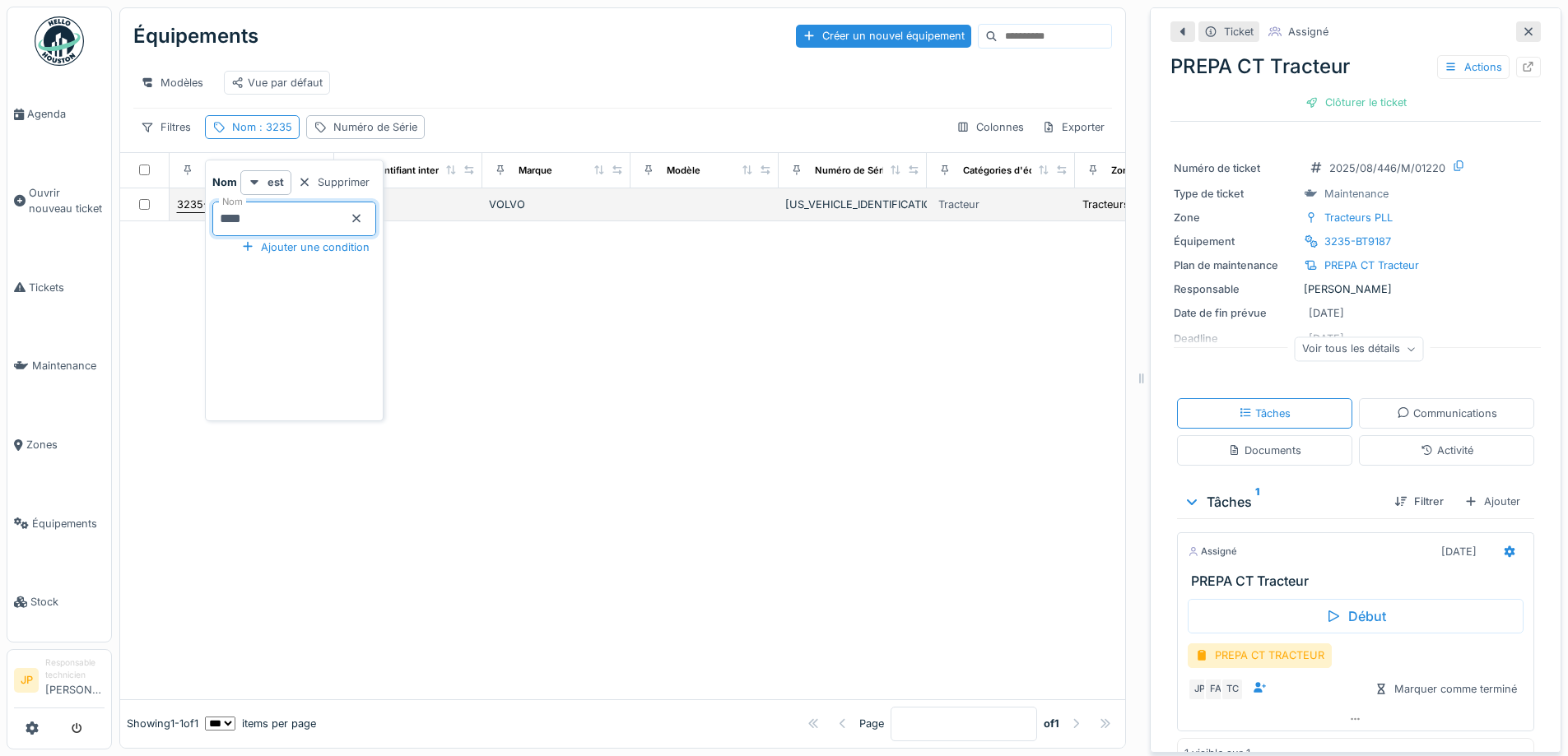
drag, startPoint x: 218, startPoint y: 222, endPoint x: 200, endPoint y: 224, distance: 18.1
click at [200, 224] on body "Agenda Ouvrir nouveau ticket Tickets Maintenance Zones Équipements Stock JP Res…" at bounding box center [784, 378] width 1568 height 756
type input "****"
click at [490, 384] on div at bounding box center [622, 460] width 1005 height 478
click at [224, 212] on div "3236-BT9188" at bounding box center [211, 205] width 67 height 15
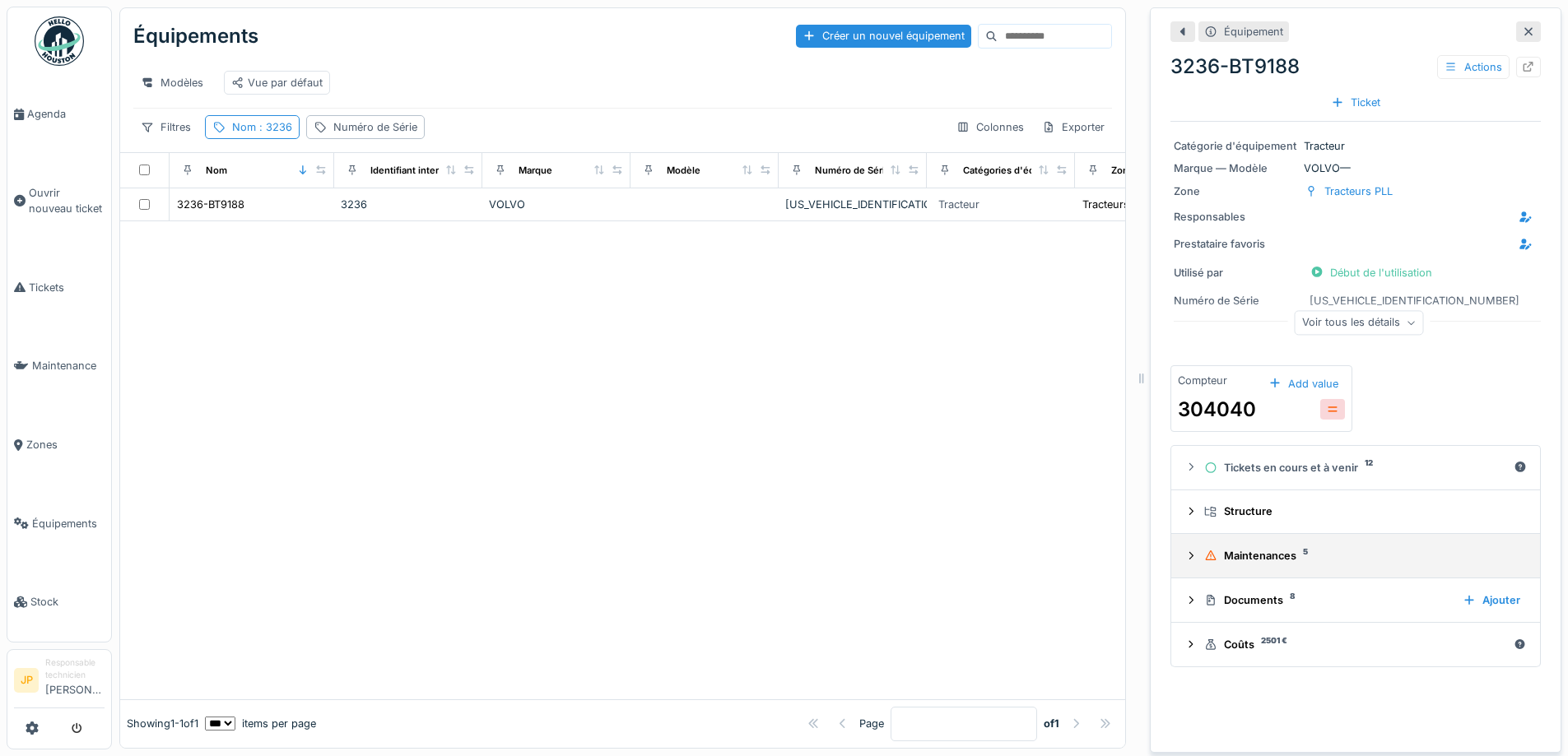
click at [1241, 563] on div "Maintenances 5" at bounding box center [1363, 556] width 316 height 15
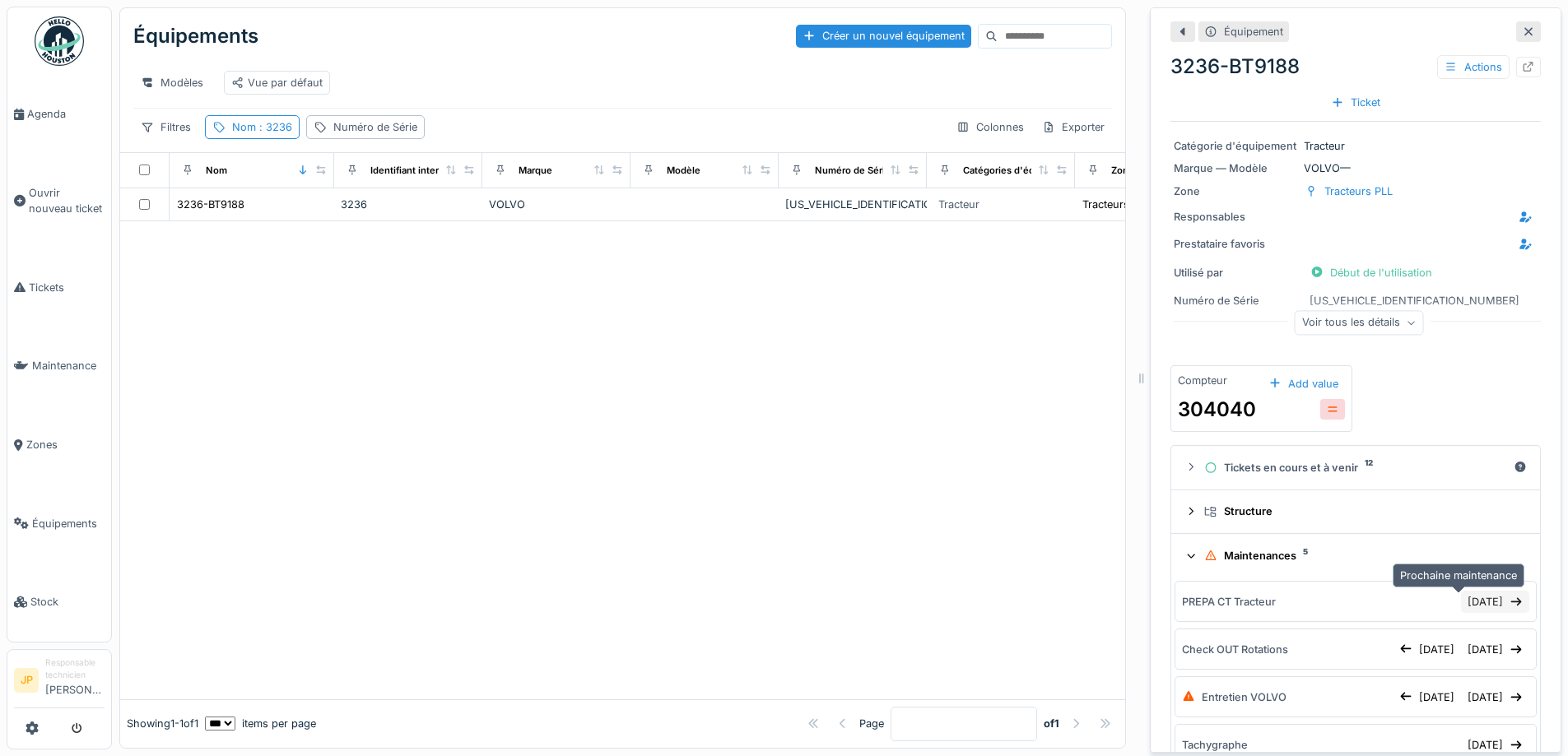
click at [1467, 606] on div "29/08/2025" at bounding box center [1496, 602] width 68 height 22
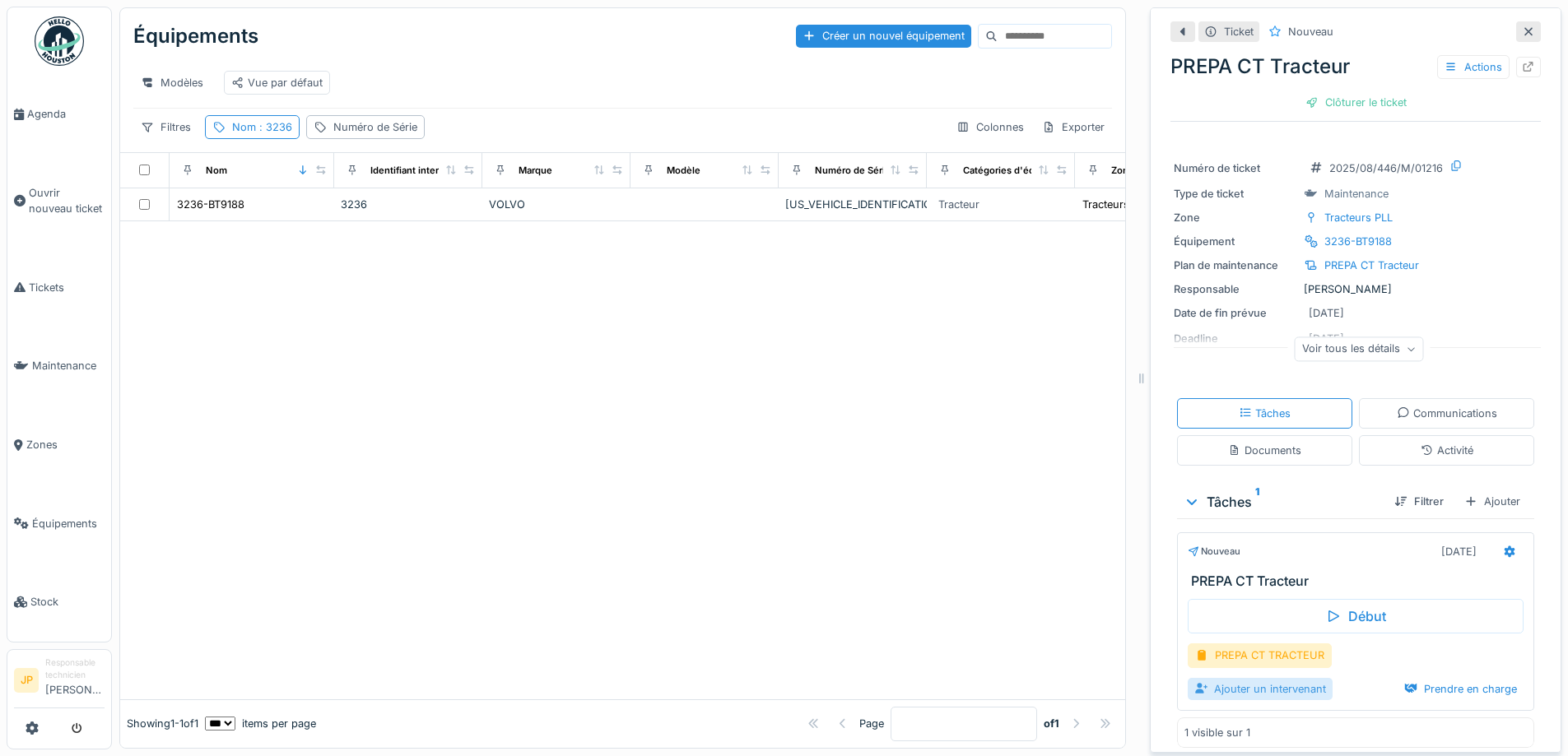
click at [1269, 696] on div "Ajouter un intervenant" at bounding box center [1260, 690] width 145 height 22
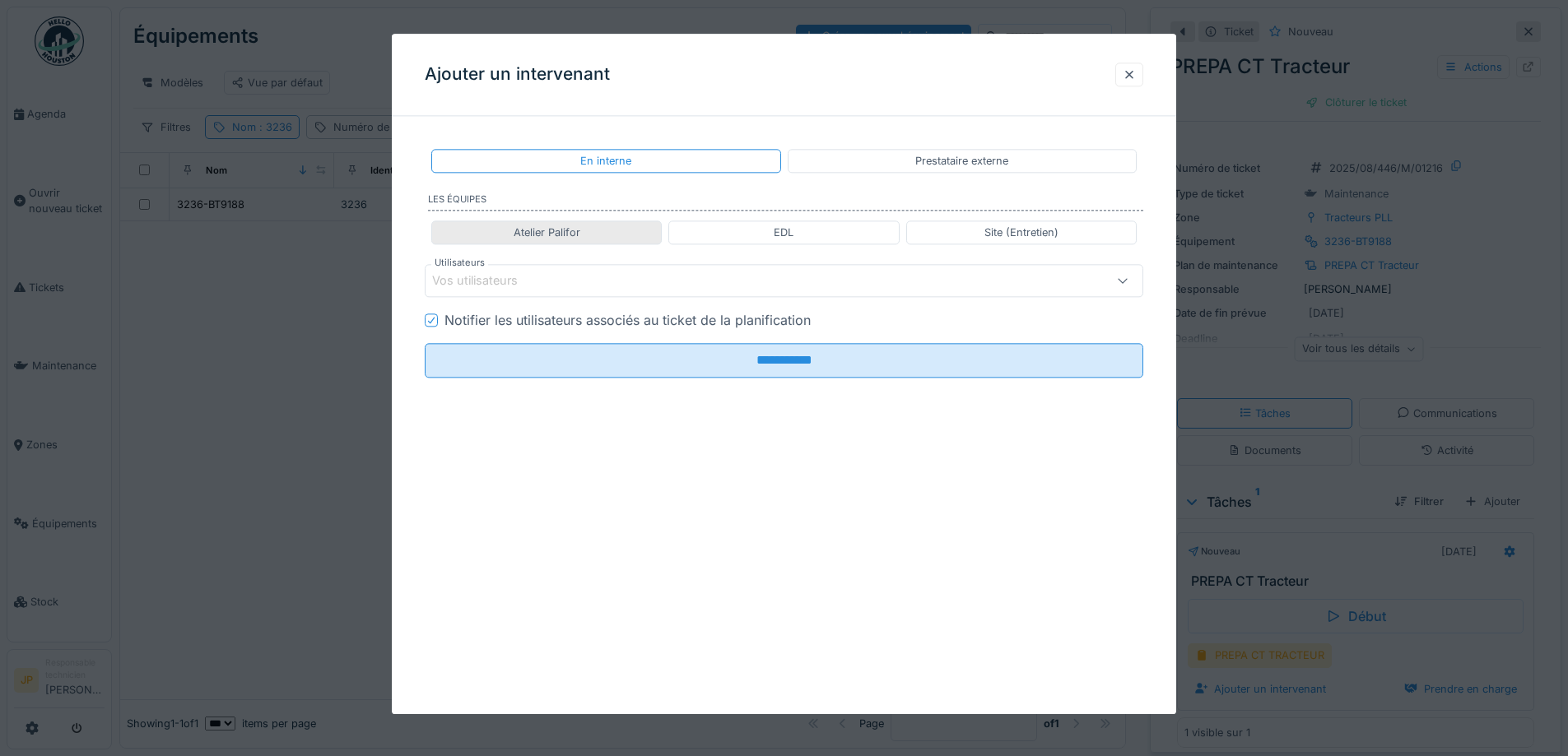
click at [599, 240] on div "Atelier Palifor" at bounding box center [547, 233] width 230 height 24
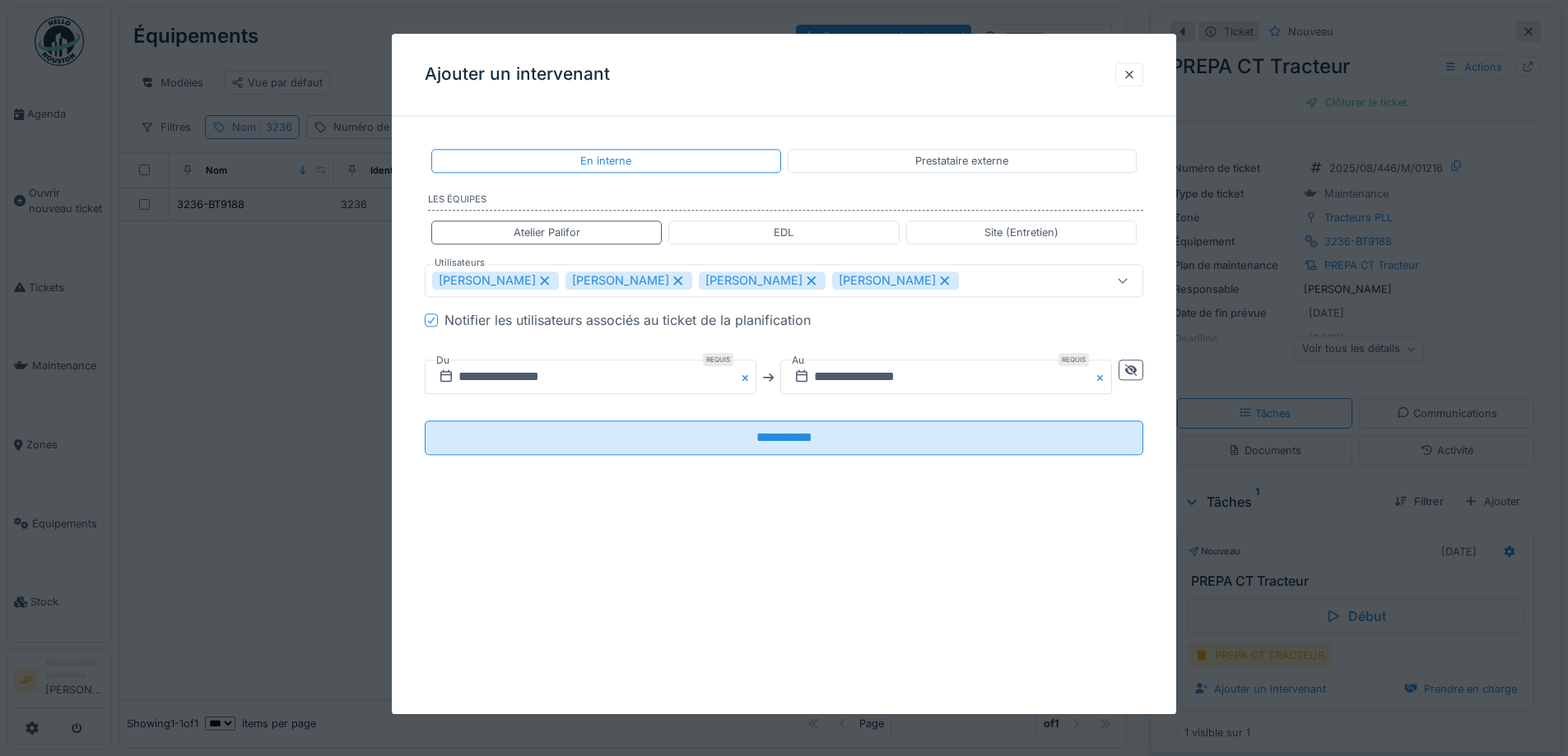
click at [804, 278] on icon at bounding box center [811, 280] width 14 height 12
type input "**********"
click at [1143, 373] on div at bounding box center [1131, 371] width 25 height 20
click at [807, 390] on input "**********" at bounding box center [768, 378] width 687 height 35
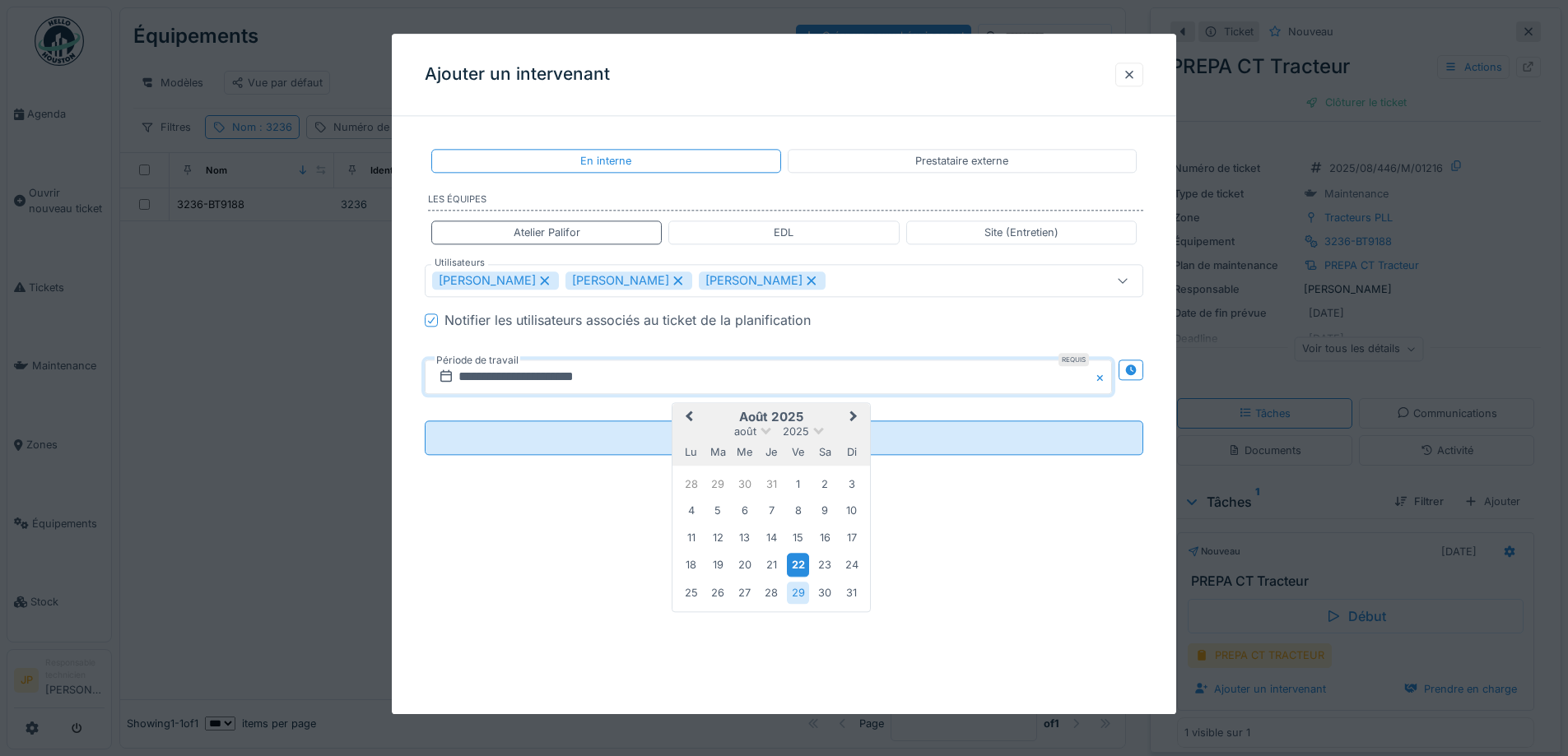
click at [801, 570] on div "22" at bounding box center [798, 566] width 22 height 24
click at [821, 568] on div "23" at bounding box center [825, 566] width 22 height 22
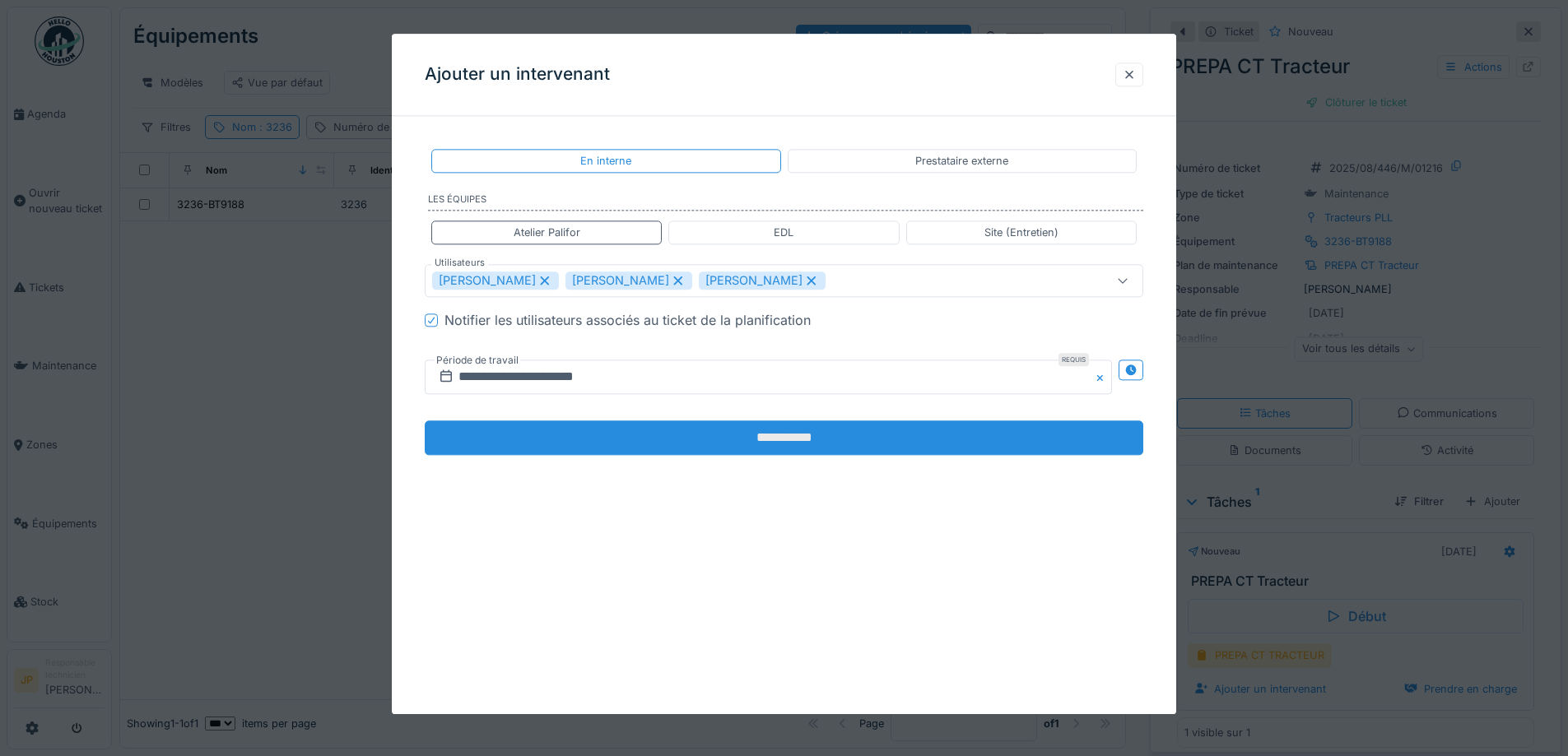
click at [800, 437] on input "**********" at bounding box center [784, 438] width 719 height 35
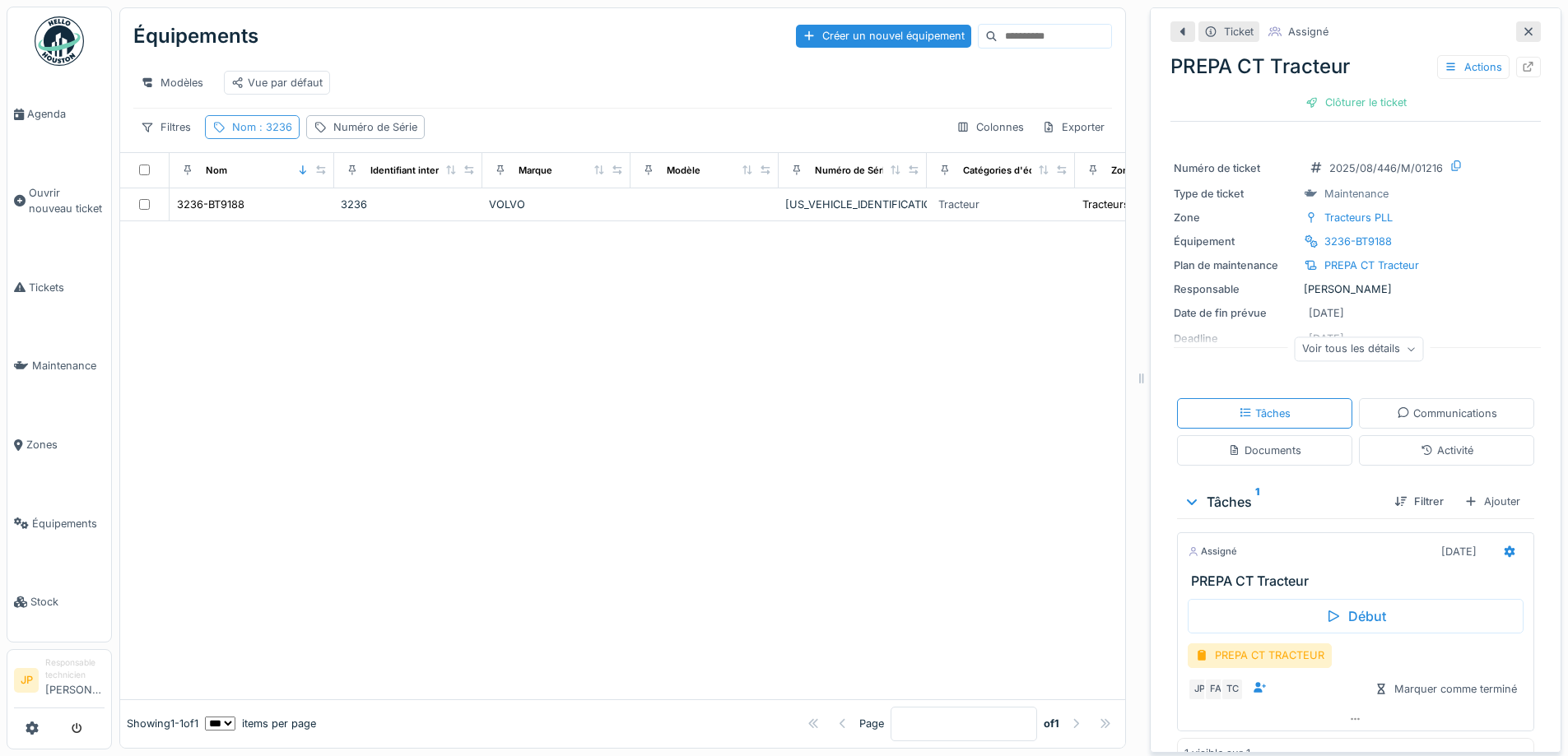
click at [253, 135] on div "Nom : 3236" at bounding box center [262, 127] width 60 height 15
click at [316, 217] on input "****" at bounding box center [294, 219] width 164 height 35
type input "****"
click at [171, 273] on div at bounding box center [622, 460] width 1005 height 478
click at [236, 212] on div "3239-BT9191" at bounding box center [210, 205] width 65 height 15
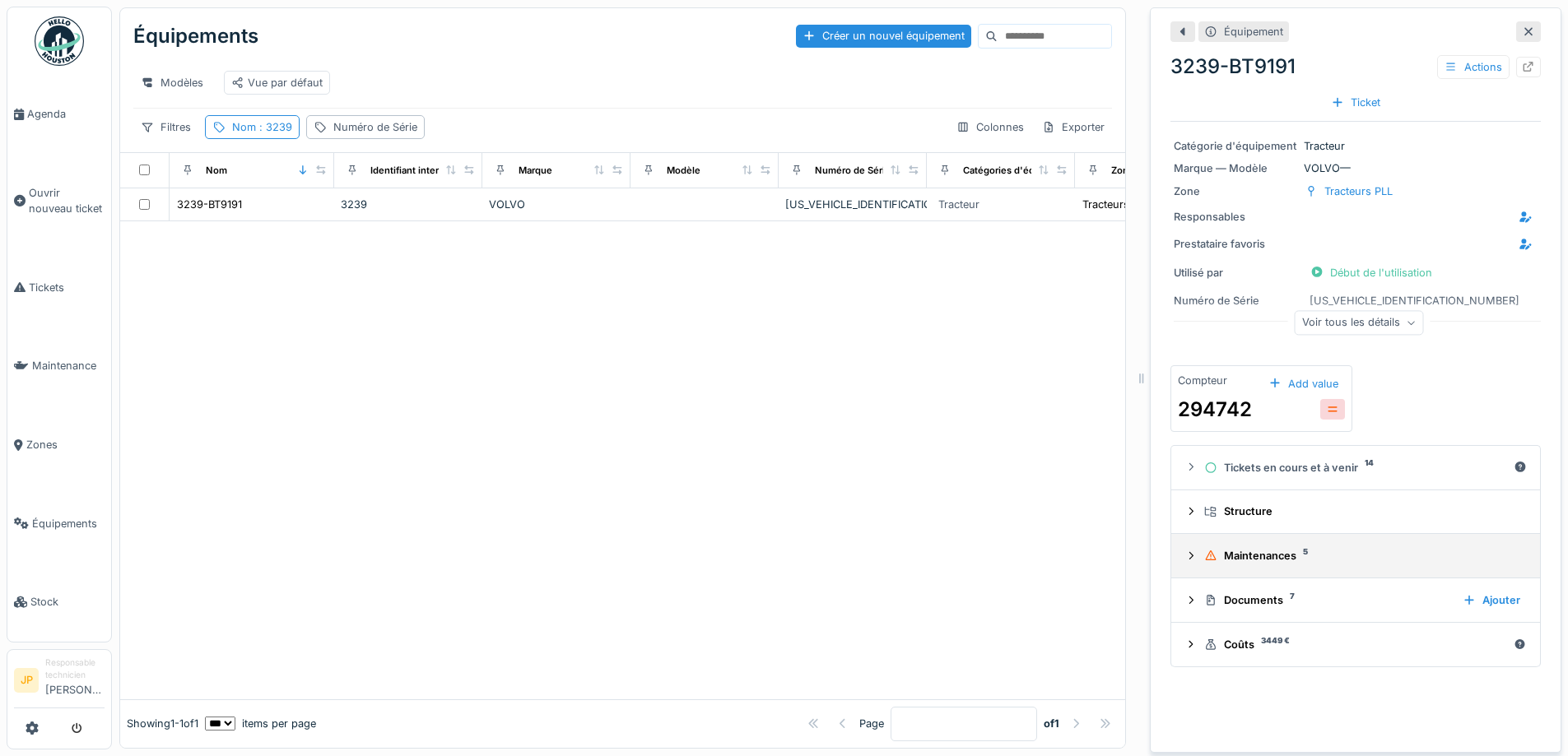
click at [1282, 557] on div "Maintenances 5" at bounding box center [1363, 556] width 316 height 15
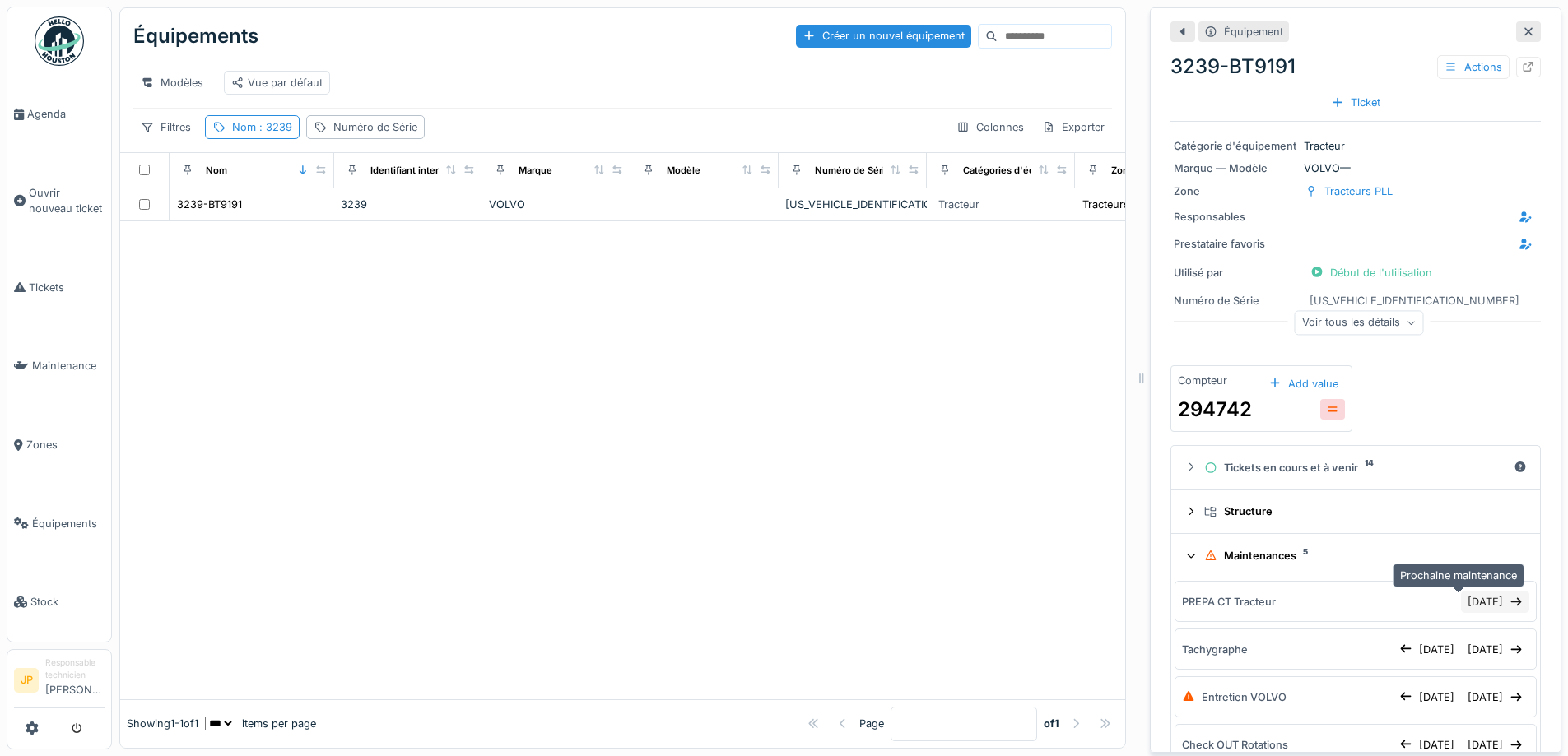
click at [1461, 607] on div "29/08/2025" at bounding box center [1496, 602] width 68 height 22
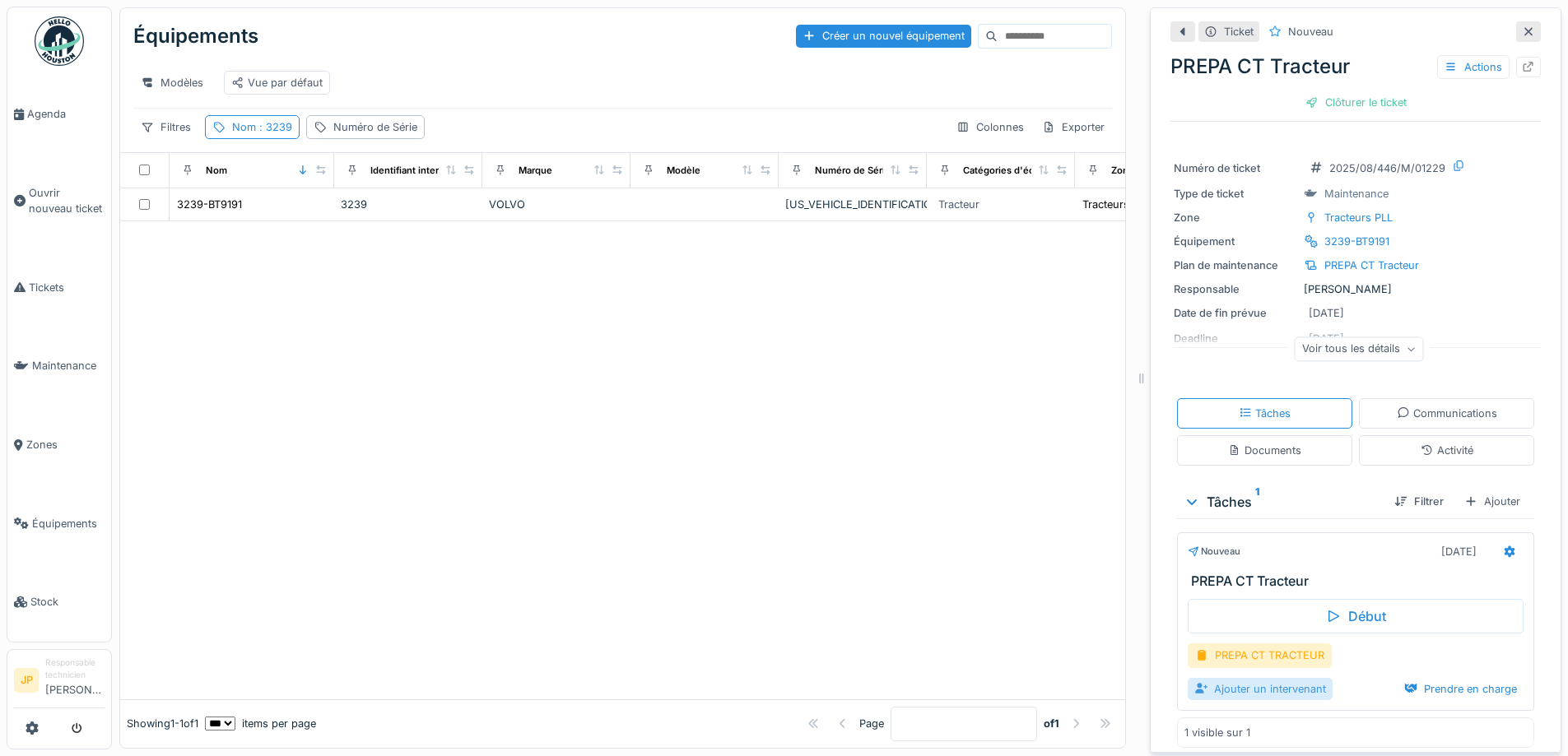
click at [1284, 690] on div "Ajouter un intervenant" at bounding box center [1260, 690] width 145 height 22
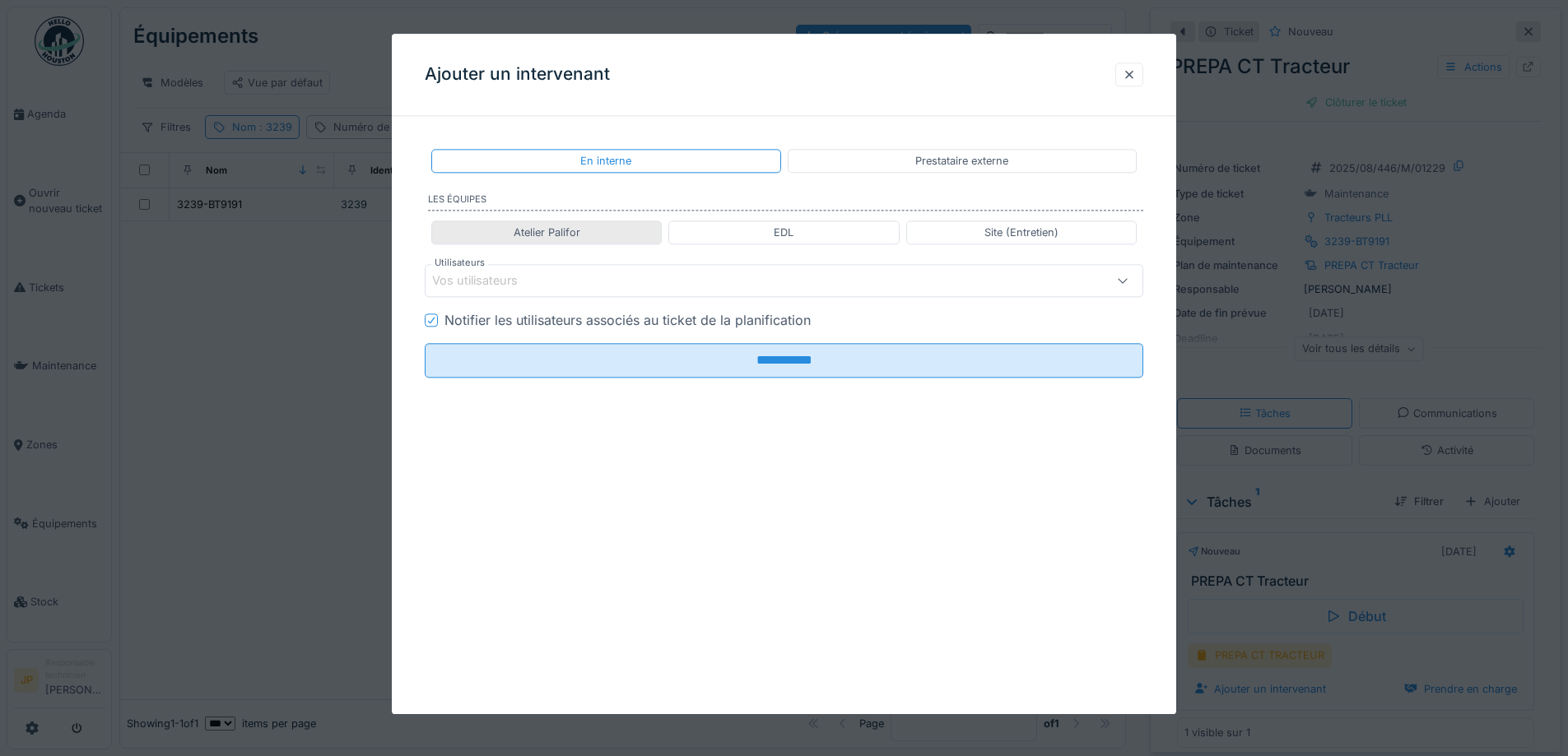
click at [610, 238] on div "Atelier Palifor" at bounding box center [547, 233] width 230 height 24
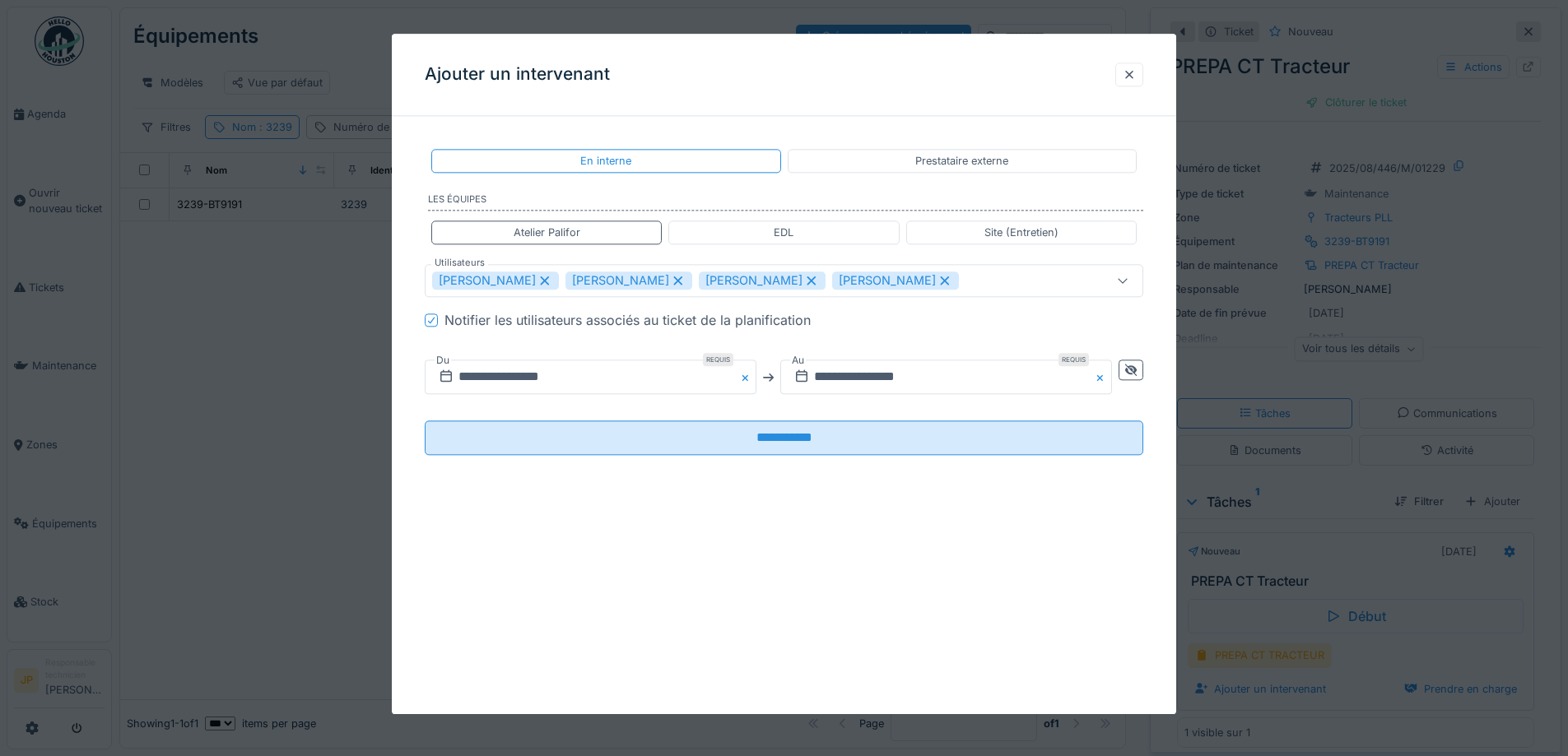
click at [804, 281] on icon at bounding box center [811, 280] width 14 height 12
type input "**********"
click at [1141, 378] on div at bounding box center [1131, 371] width 25 height 20
click at [794, 385] on input "**********" at bounding box center [768, 378] width 687 height 35
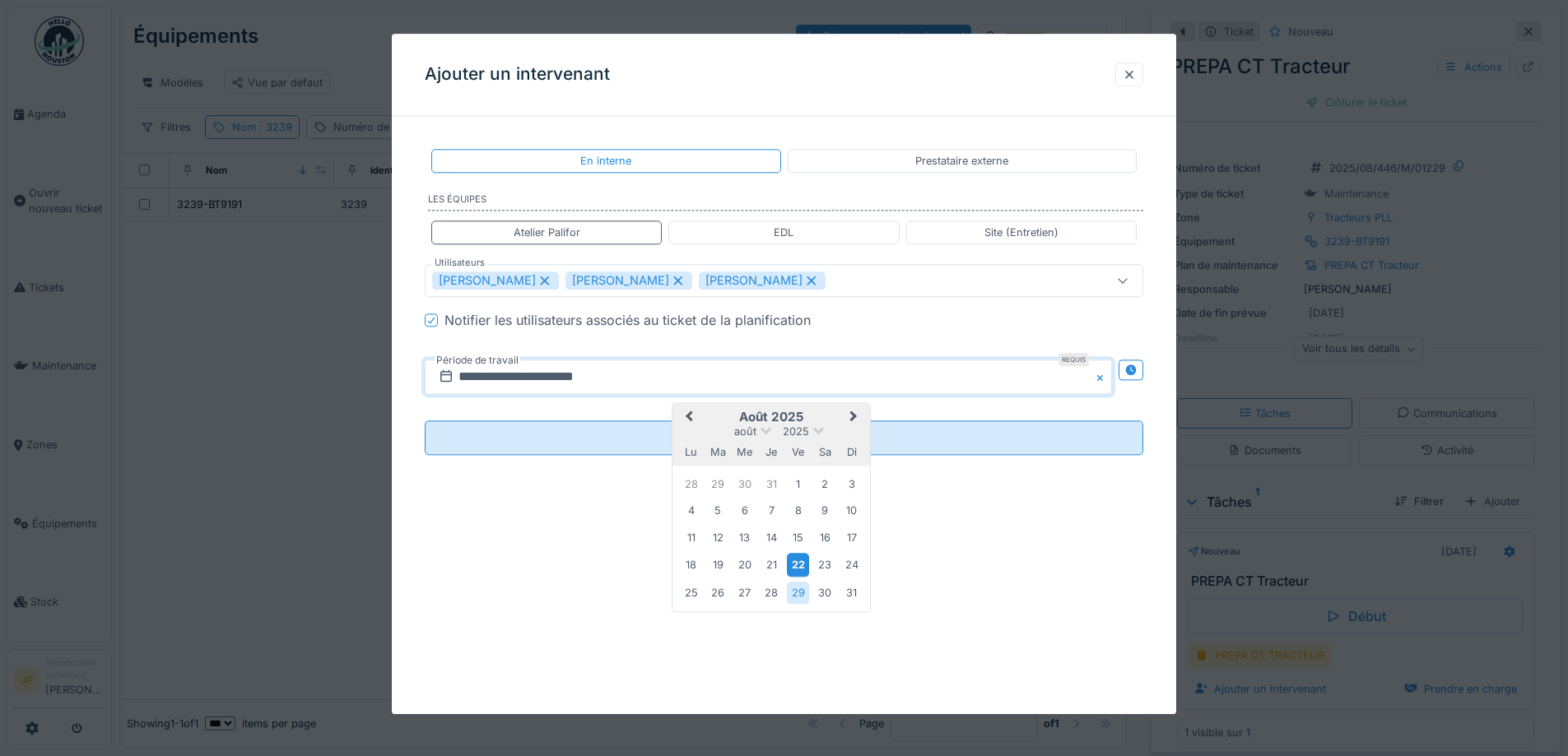
click at [796, 563] on div "22" at bounding box center [798, 566] width 22 height 24
click at [835, 569] on div "23" at bounding box center [825, 566] width 22 height 22
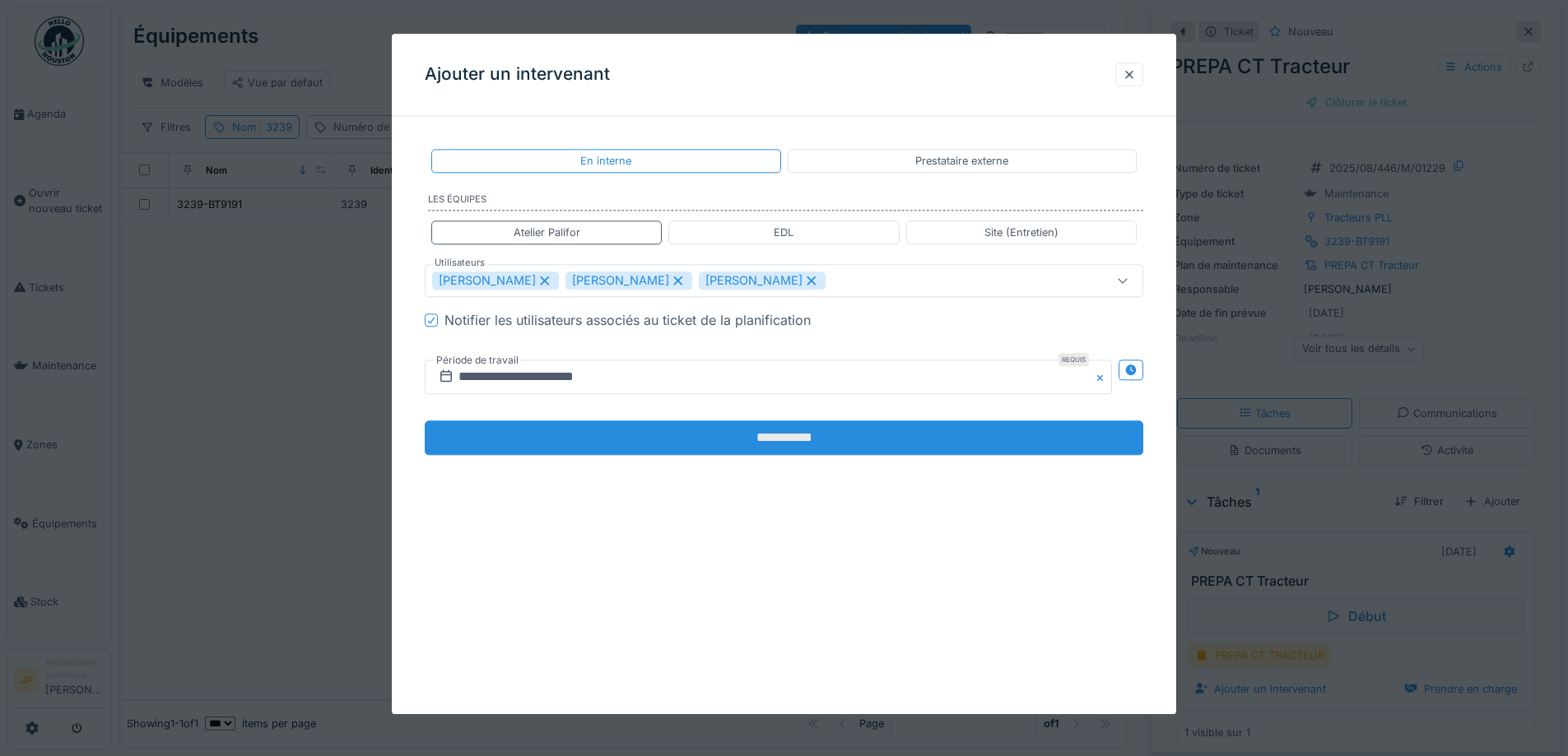
click at [795, 426] on input "**********" at bounding box center [784, 438] width 719 height 35
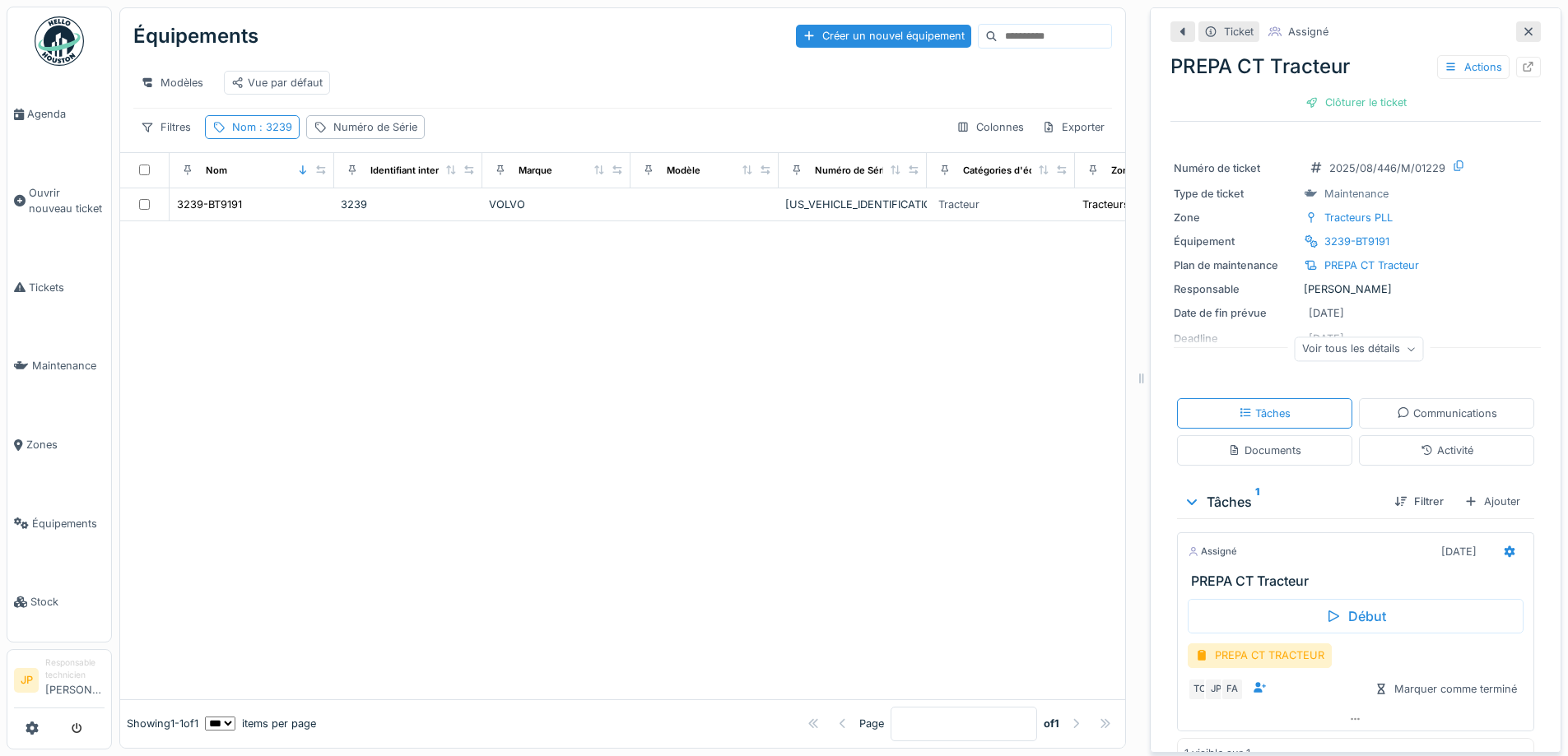
click at [287, 153] on div "Équipements Créer un nouvel équipement Modèles Vue par défaut Filtres Nom : 323…" at bounding box center [622, 80] width 1005 height 144
click at [287, 139] on div "Nom : 3239" at bounding box center [252, 127] width 95 height 24
drag, startPoint x: 246, startPoint y: 220, endPoint x: 228, endPoint y: 224, distance: 18.4
click at [228, 224] on input "****" at bounding box center [294, 219] width 164 height 35
type input "*"
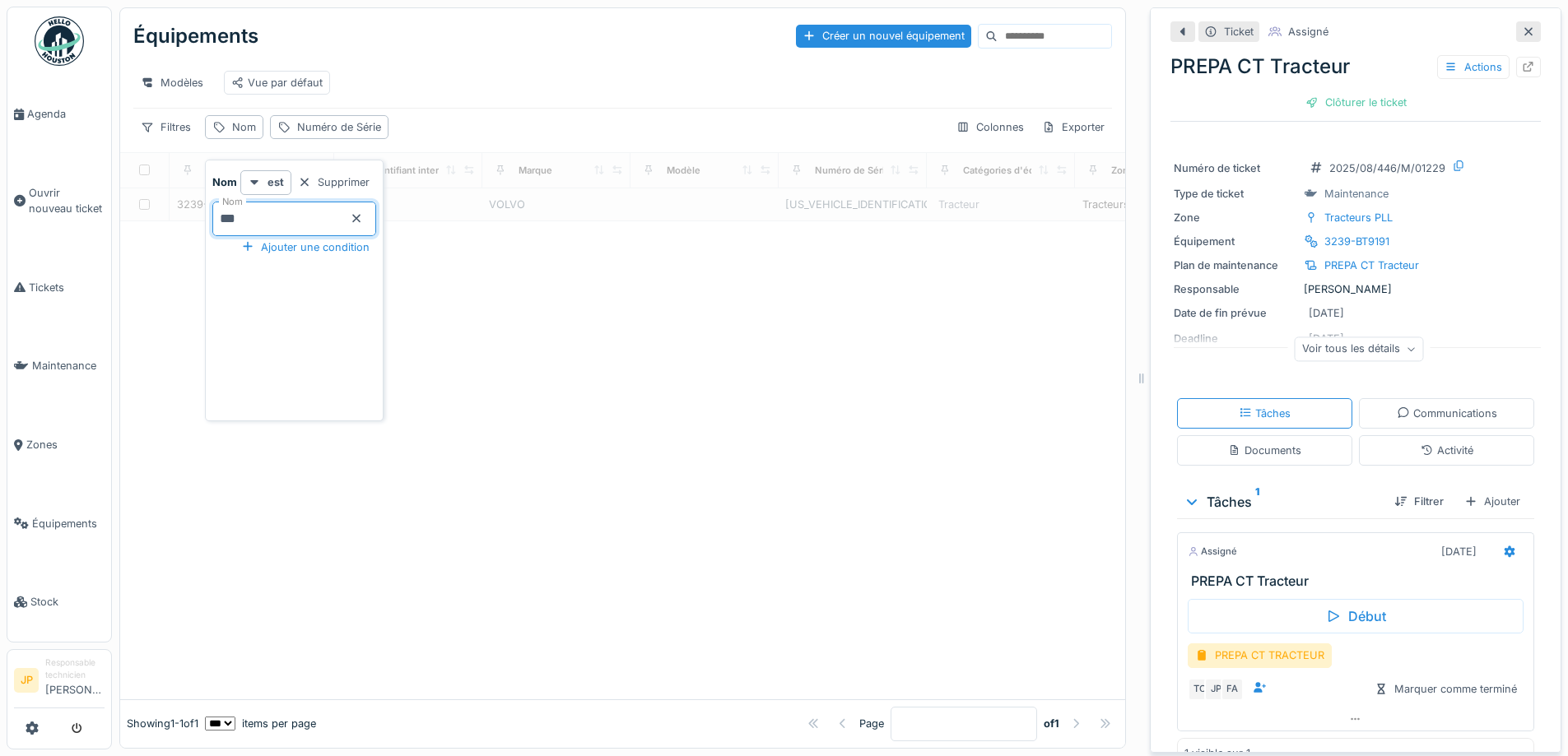
type input "****"
click at [558, 61] on div "Modèles Vue par défaut" at bounding box center [622, 83] width 979 height 50
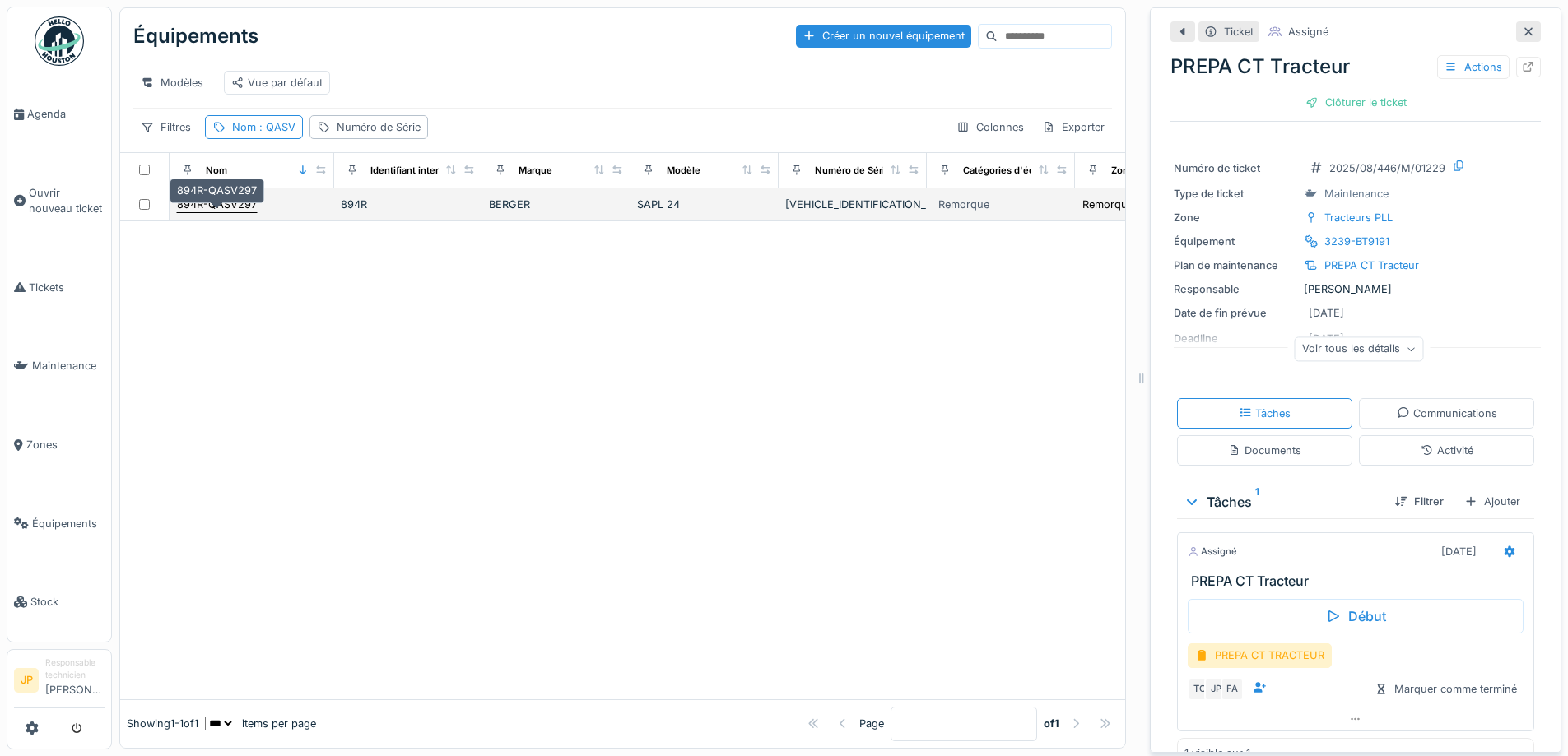
click at [238, 212] on div "894R-QASV297" at bounding box center [217, 205] width 80 height 15
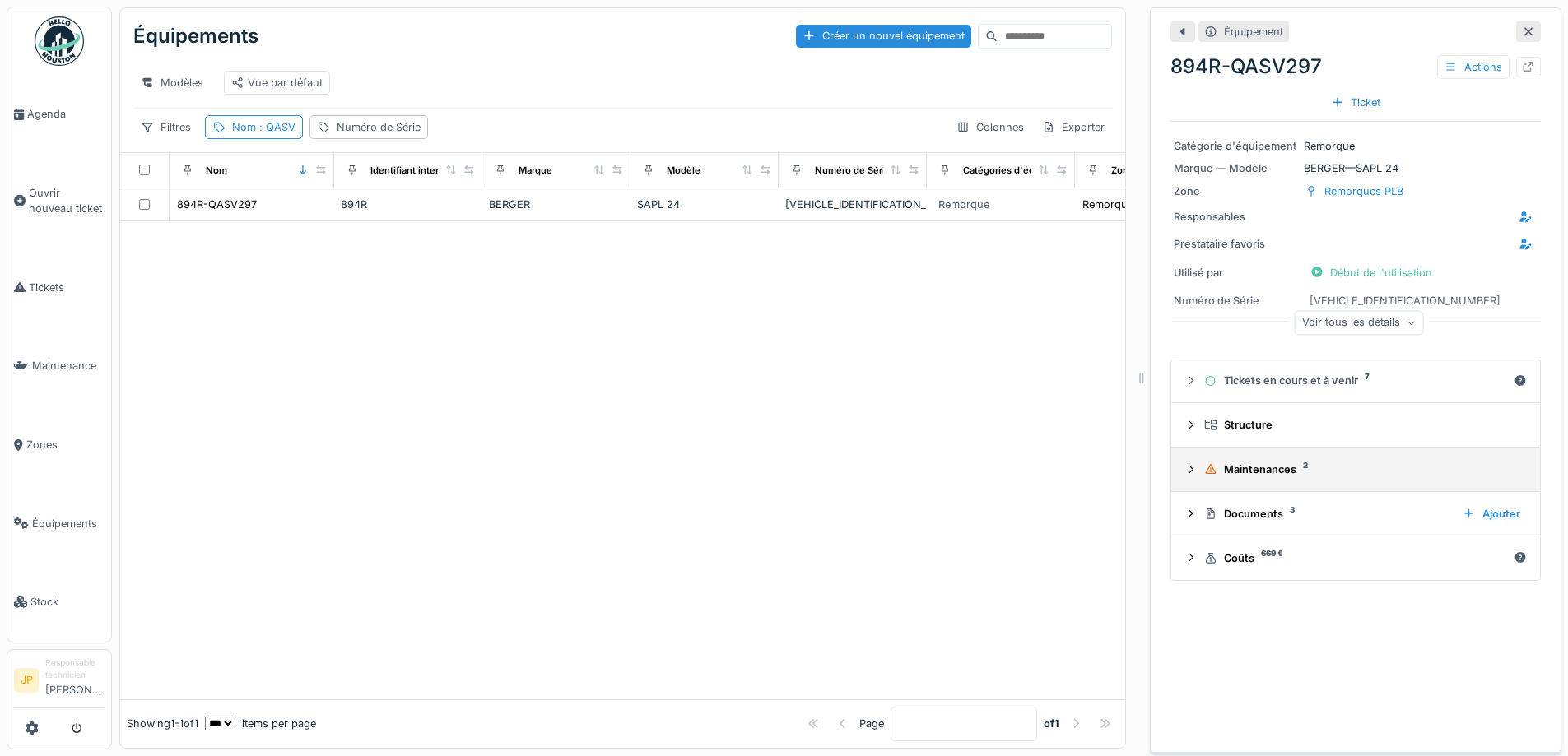
click at [1241, 473] on div "Maintenances 2" at bounding box center [1363, 470] width 316 height 15
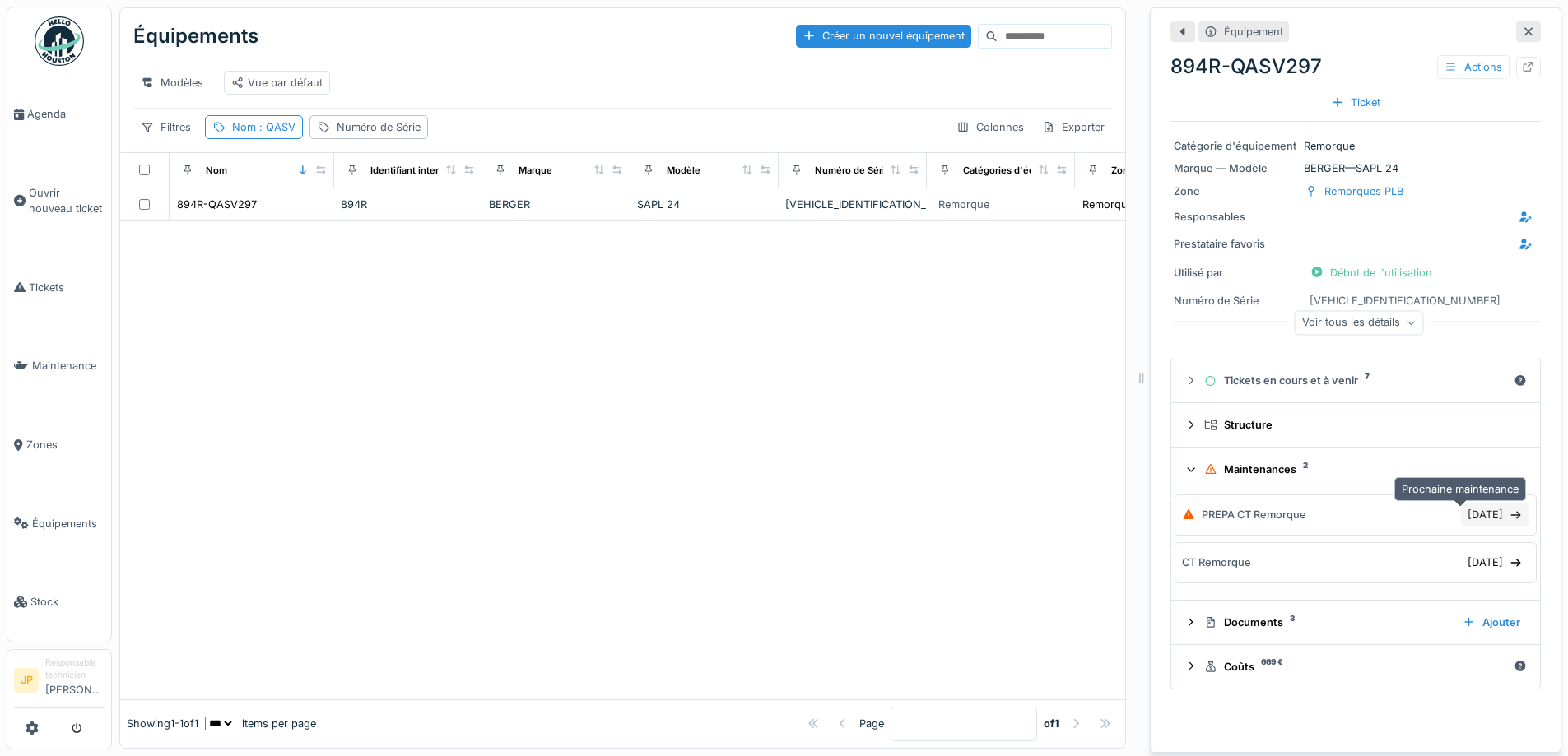
click at [1461, 520] on div "18/07/2025" at bounding box center [1496, 515] width 68 height 22
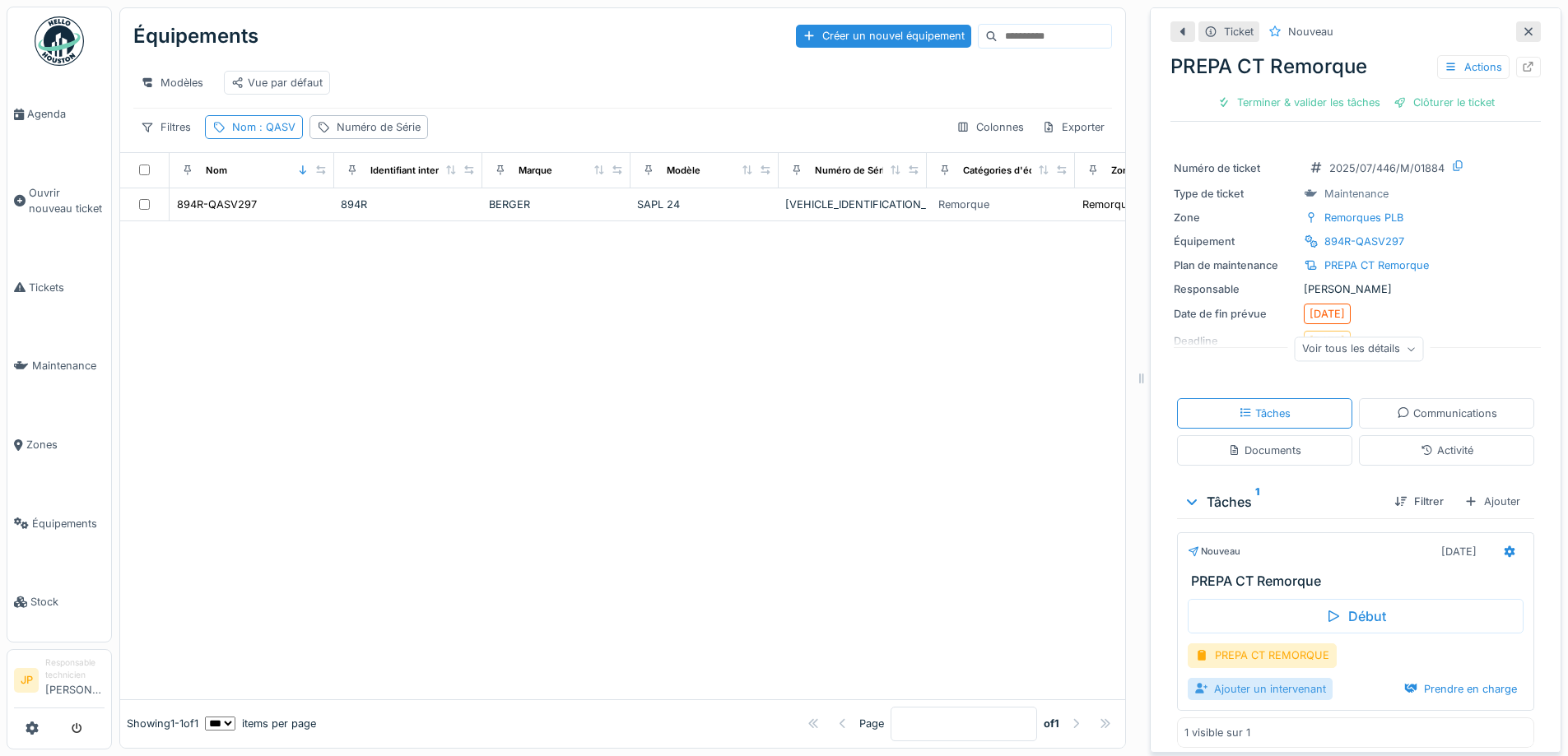
click at [1253, 698] on div "Ajouter un intervenant" at bounding box center [1260, 690] width 145 height 22
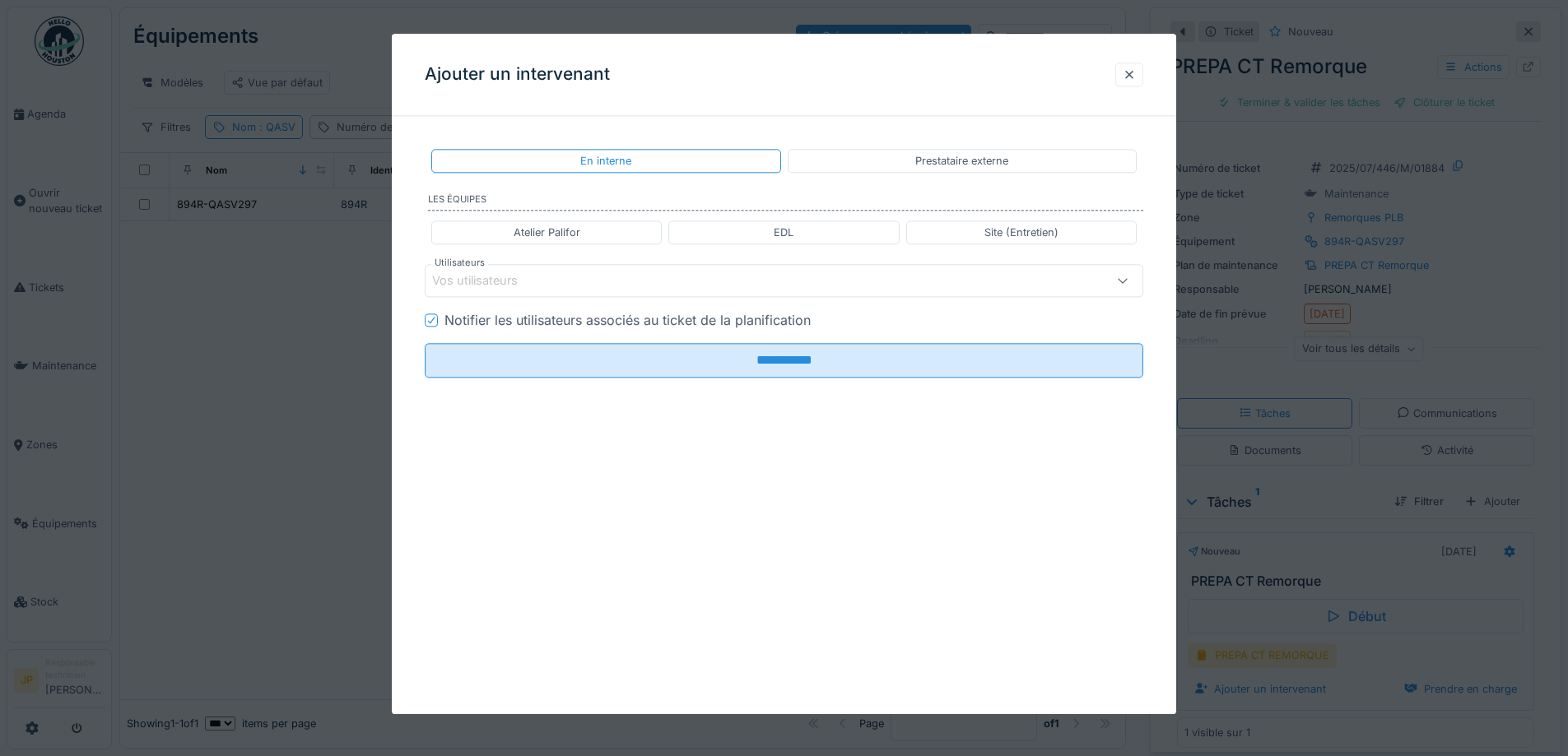
click at [637, 249] on div "Atelier Palifor EDL Site (Entretien)" at bounding box center [784, 232] width 719 height 37
click at [632, 241] on div "Atelier Palifor" at bounding box center [547, 233] width 230 height 24
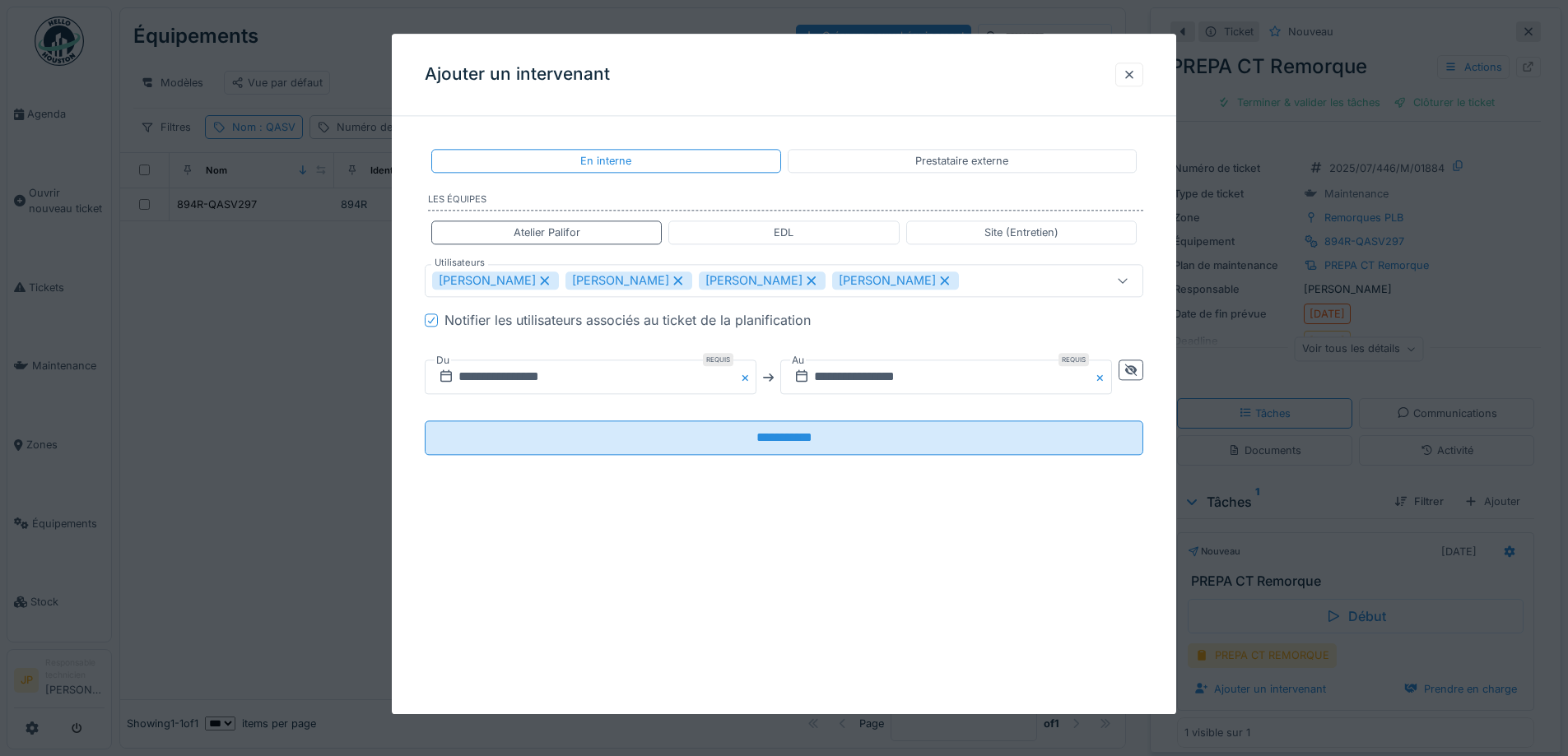
click at [804, 283] on icon at bounding box center [811, 280] width 14 height 12
type input "**********"
click at [1143, 374] on div at bounding box center [1131, 371] width 25 height 20
click at [871, 395] on div "**********" at bounding box center [784, 377] width 719 height 61
click at [868, 377] on input "**********" at bounding box center [768, 378] width 687 height 35
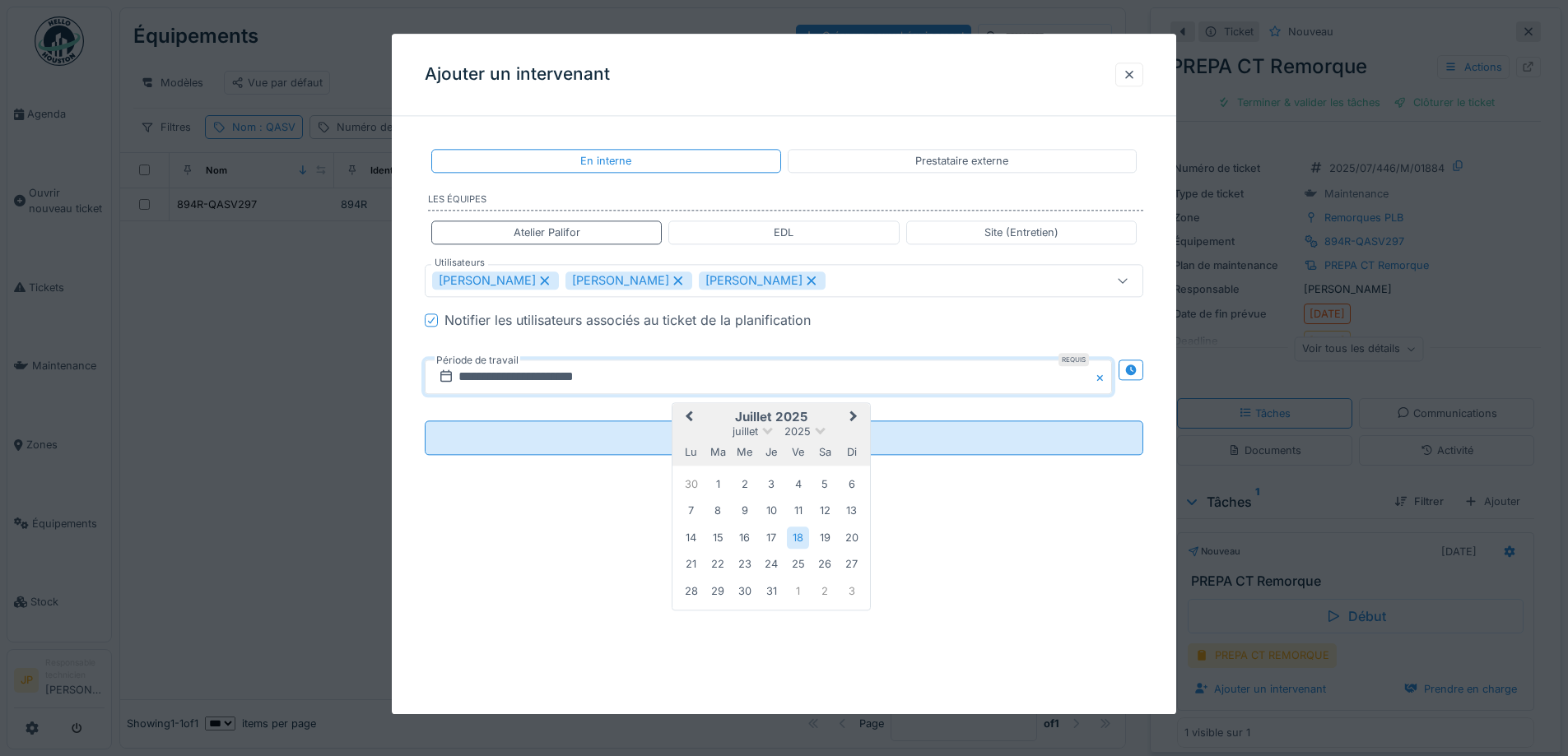
click at [853, 416] on span "Next Month" at bounding box center [853, 418] width 0 height 20
click at [695, 592] on div "25" at bounding box center [691, 593] width 22 height 22
click at [720, 594] on div "26" at bounding box center [718, 593] width 22 height 22
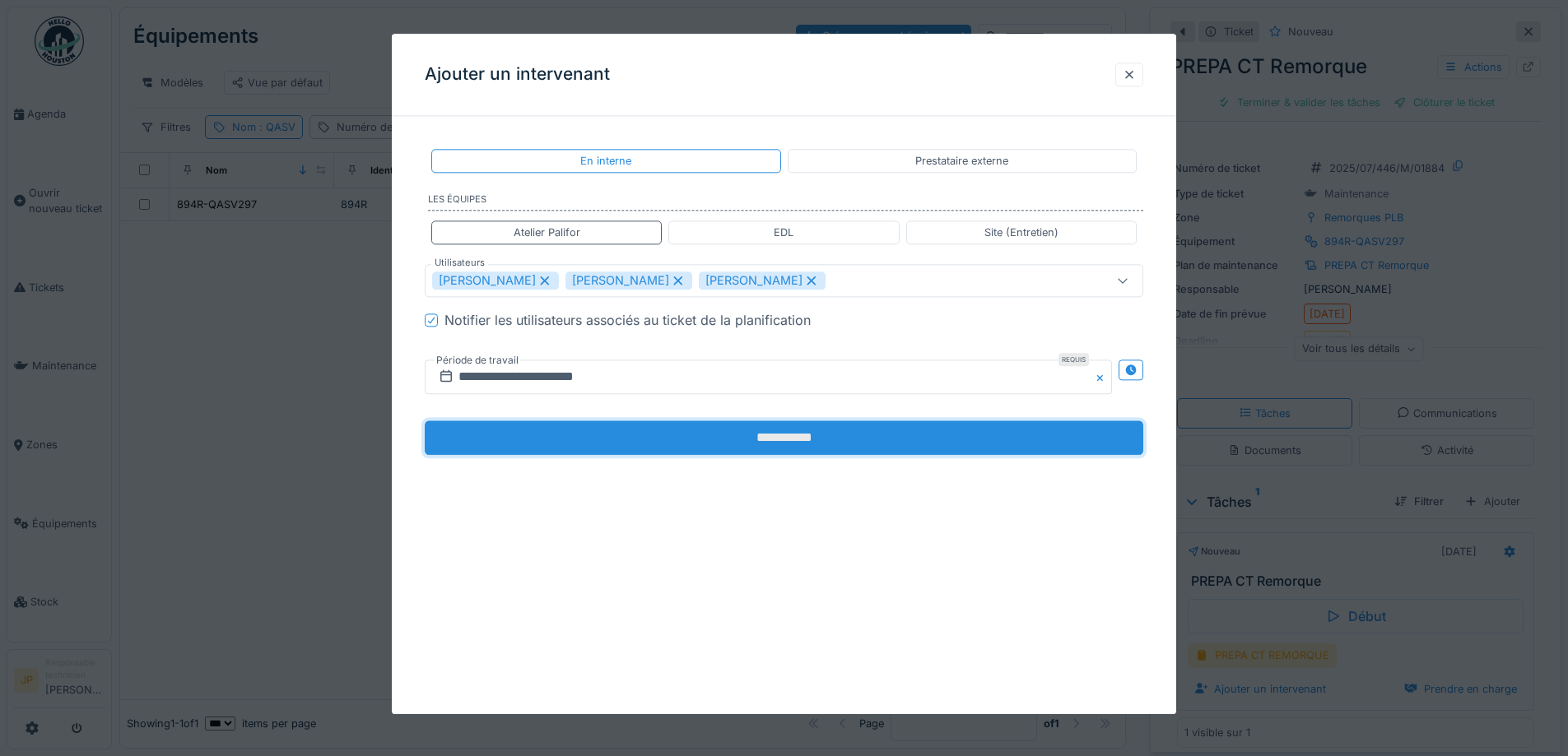
click at [780, 435] on input "**********" at bounding box center [784, 438] width 719 height 35
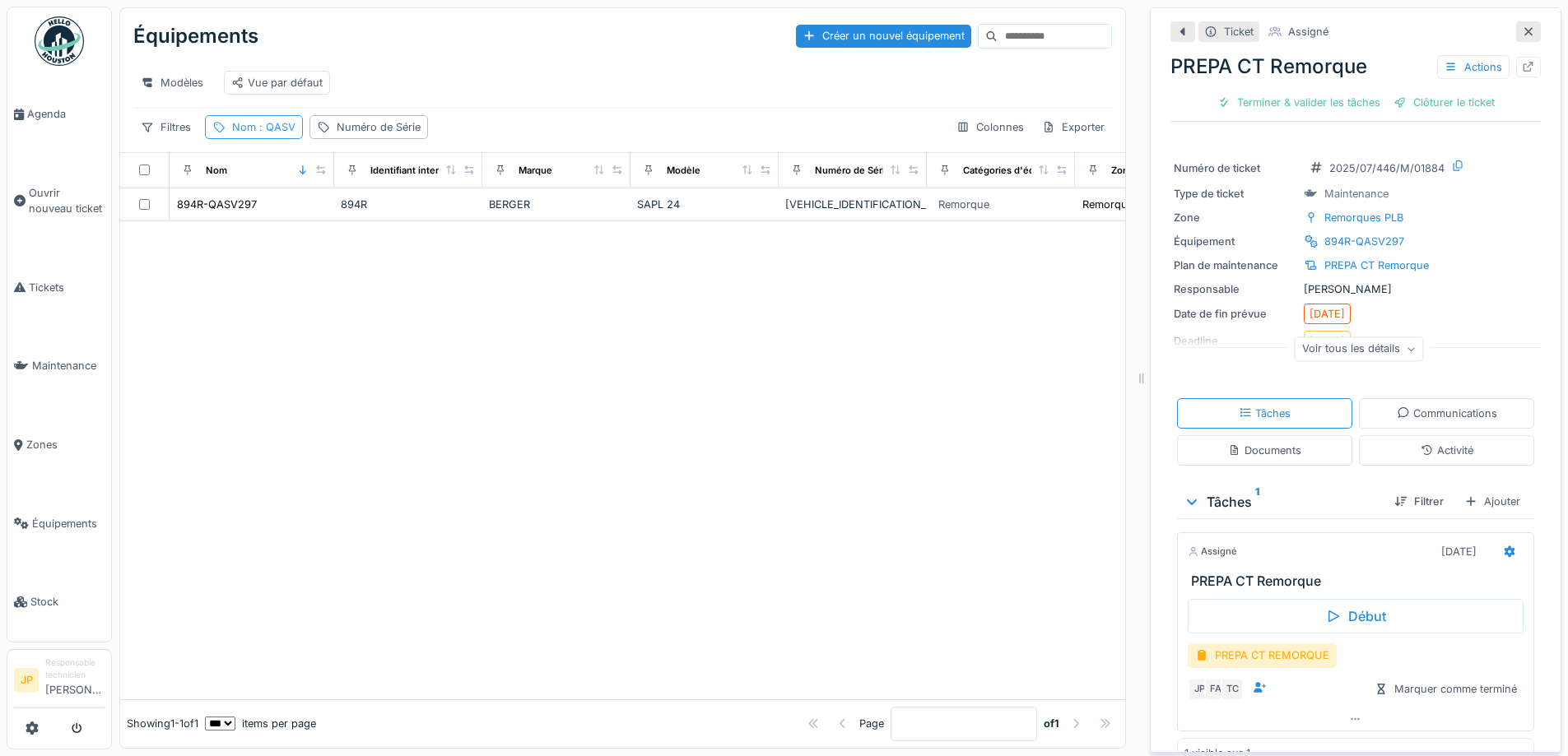
click at [273, 133] on span ": QASV" at bounding box center [275, 127] width 39 height 12
drag, startPoint x: 282, startPoint y: 216, endPoint x: 207, endPoint y: 224, distance: 75.4
click at [207, 224] on div "Nom est Supprimer Nom **** Ajouter une condition" at bounding box center [294, 290] width 179 height 262
type input "****"
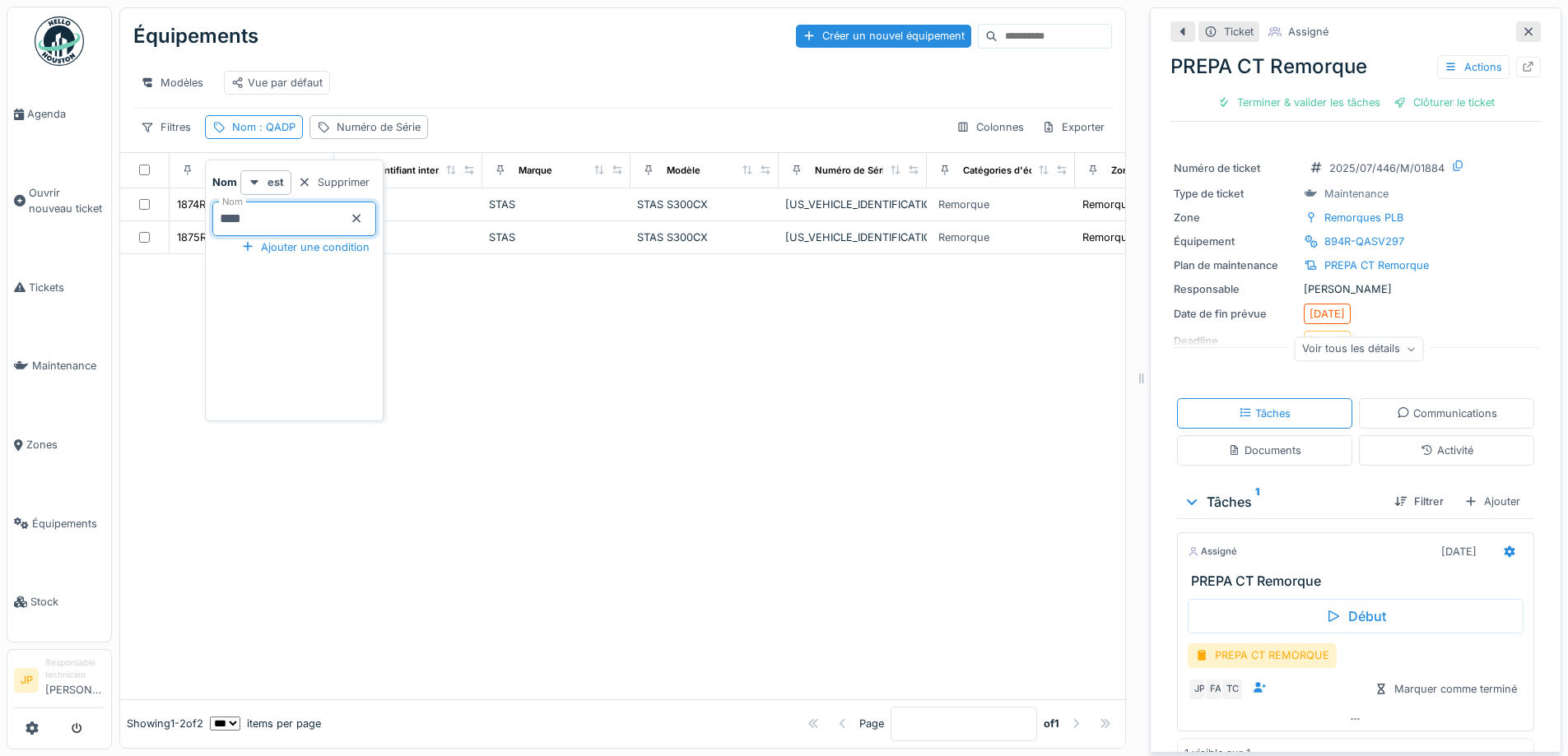
click at [634, 365] on div at bounding box center [622, 476] width 1005 height 445
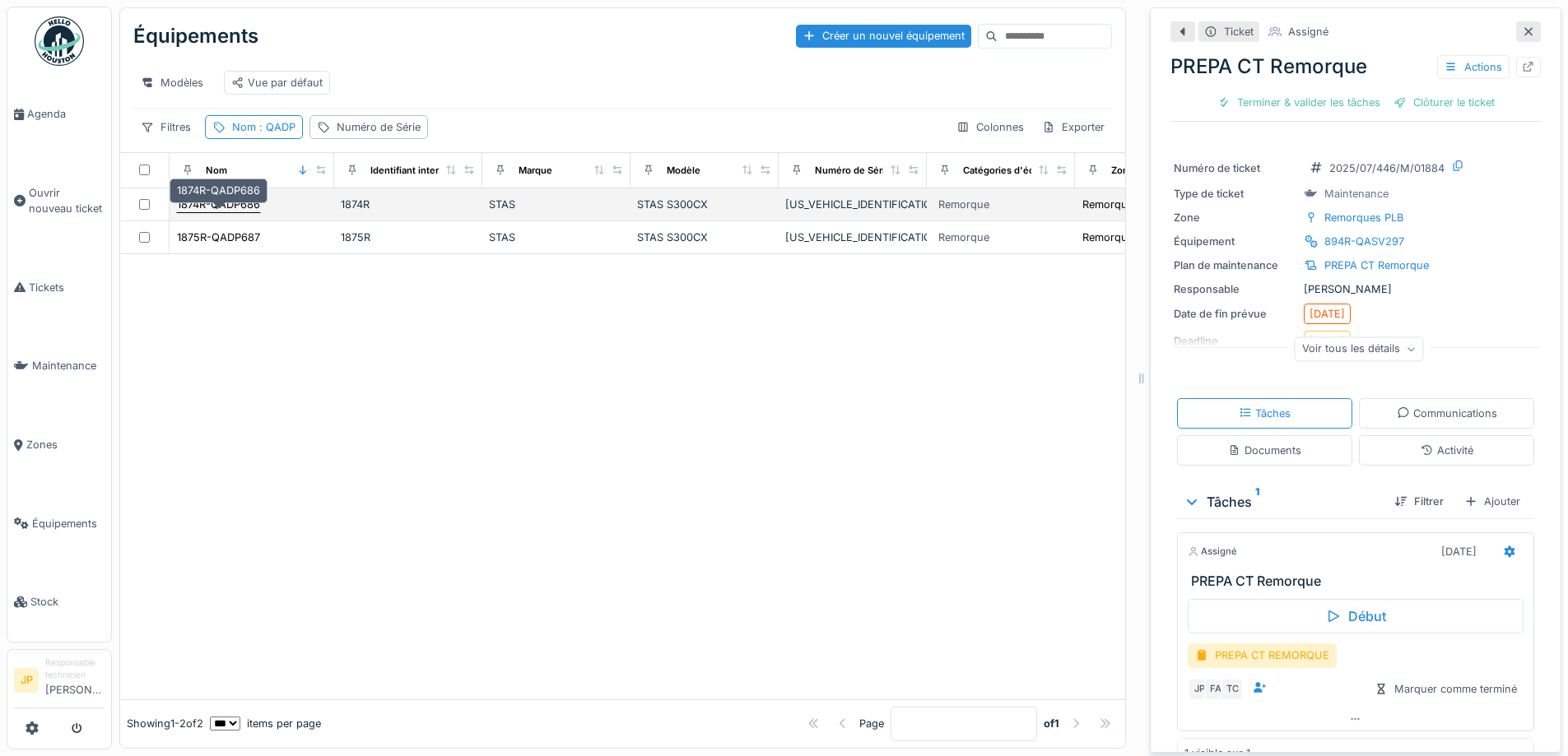
click at [255, 212] on div "1874R-QADP686" at bounding box center [219, 205] width 84 height 15
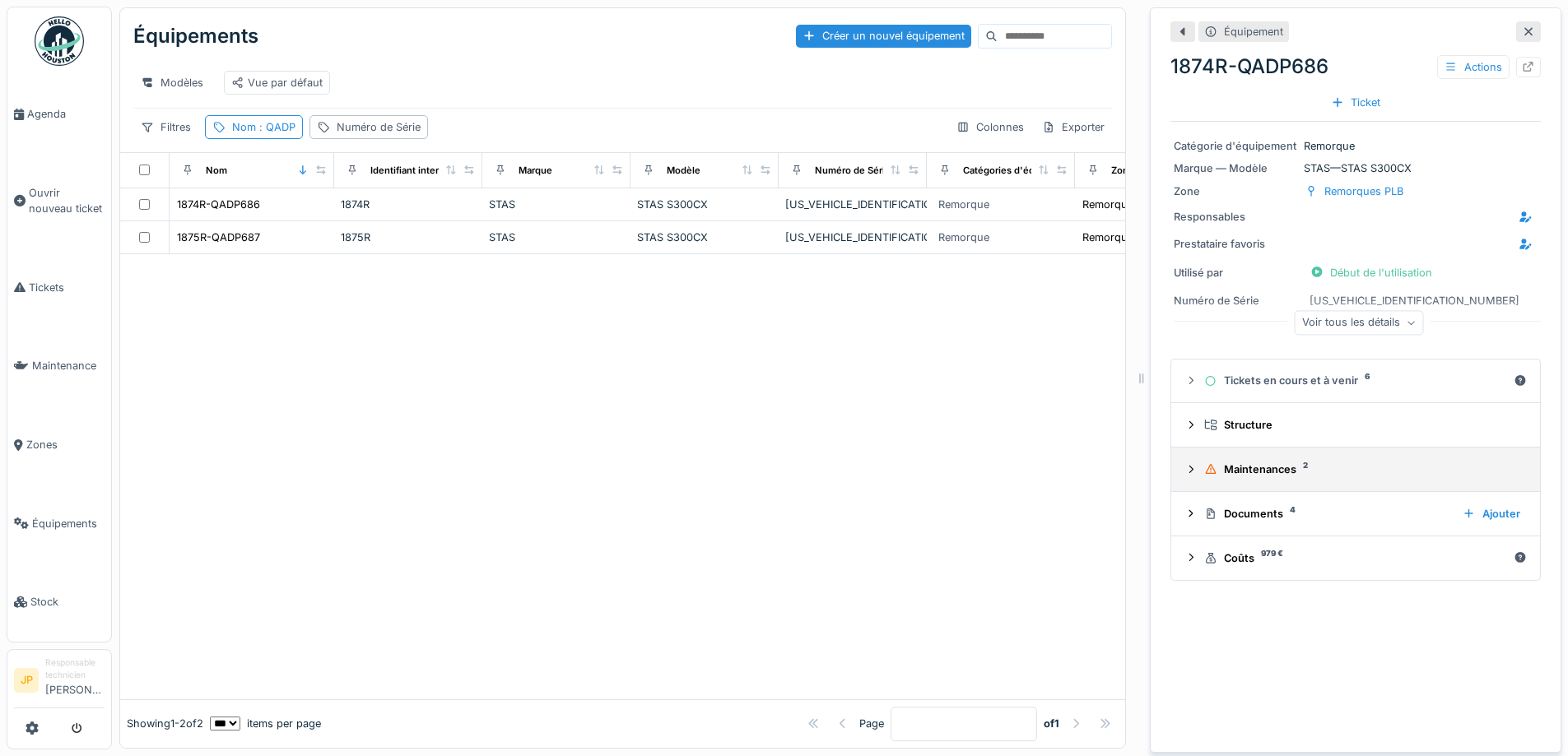
click at [1249, 465] on div "Maintenances 2" at bounding box center [1363, 470] width 316 height 15
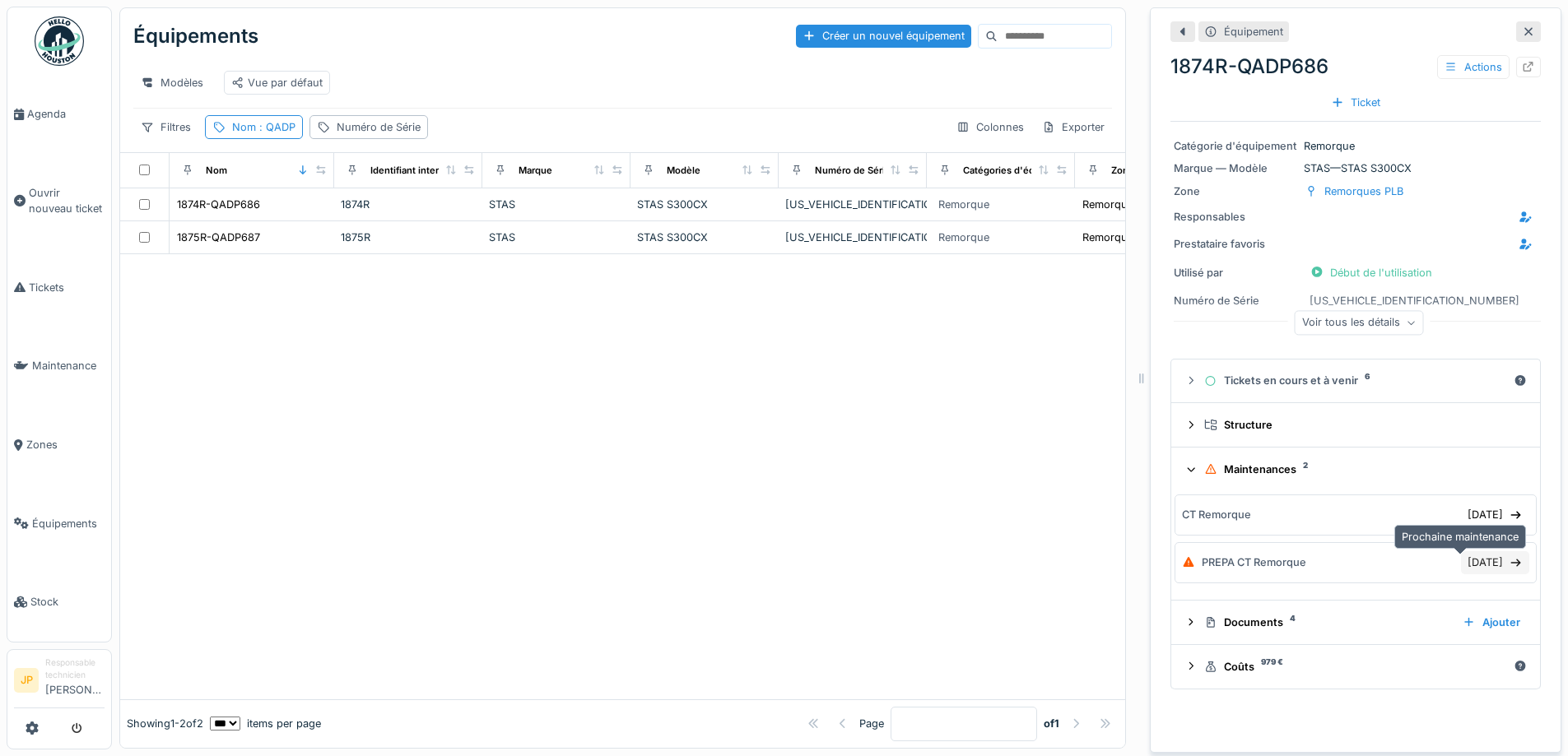
click at [1472, 568] on div "[DATE]" at bounding box center [1496, 563] width 68 height 22
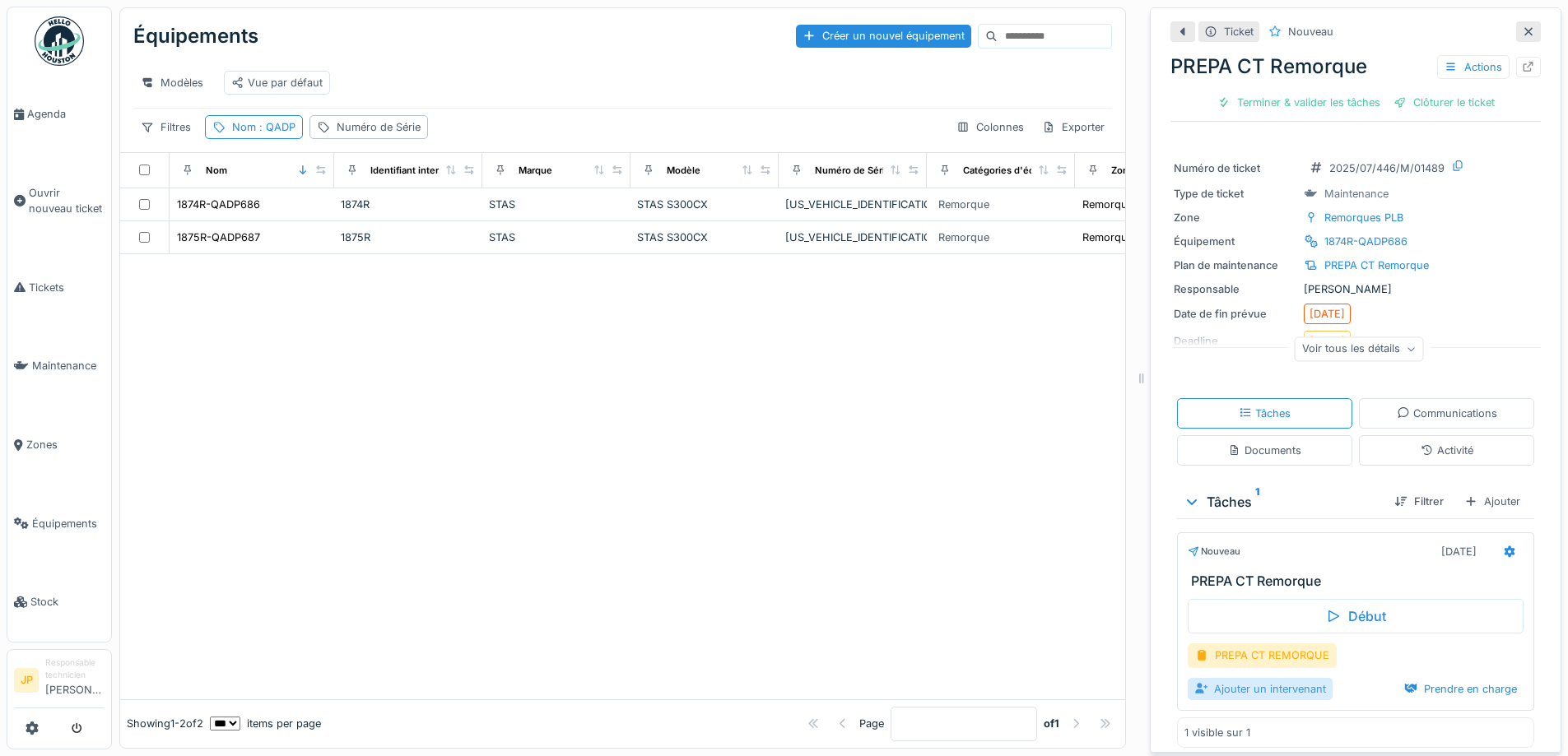
click at [1212, 692] on div "Ajouter un intervenant" at bounding box center [1260, 690] width 145 height 22
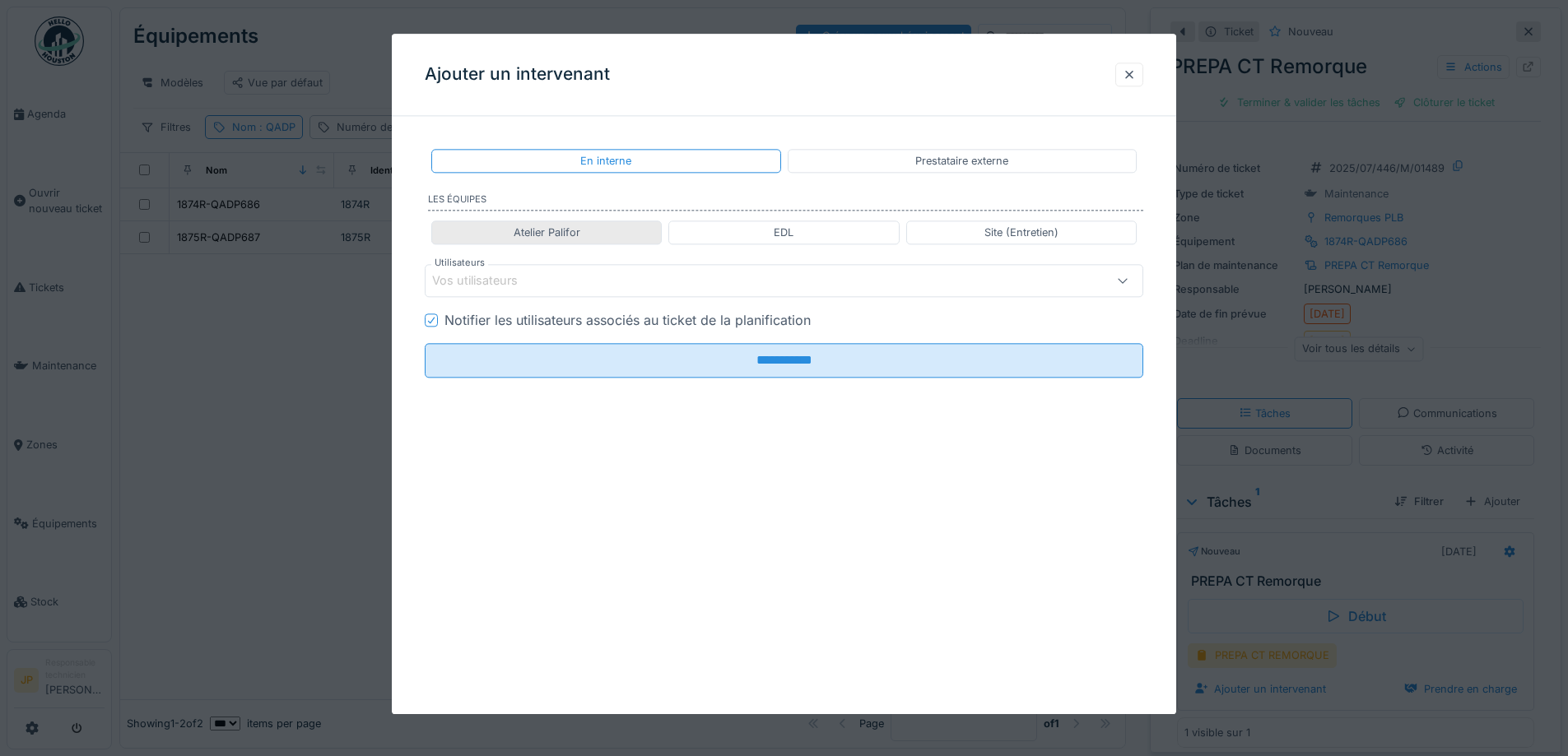
click at [615, 239] on div "Atelier Palifor" at bounding box center [547, 233] width 230 height 24
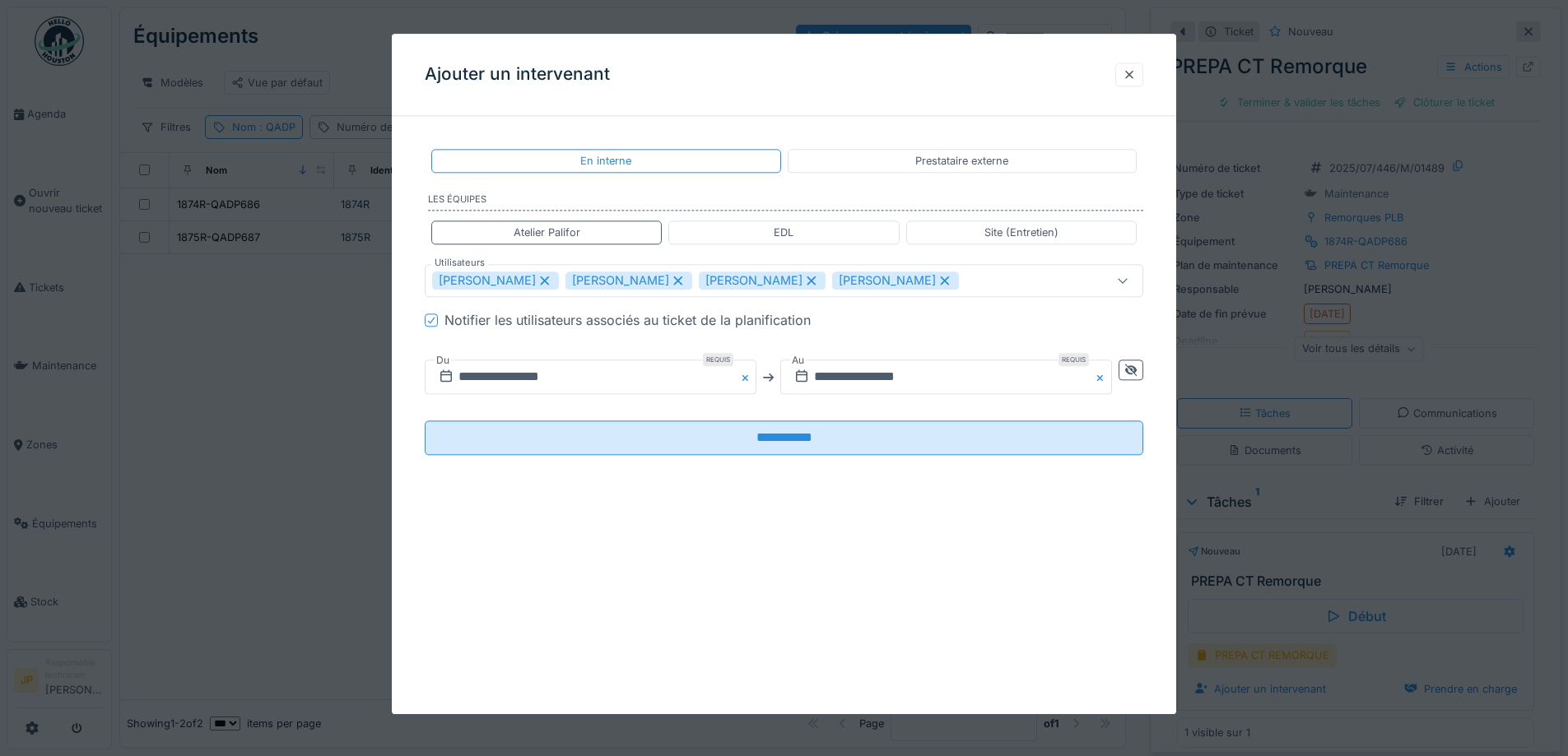
click at [804, 283] on icon at bounding box center [811, 280] width 14 height 12
type input "**********"
click at [1135, 376] on div at bounding box center [1131, 371] width 13 height 15
click at [819, 378] on input "**********" at bounding box center [768, 378] width 687 height 35
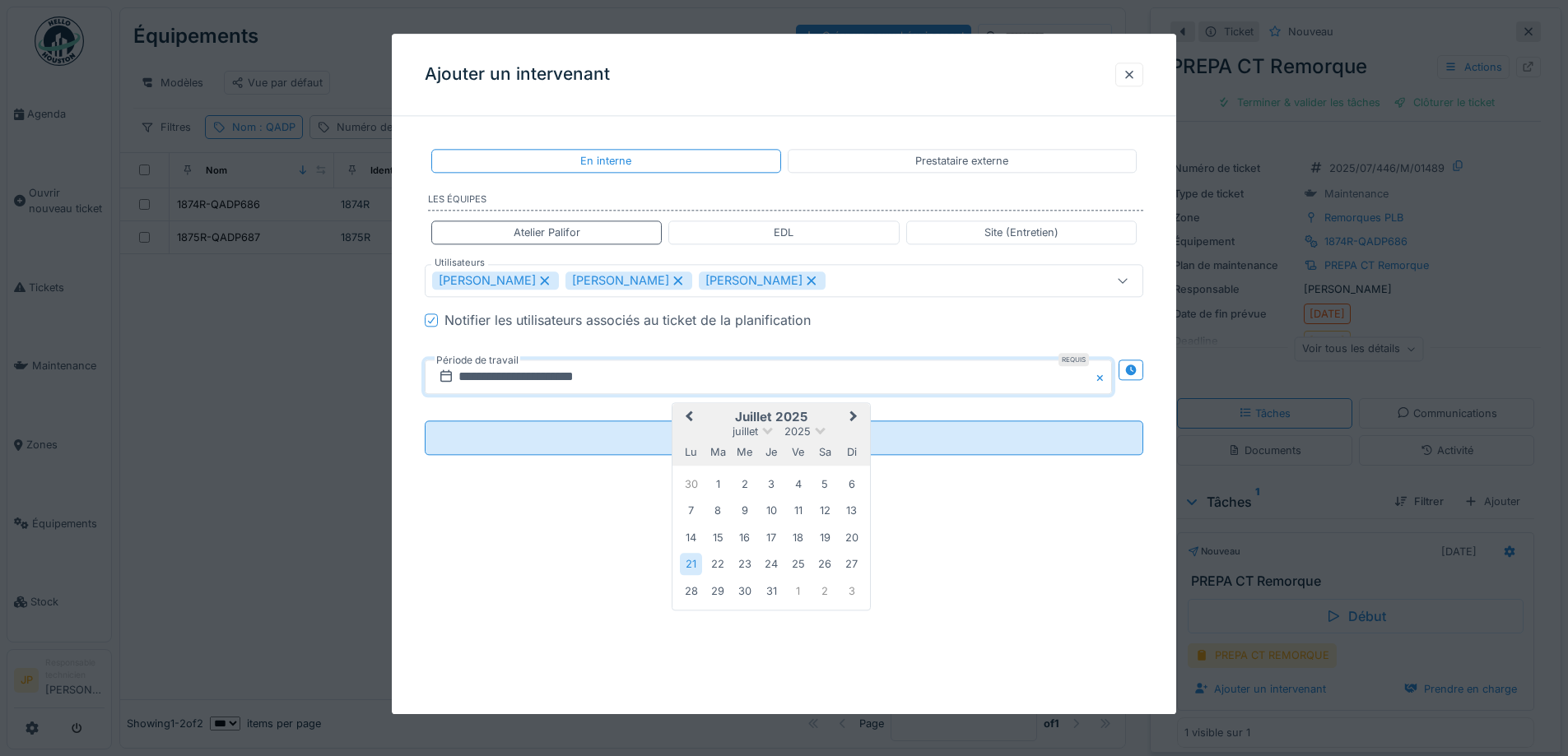
click at [853, 416] on span "Next Month" at bounding box center [853, 418] width 0 height 20
click at [692, 597] on div "25" at bounding box center [691, 593] width 22 height 22
click at [715, 595] on div "26" at bounding box center [718, 593] width 22 height 22
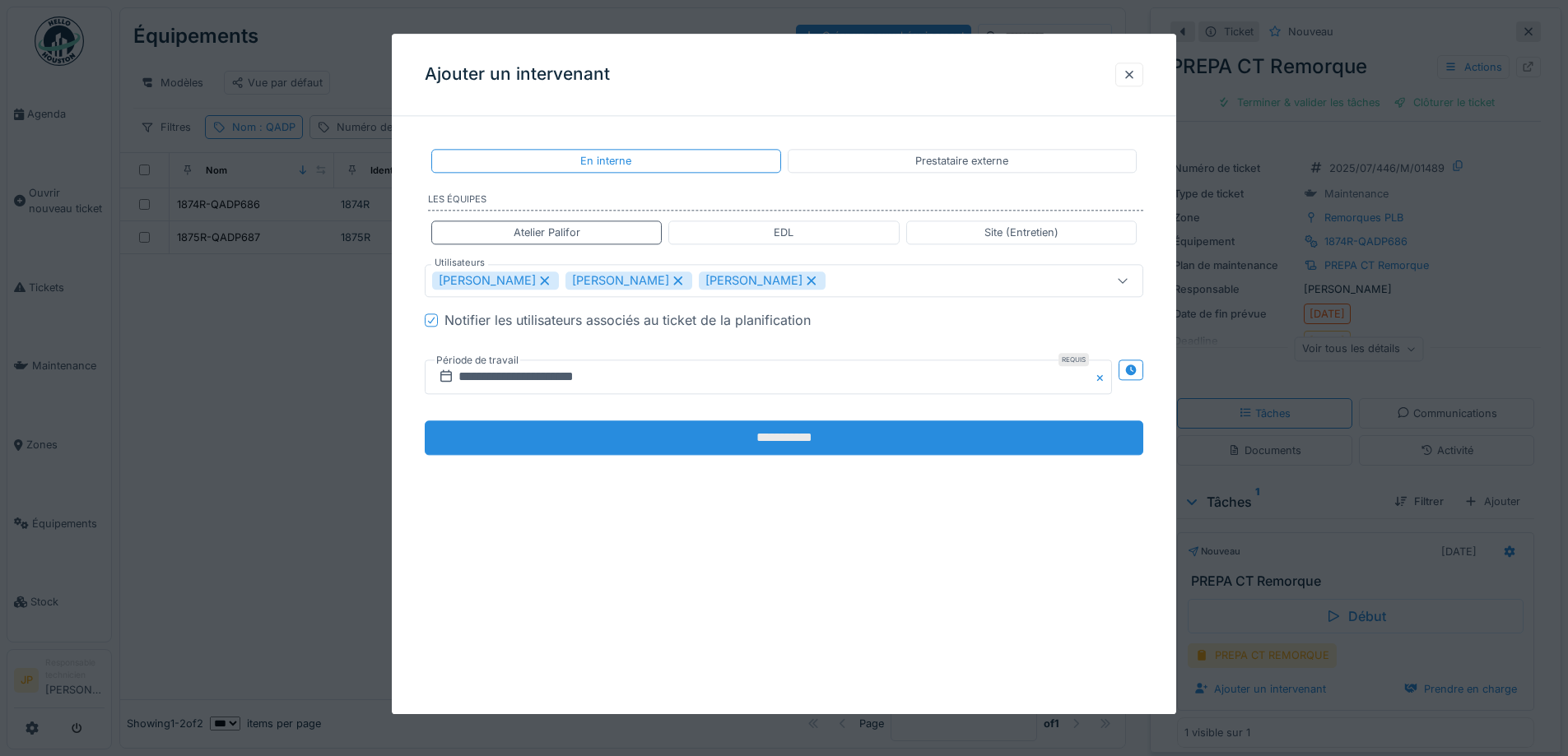
click at [784, 442] on input "**********" at bounding box center [784, 438] width 719 height 35
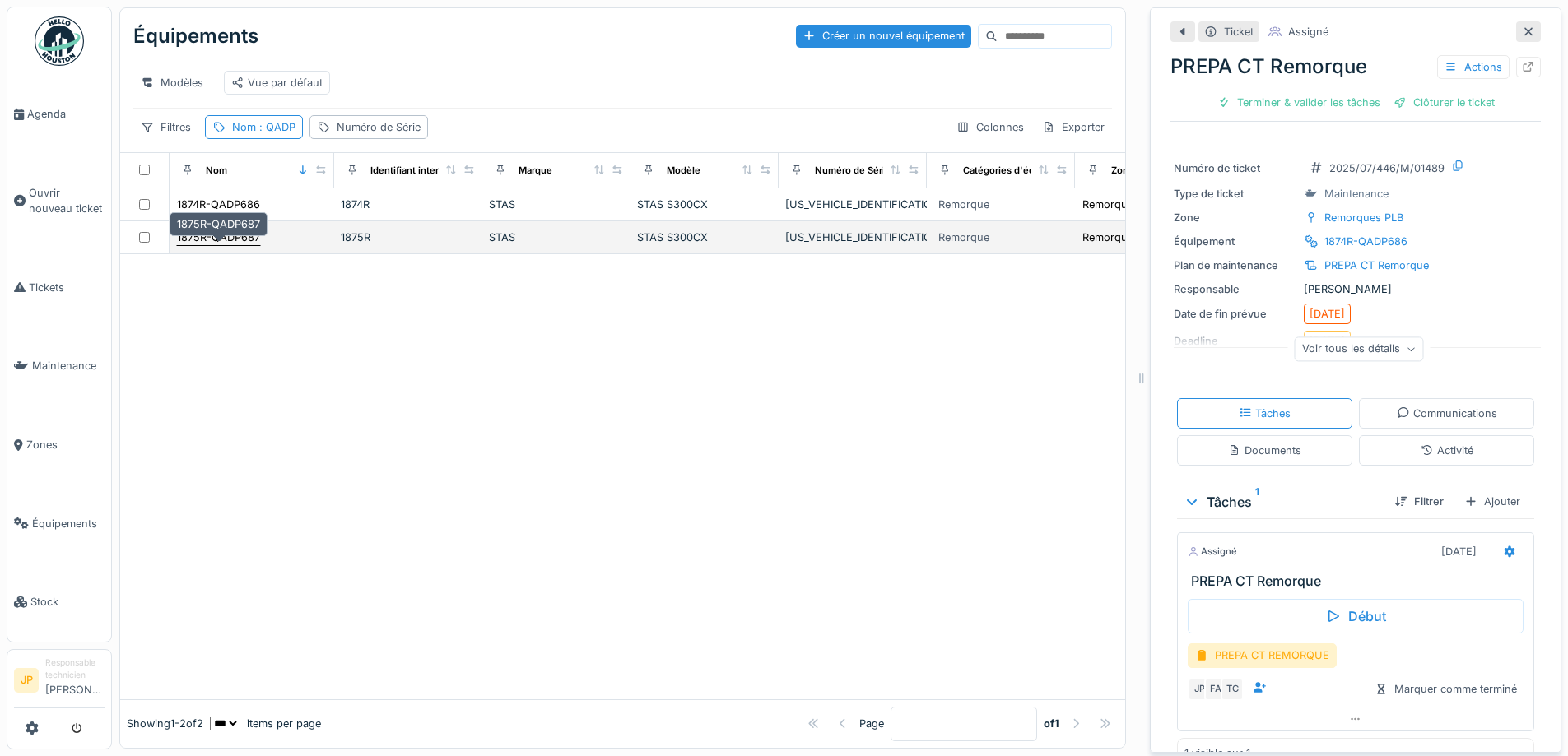
click at [229, 245] on div "1875R-QADP687" at bounding box center [219, 237] width 84 height 15
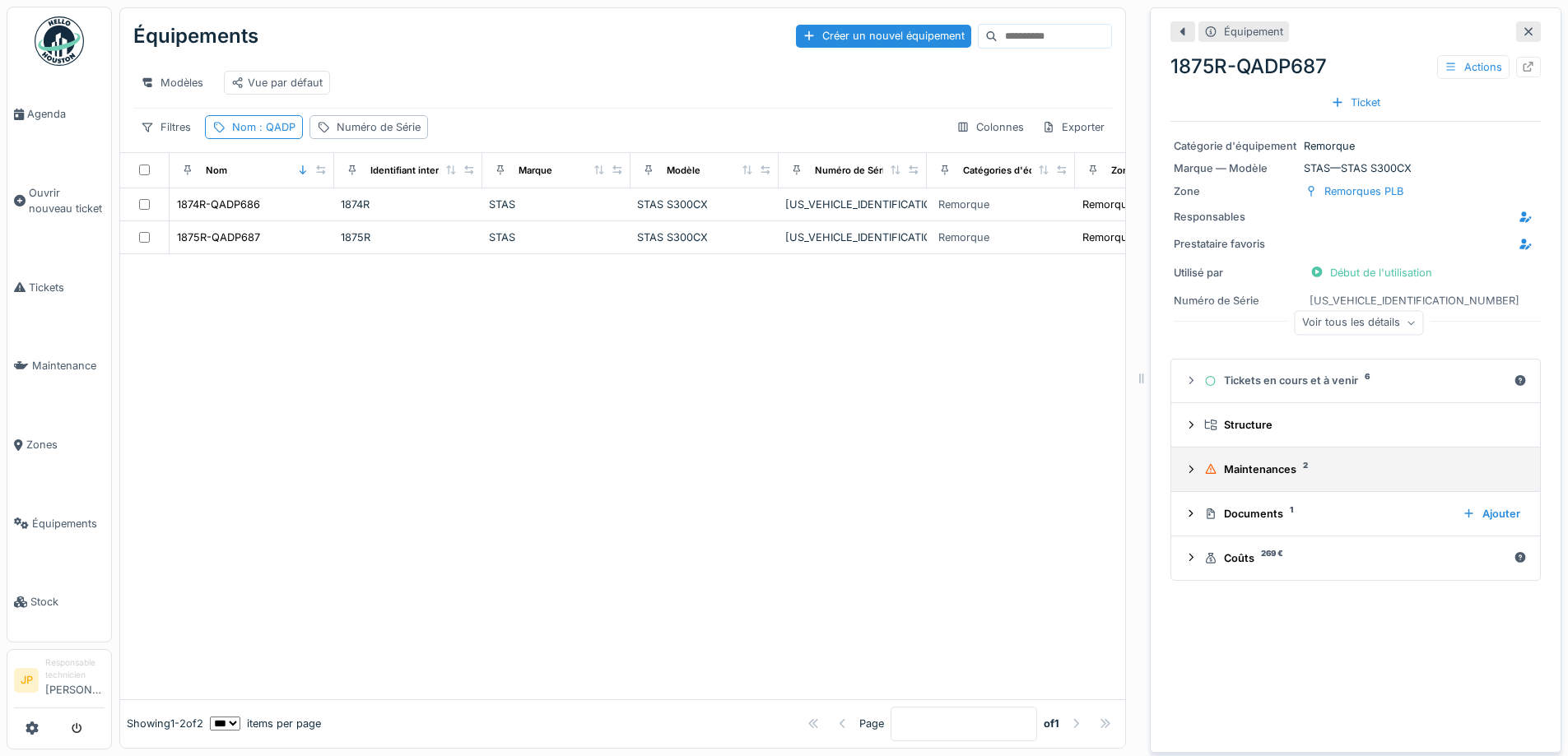
click at [1266, 472] on div "Maintenances 2" at bounding box center [1363, 470] width 316 height 15
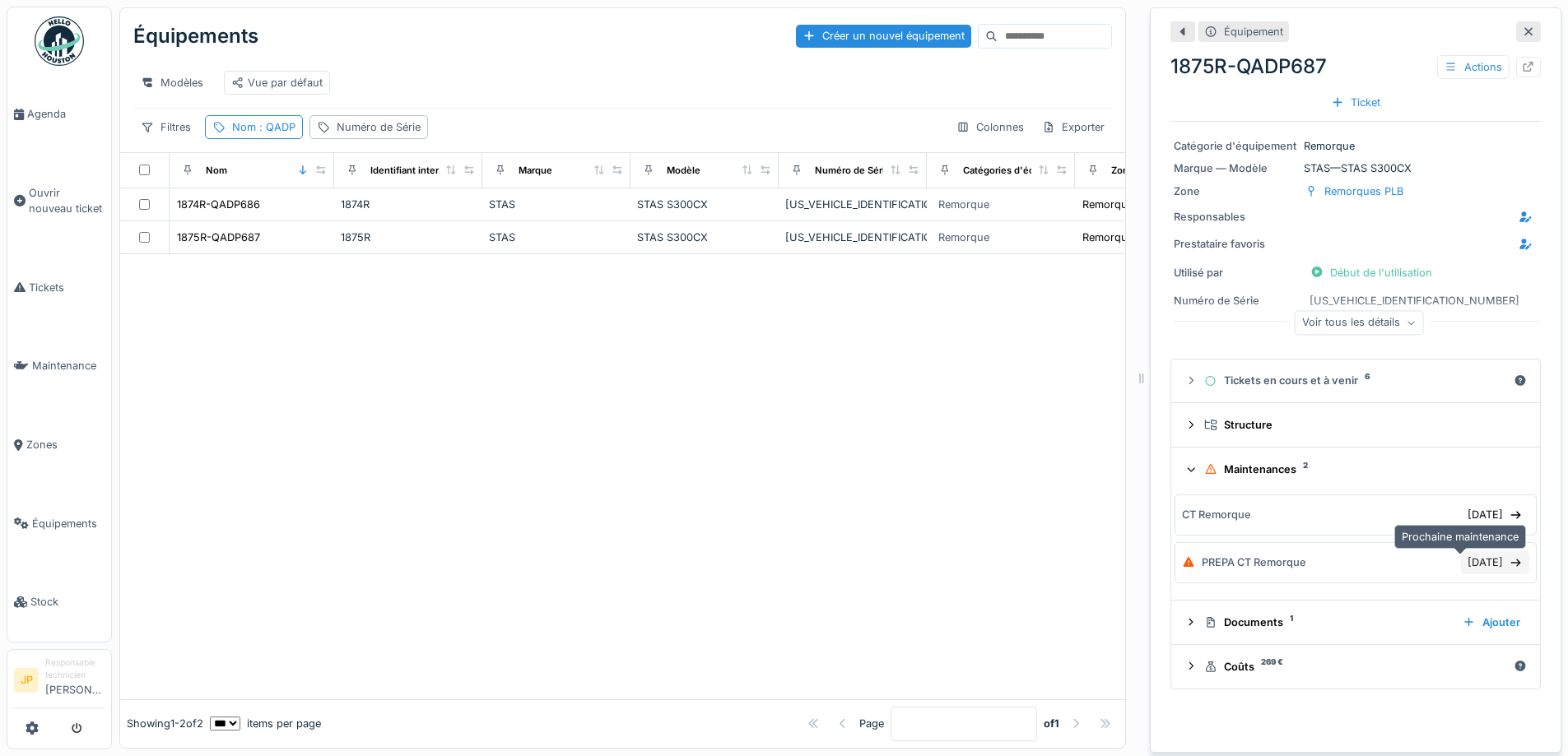
click at [1472, 569] on div "[DATE]" at bounding box center [1496, 563] width 68 height 22
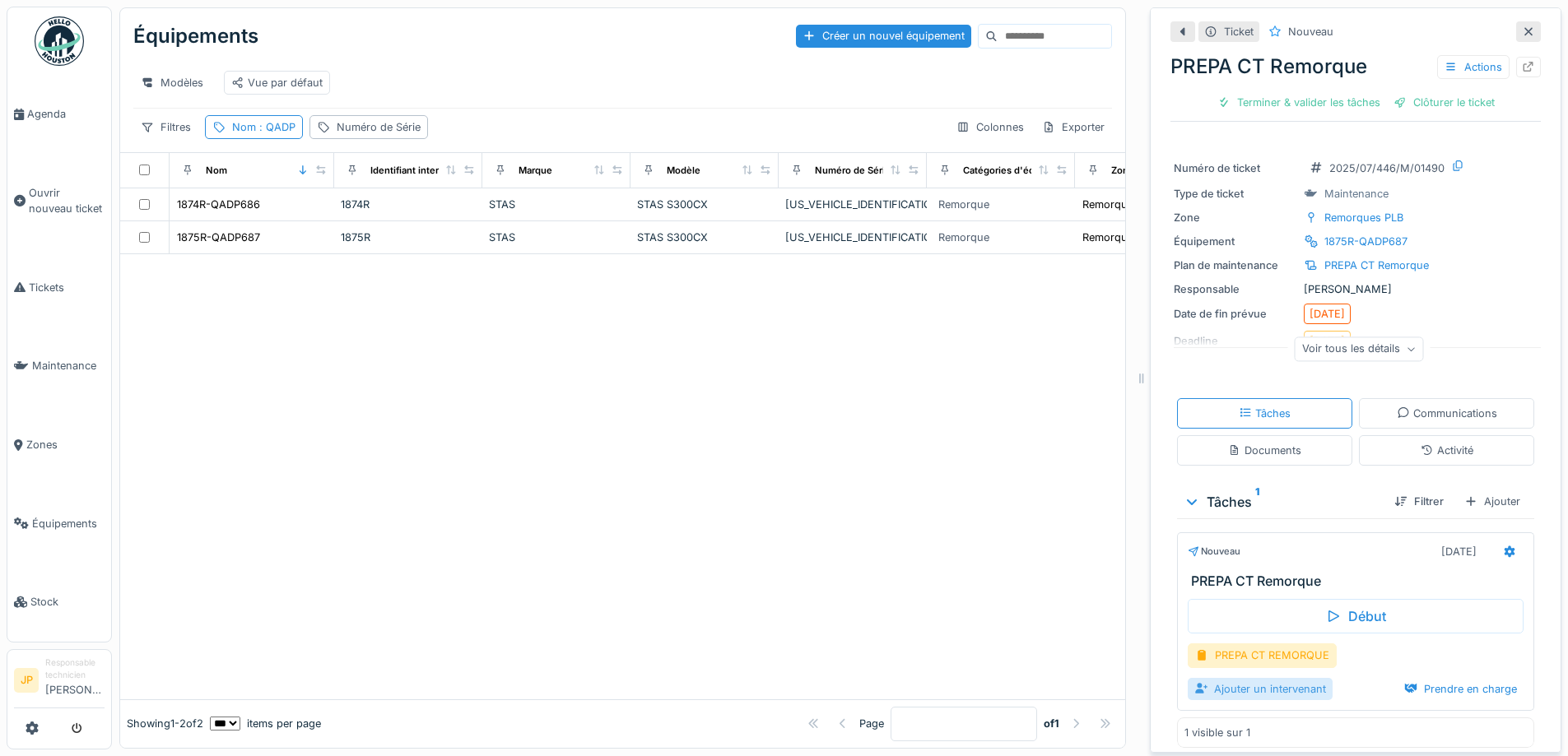
click at [1251, 694] on div "Ajouter un intervenant" at bounding box center [1260, 690] width 145 height 22
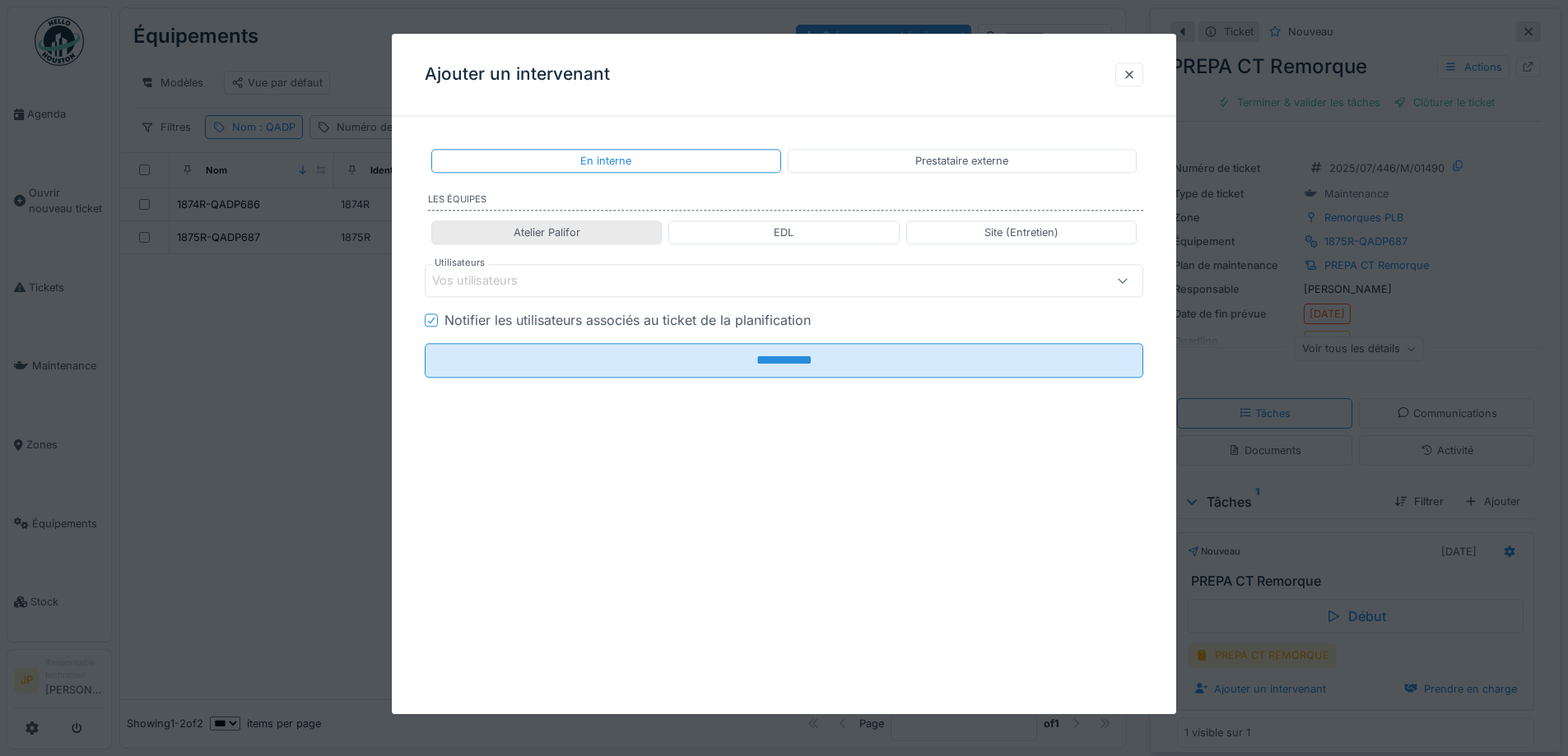
click at [568, 228] on div "Atelier Palifor" at bounding box center [547, 233] width 67 height 15
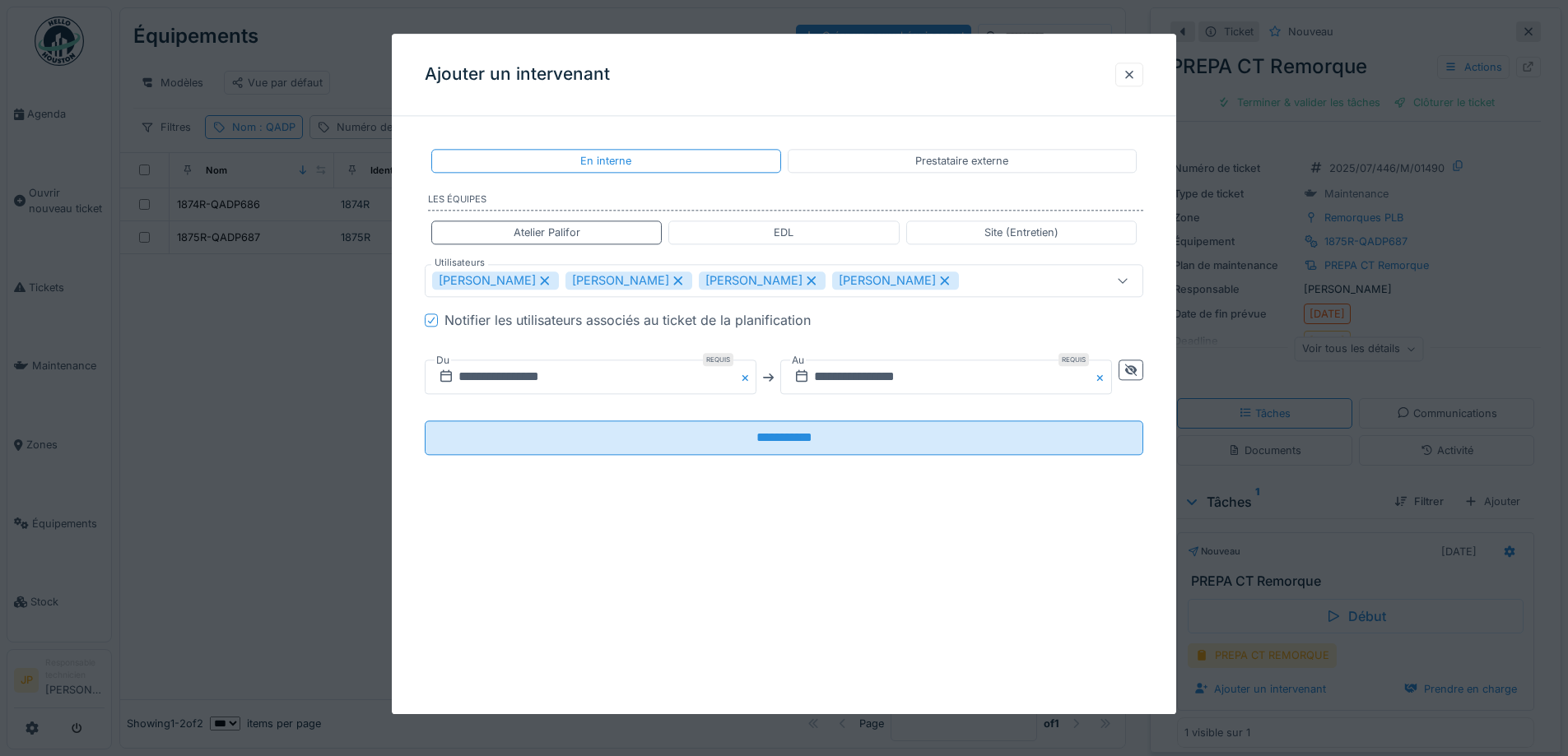
click at [807, 280] on icon at bounding box center [812, 280] width 9 height 9
type input "**********"
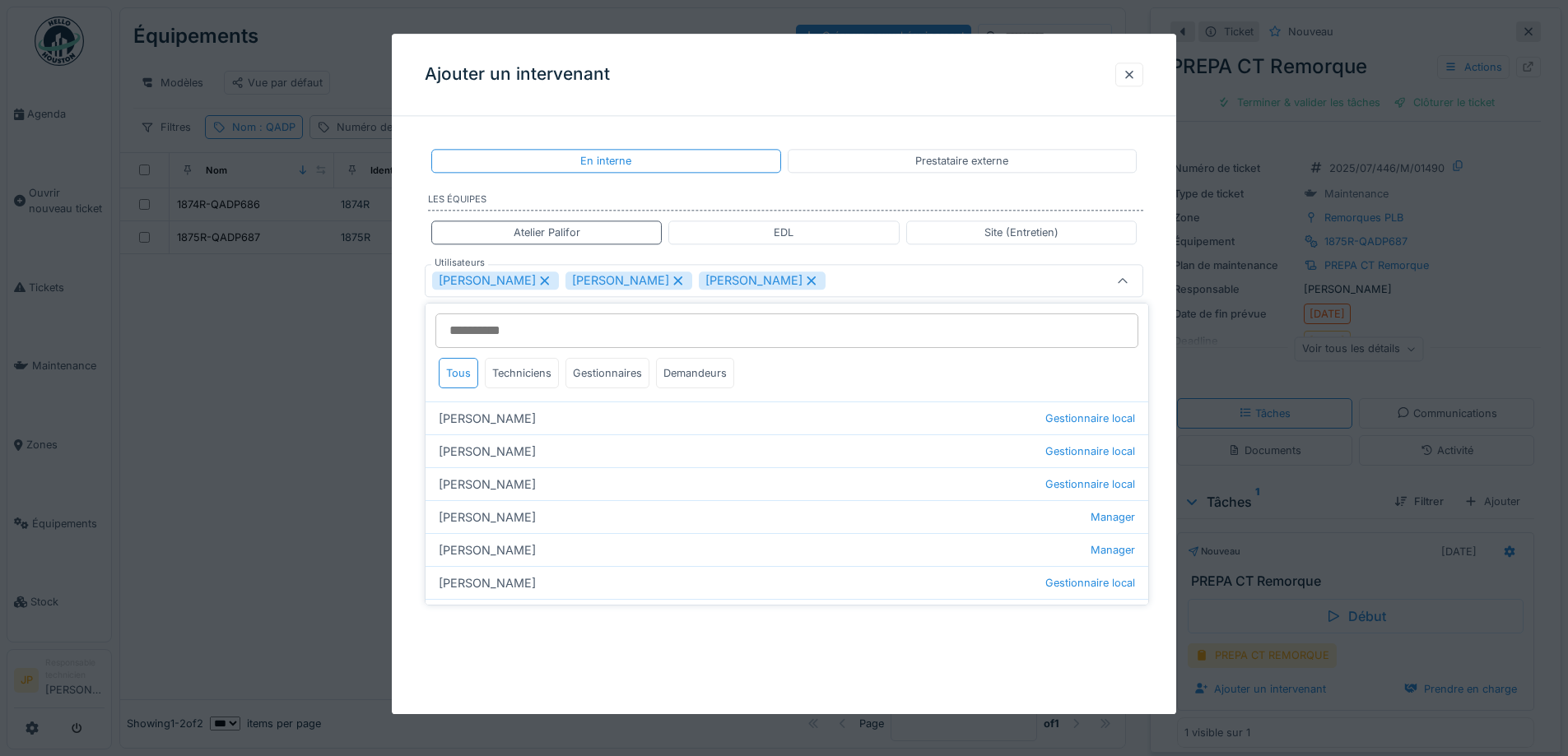
click at [865, 278] on div "Florian Anciaux Jérémy Pétré Thomas Collinet" at bounding box center [742, 281] width 620 height 18
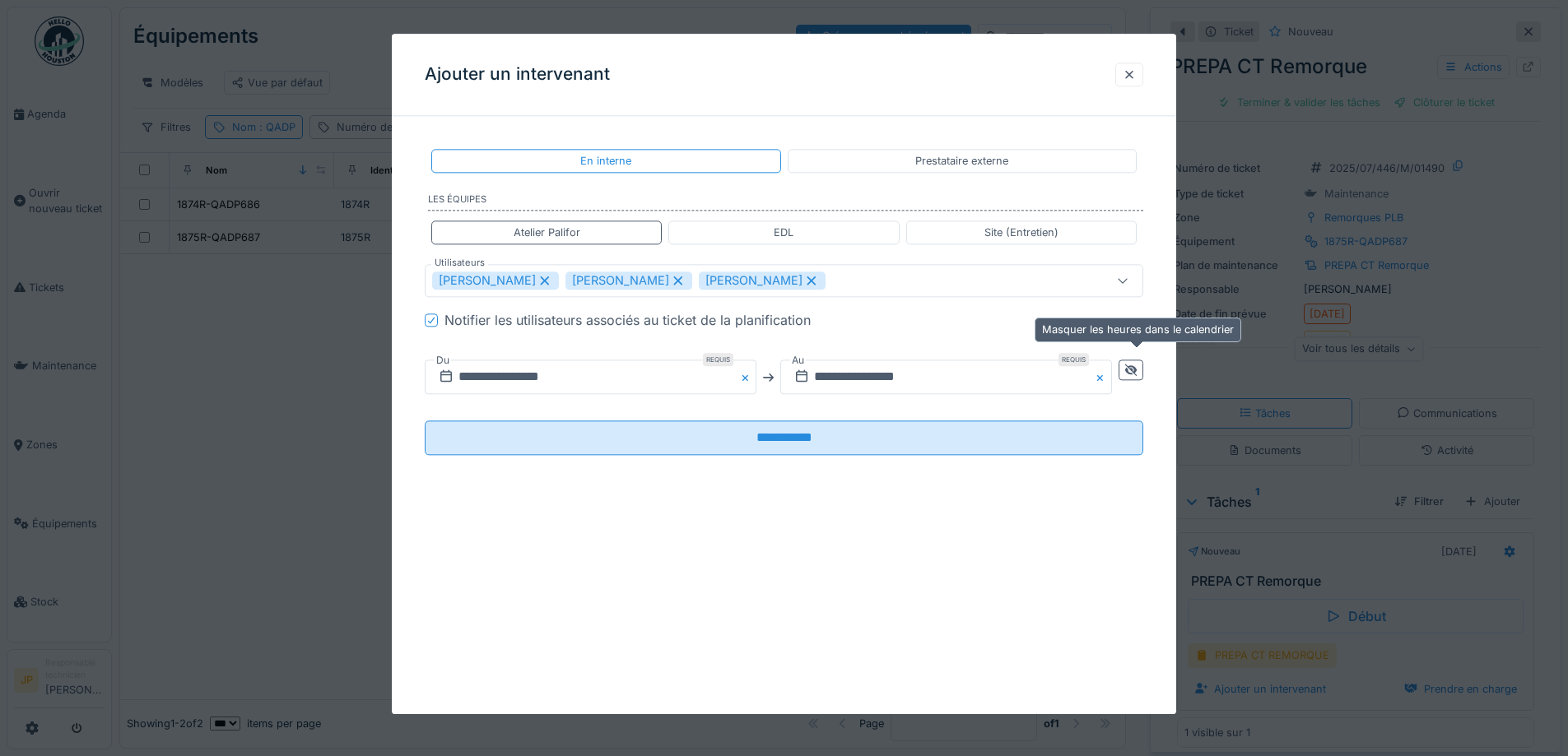
click at [1137, 372] on icon at bounding box center [1131, 371] width 12 height 12
click at [674, 374] on input "**********" at bounding box center [768, 378] width 687 height 35
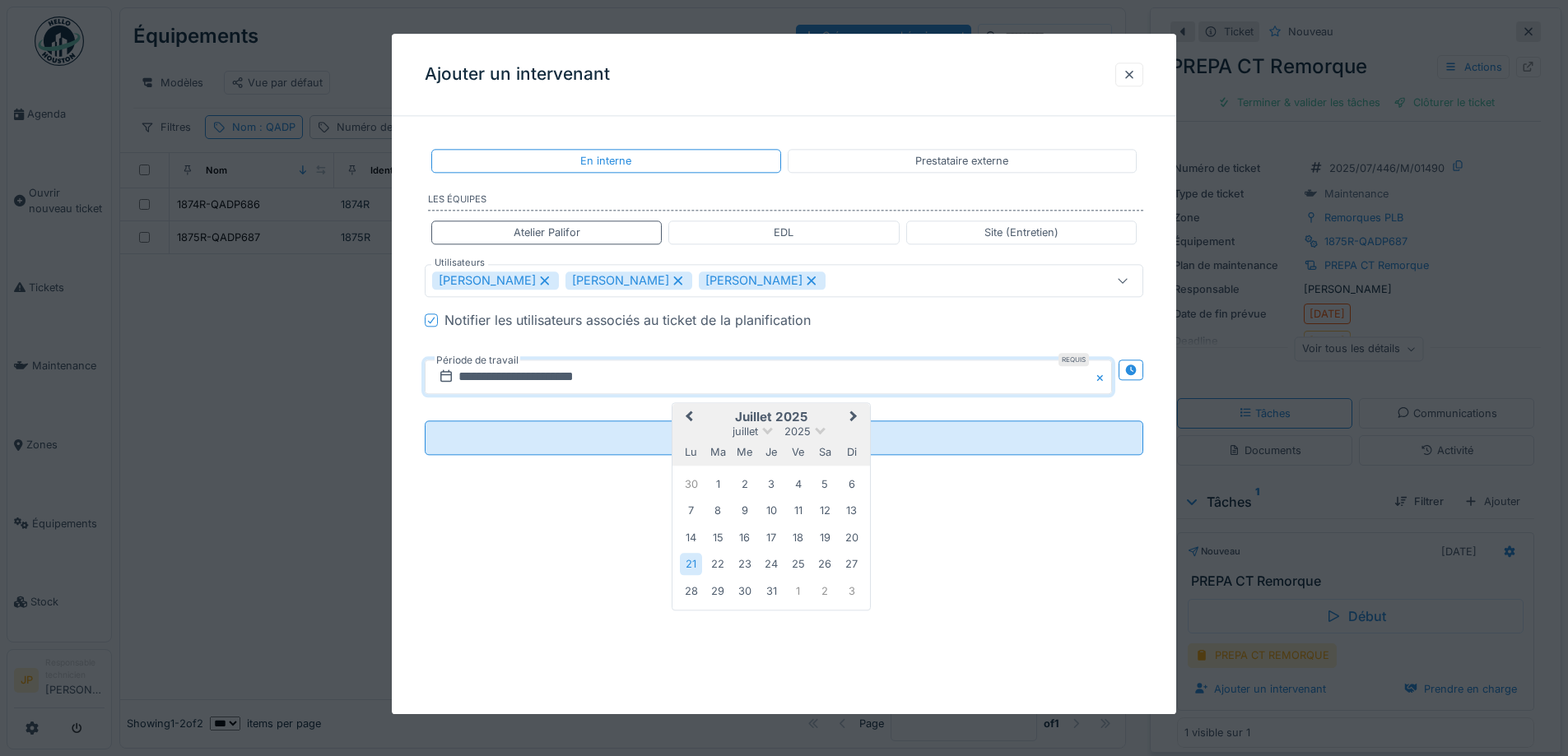
click at [853, 407] on button "Next Month" at bounding box center [855, 418] width 26 height 26
click at [688, 595] on div "25" at bounding box center [691, 593] width 22 height 22
click at [721, 595] on div "26" at bounding box center [718, 593] width 22 height 22
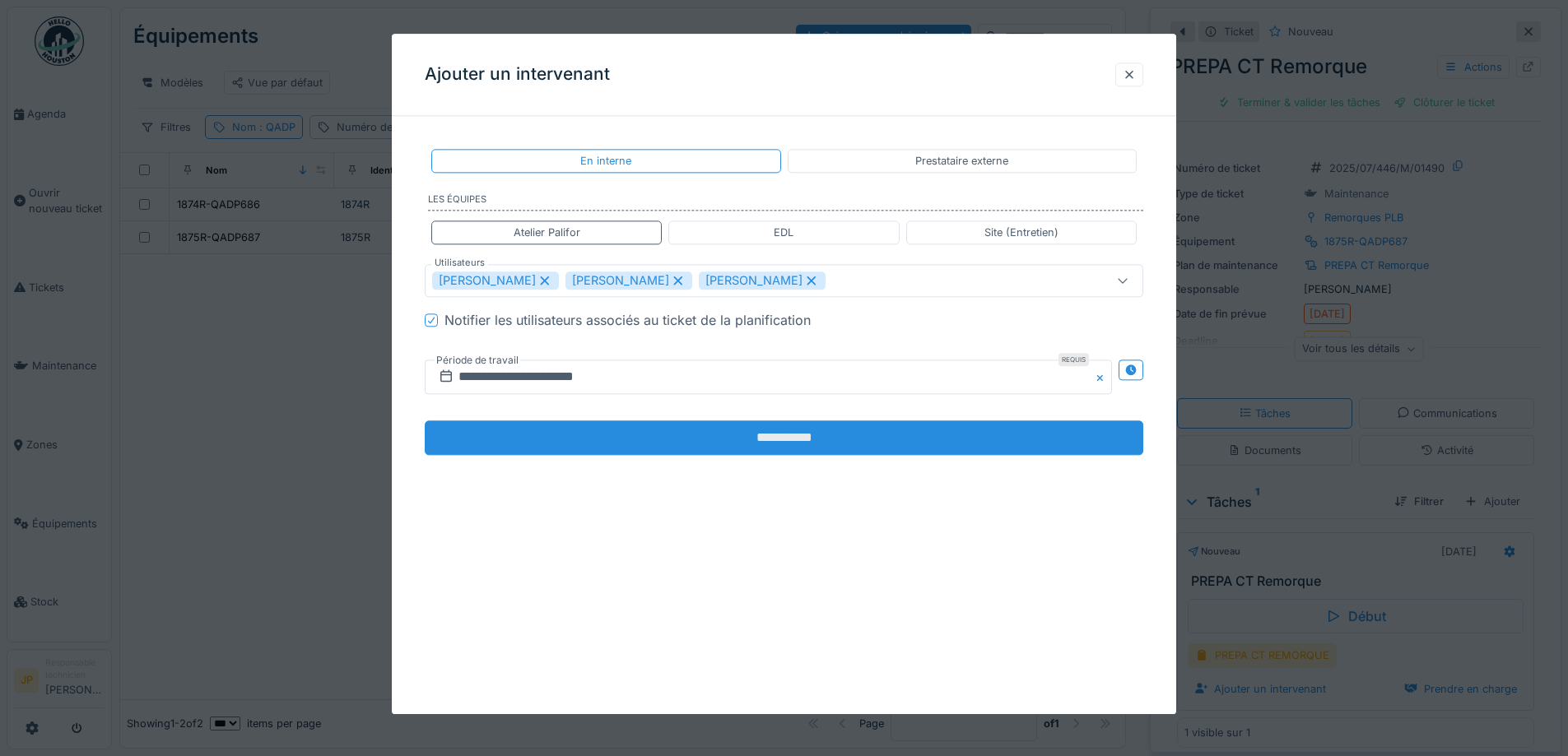
click at [807, 445] on input "**********" at bounding box center [784, 438] width 719 height 35
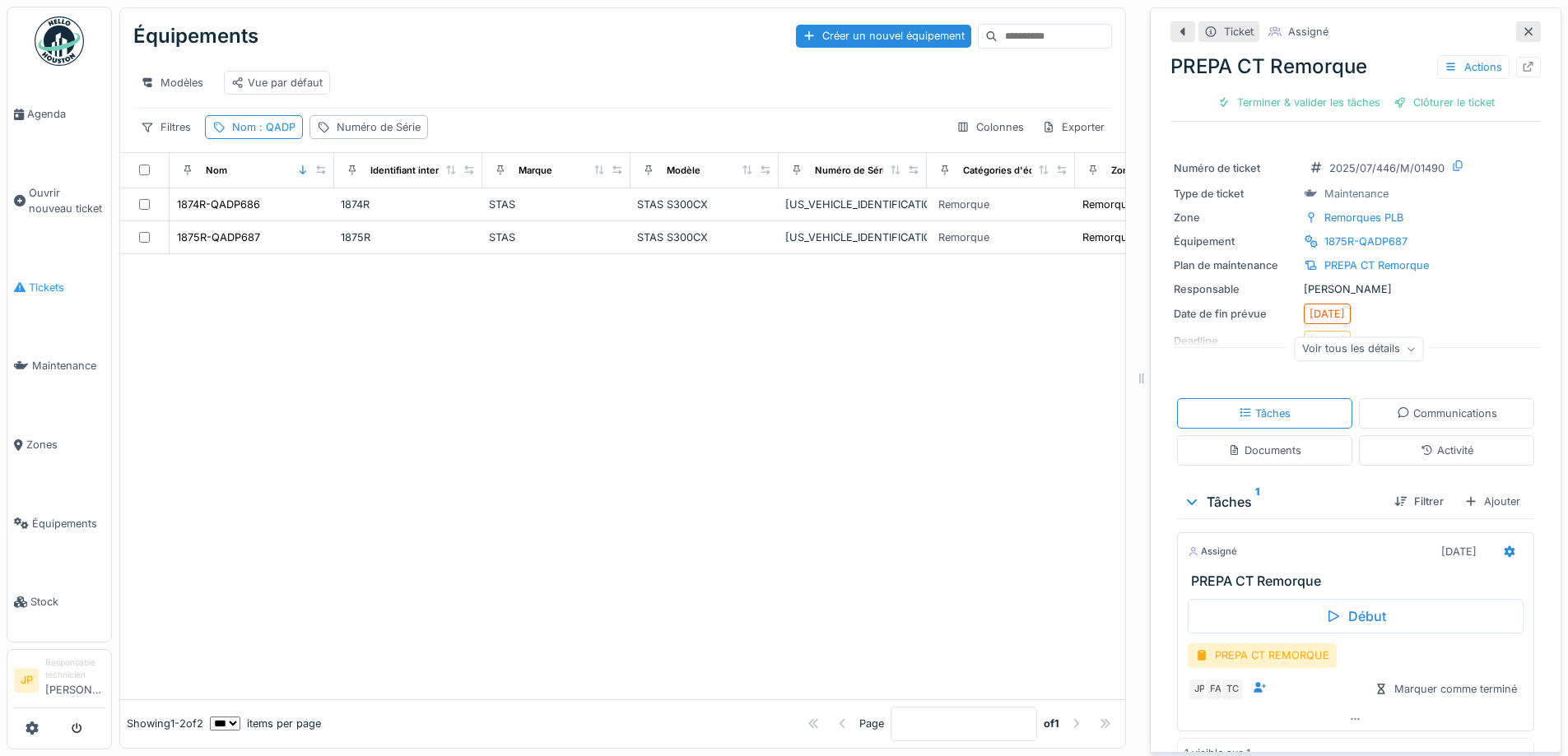
click at [55, 268] on link "Tickets" at bounding box center [60, 288] width 104 height 79
